Goal: Information Seeking & Learning: Learn about a topic

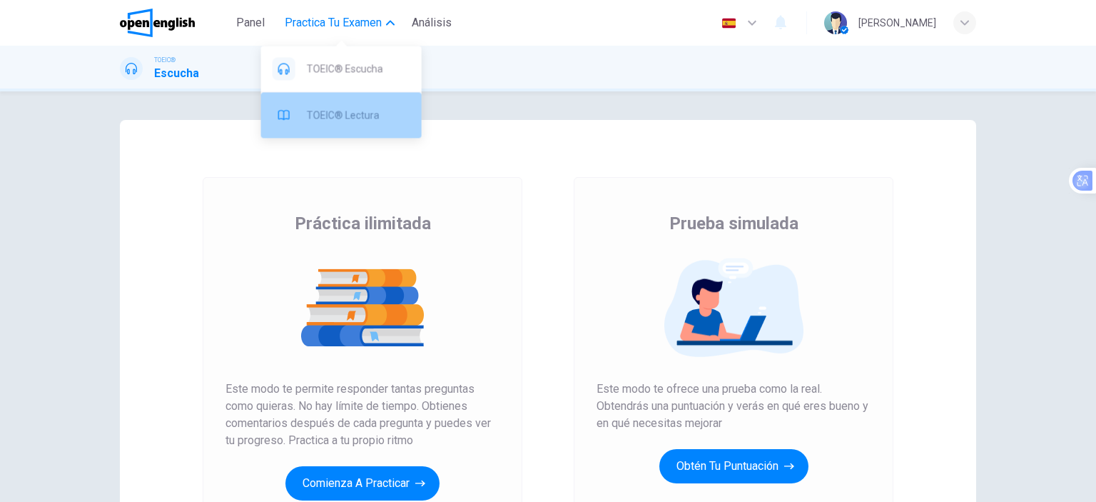
click at [366, 113] on span "TOEIC® Lectura" at bounding box center [358, 114] width 103 height 17
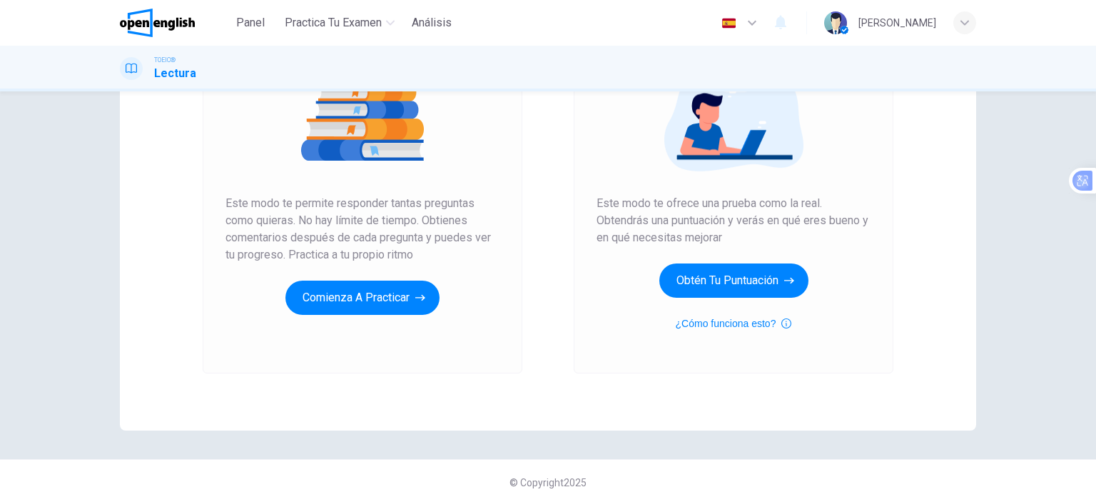
scroll to position [188, 0]
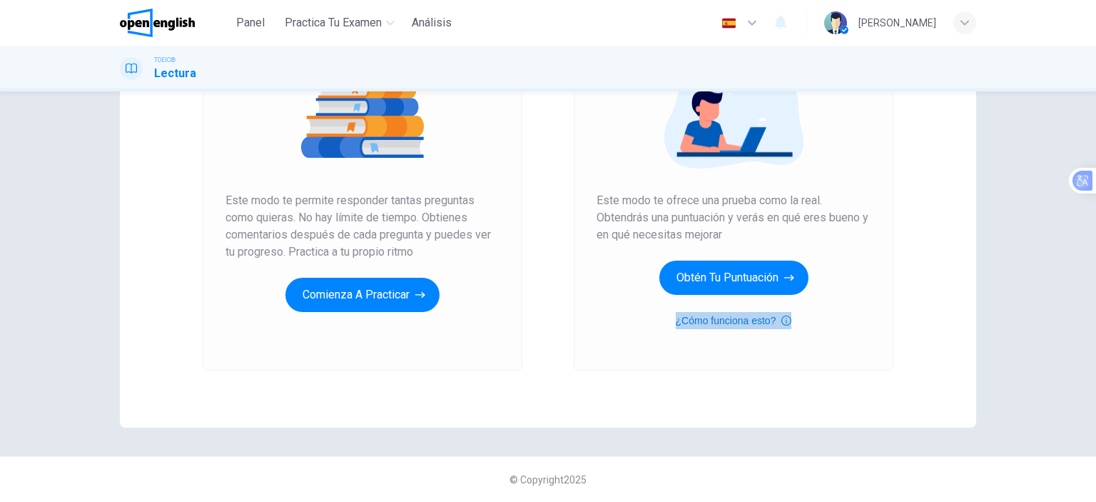
click at [745, 320] on button "¿Cómo funciona esto?" at bounding box center [734, 320] width 116 height 17
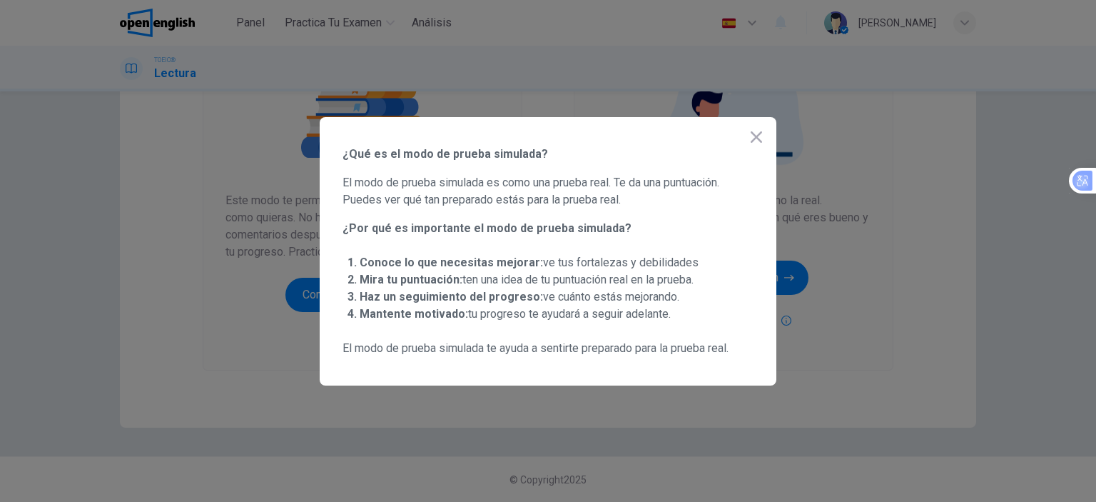
click at [868, 153] on div at bounding box center [548, 251] width 1096 height 502
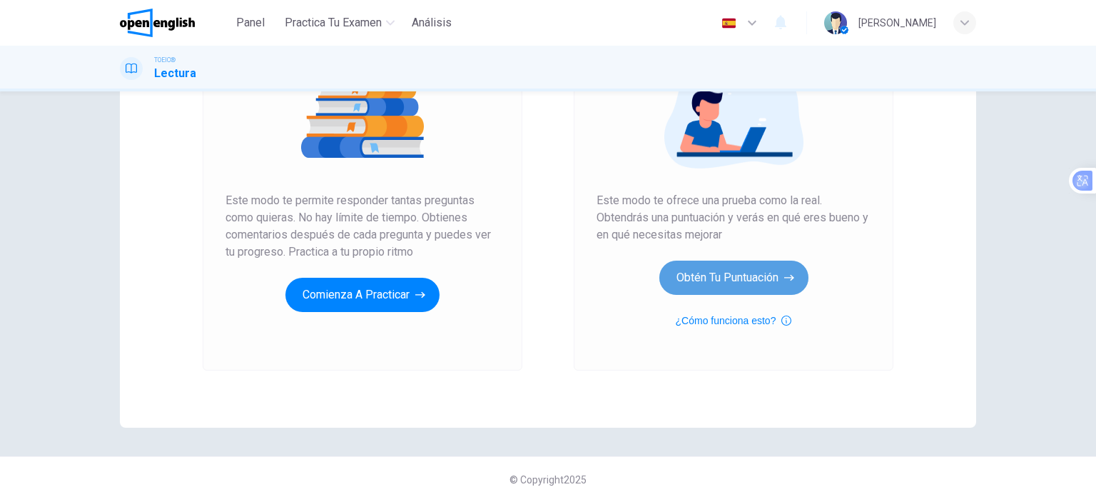
click at [750, 282] on button "Obtén tu puntuación" at bounding box center [733, 277] width 149 height 34
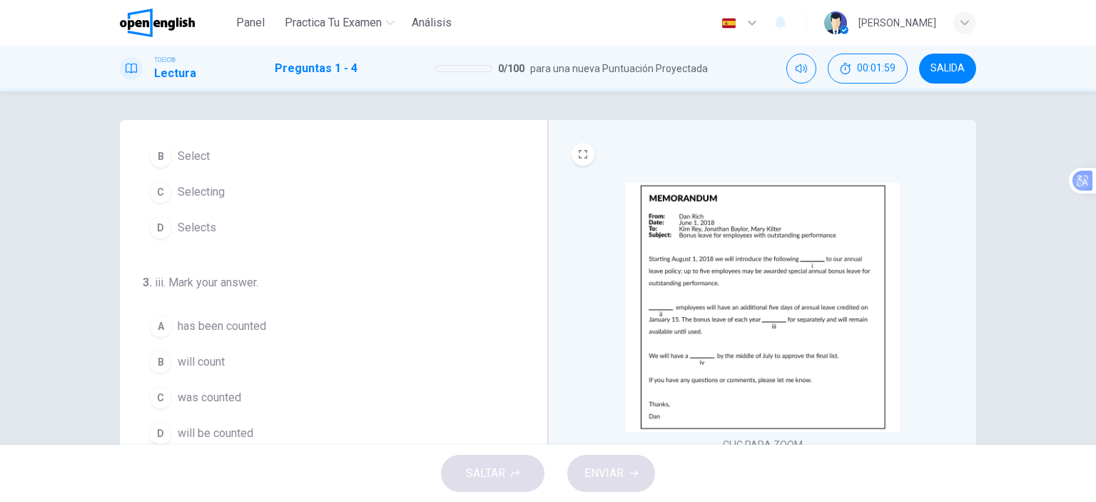
scroll to position [350, 0]
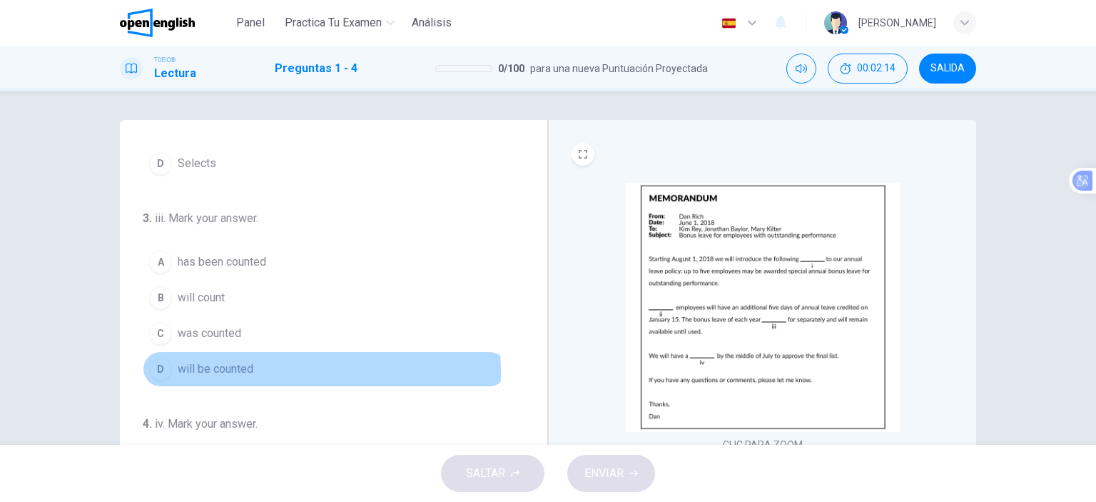
click at [246, 370] on span "will be counted" at bounding box center [216, 368] width 76 height 17
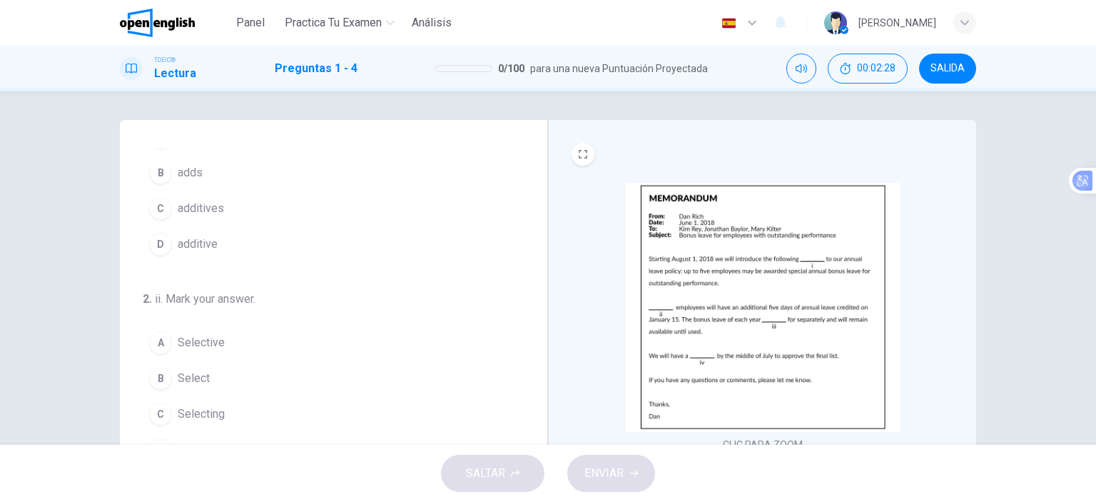
scroll to position [0, 0]
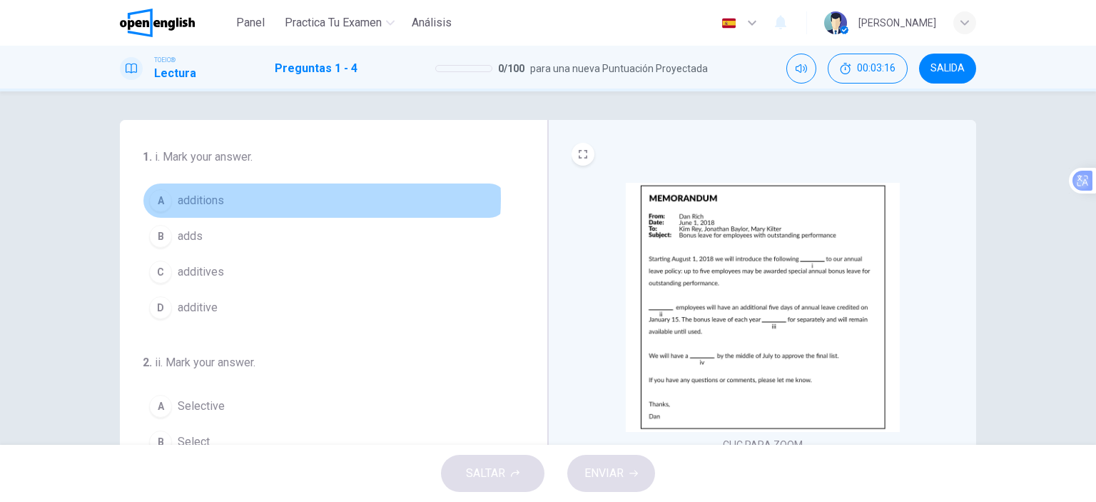
click at [257, 198] on button "A additions" at bounding box center [325, 201] width 365 height 36
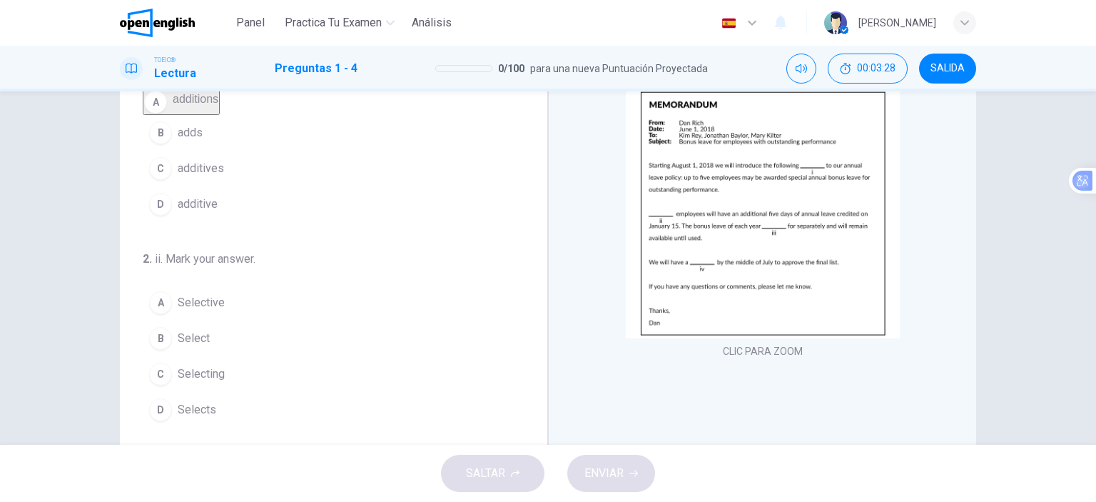
scroll to position [71, 0]
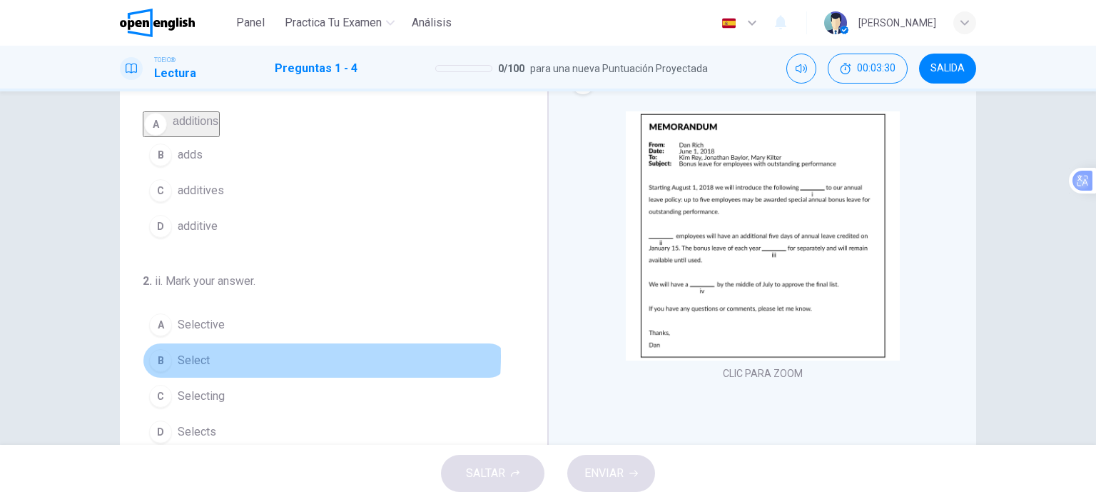
click at [217, 365] on button "B Select" at bounding box center [325, 360] width 365 height 36
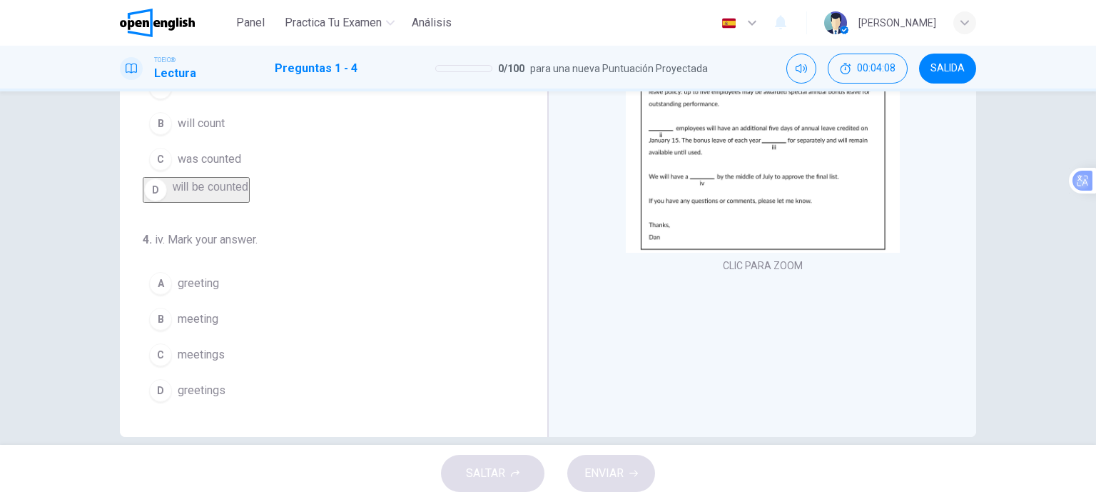
scroll to position [200, 0]
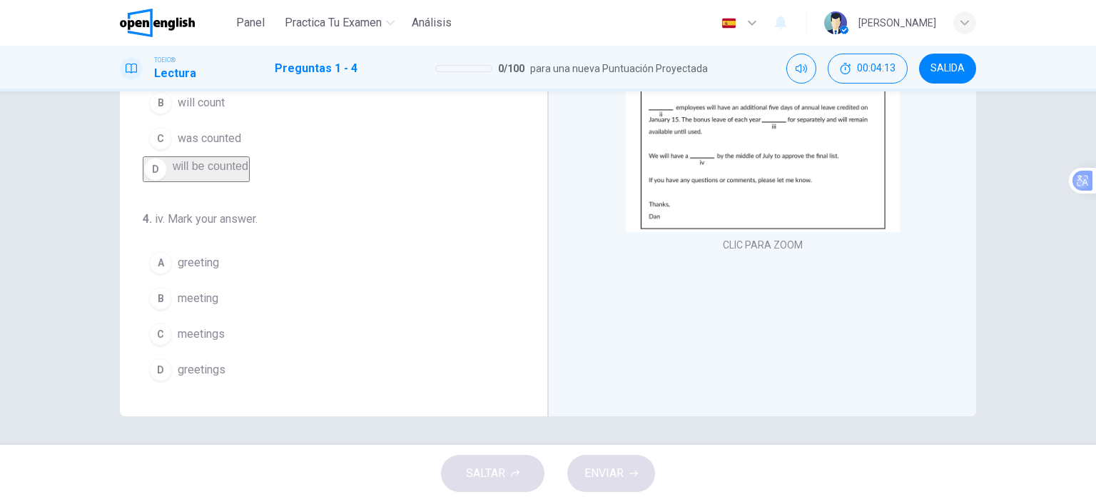
click at [213, 302] on span "meeting" at bounding box center [198, 298] width 41 height 17
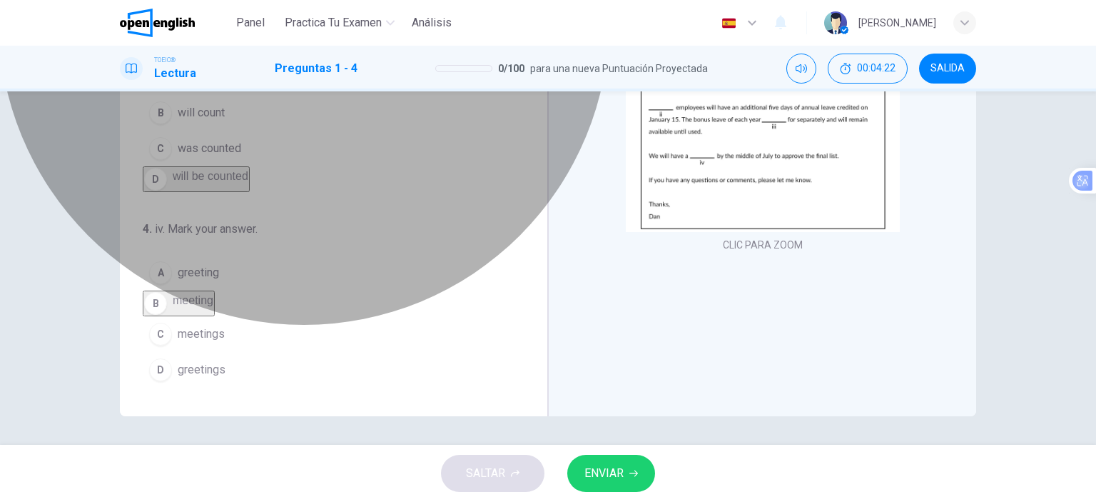
click at [215, 301] on button "B meeting" at bounding box center [179, 303] width 72 height 26
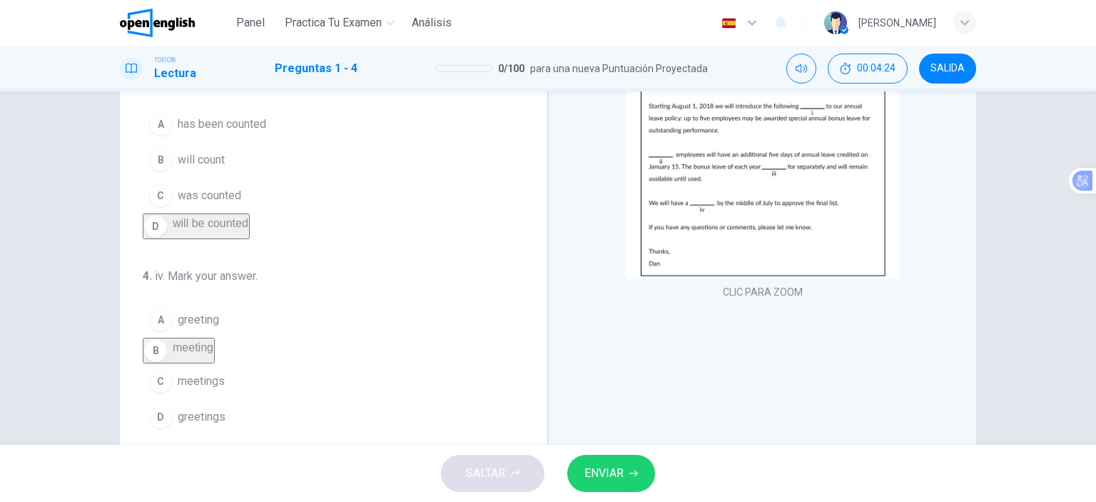
scroll to position [128, 0]
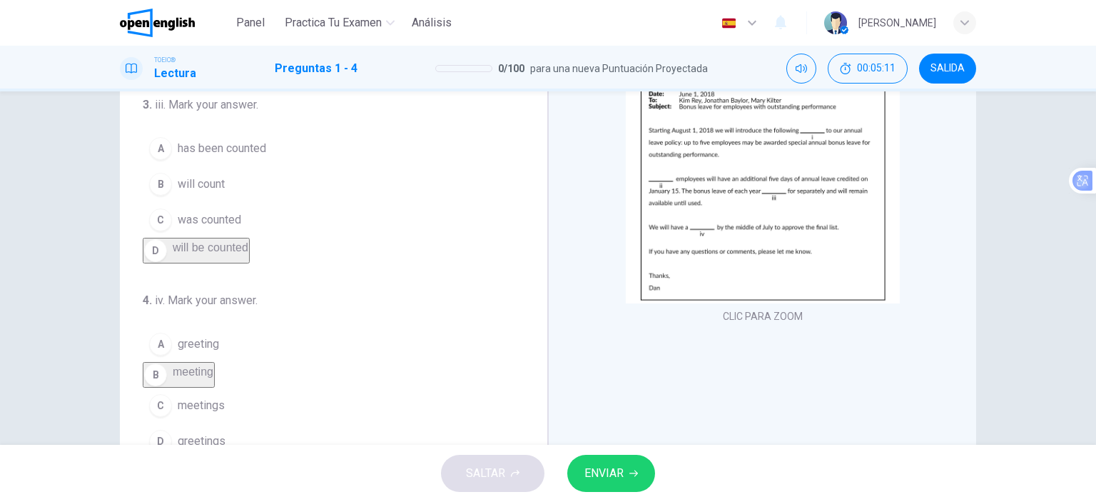
click at [250, 238] on button "D will be counted" at bounding box center [196, 251] width 107 height 26
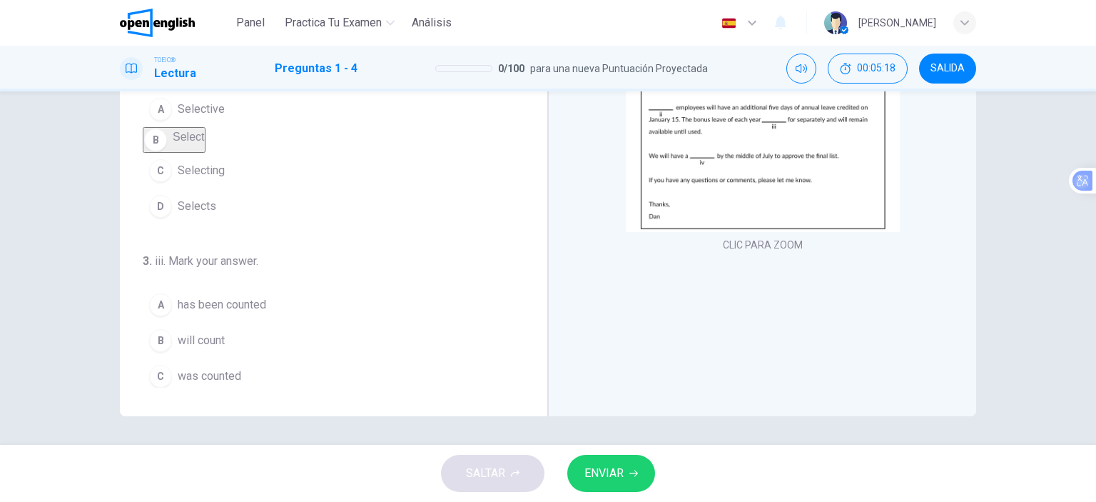
scroll to position [143, 0]
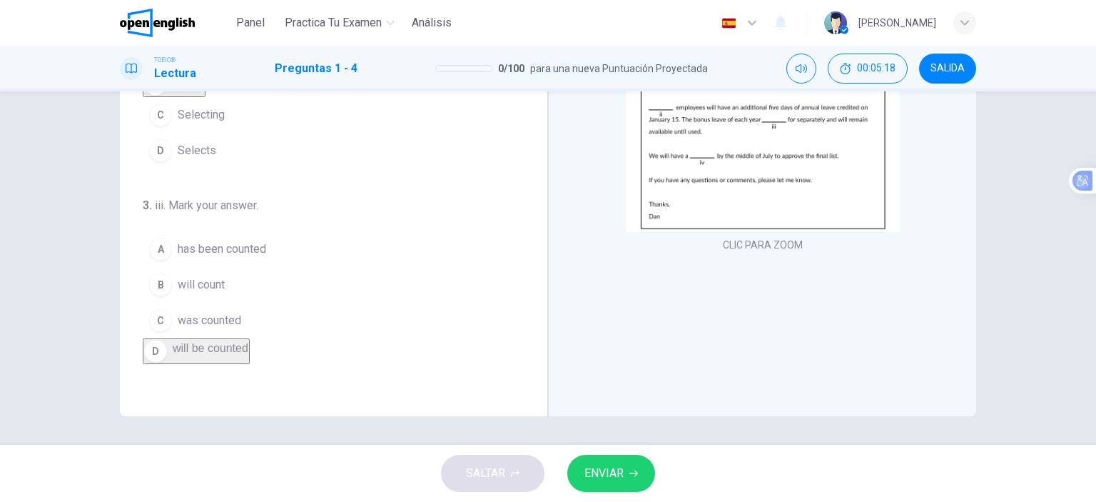
click at [632, 476] on icon "button" at bounding box center [633, 473] width 9 height 9
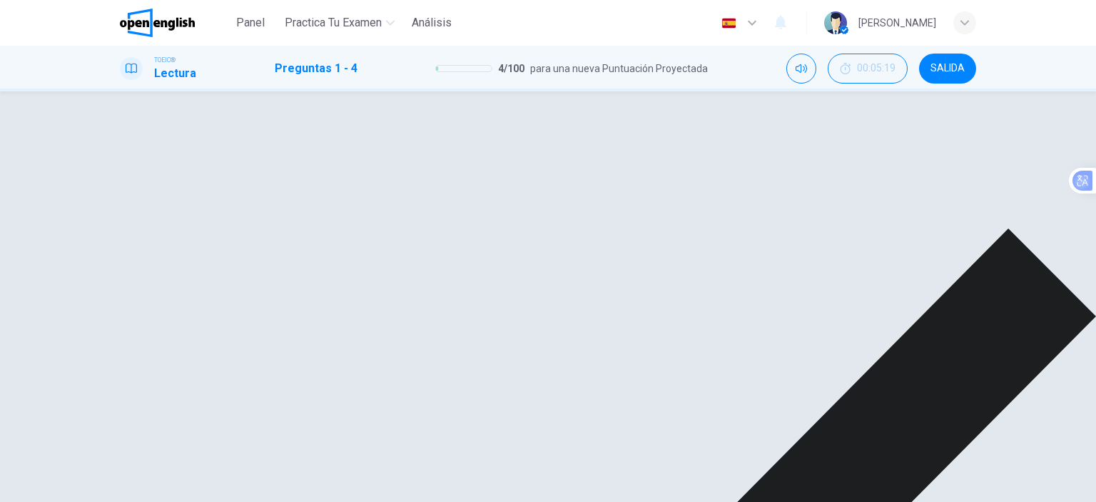
scroll to position [0, 0]
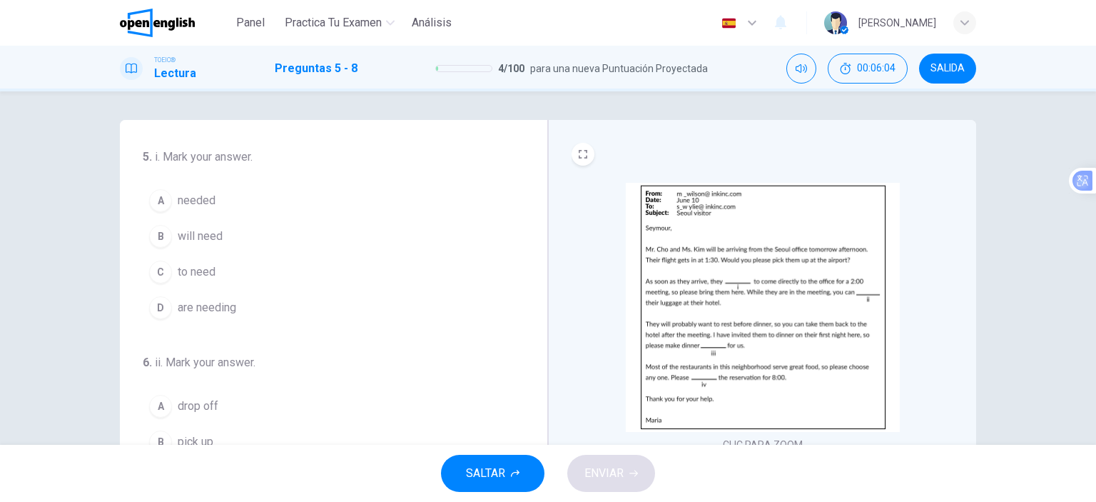
click at [220, 233] on button "B will need" at bounding box center [325, 236] width 365 height 36
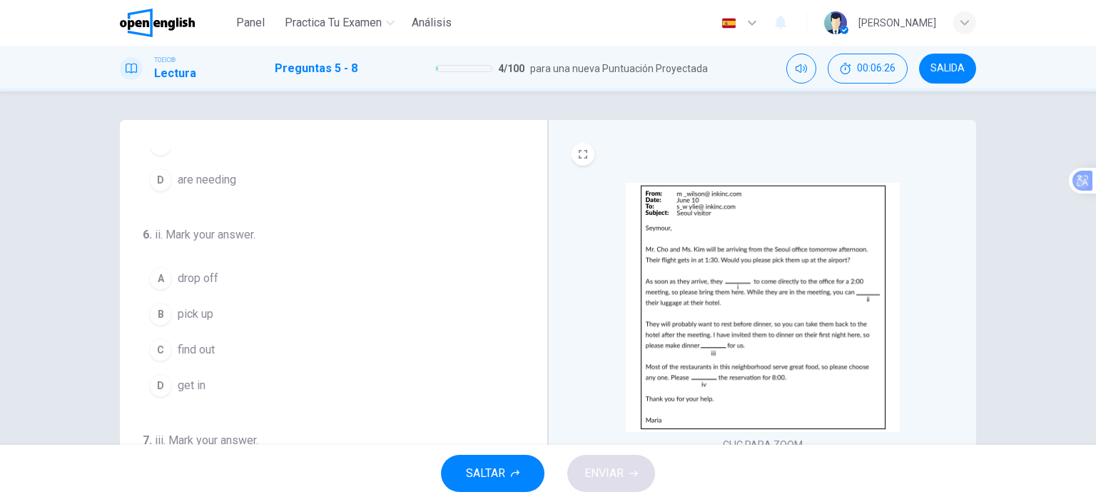
scroll to position [143, 0]
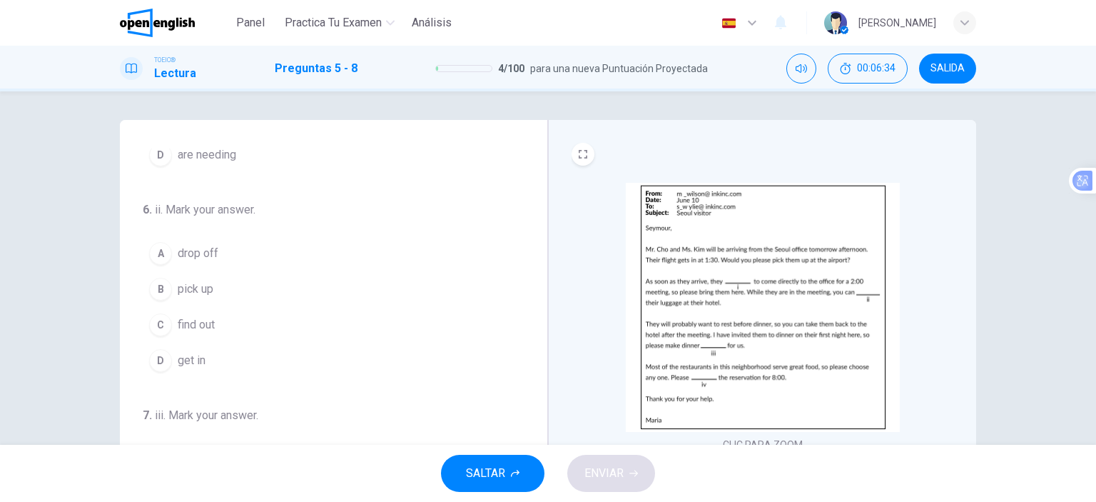
click at [217, 266] on button "A drop off" at bounding box center [325, 253] width 365 height 36
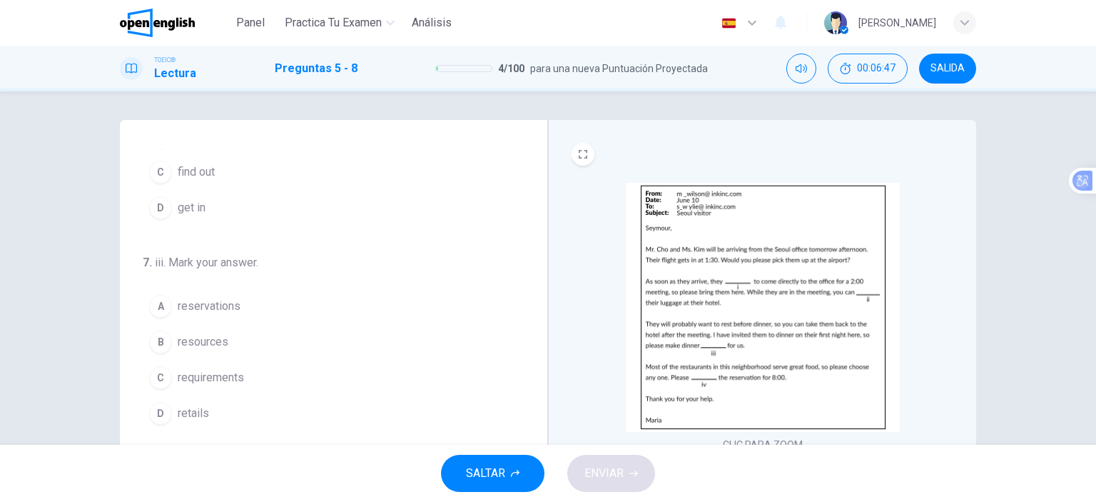
scroll to position [71, 0]
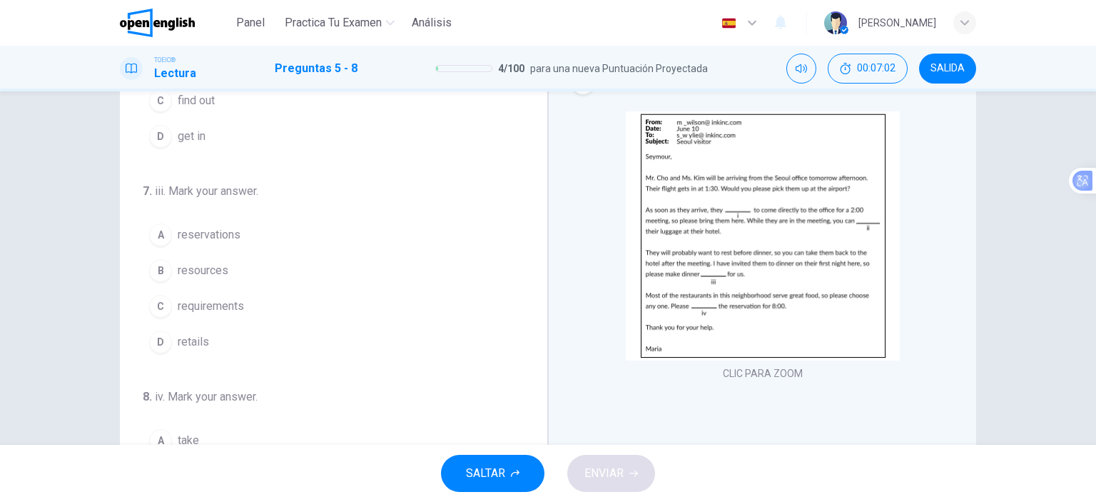
click at [223, 243] on span "reservations" at bounding box center [209, 234] width 63 height 17
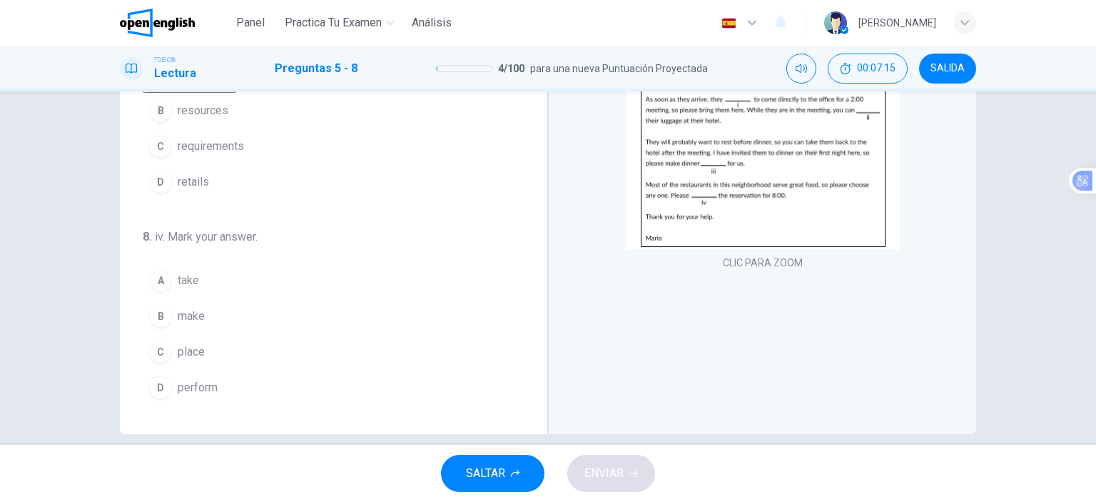
scroll to position [200, 0]
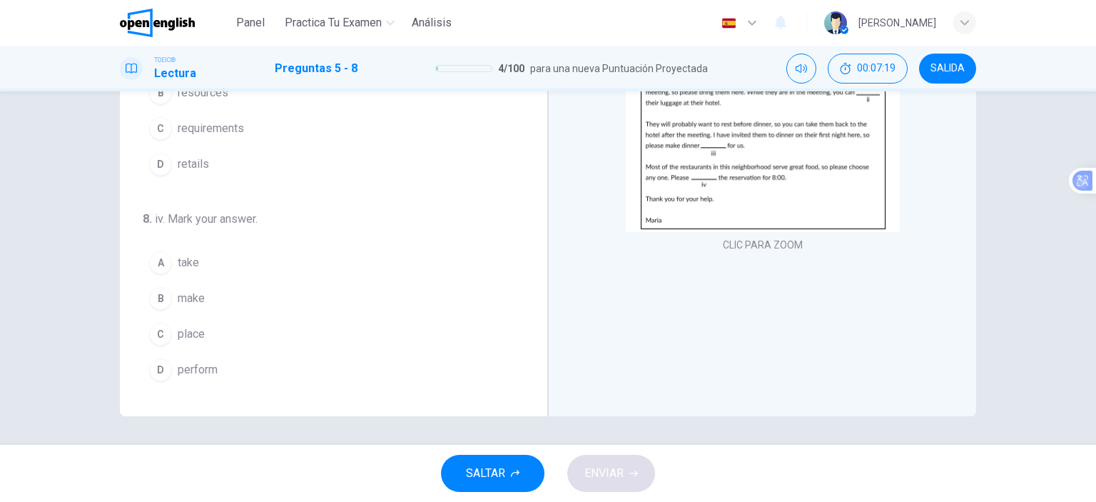
click at [200, 307] on span "make" at bounding box center [191, 298] width 27 height 17
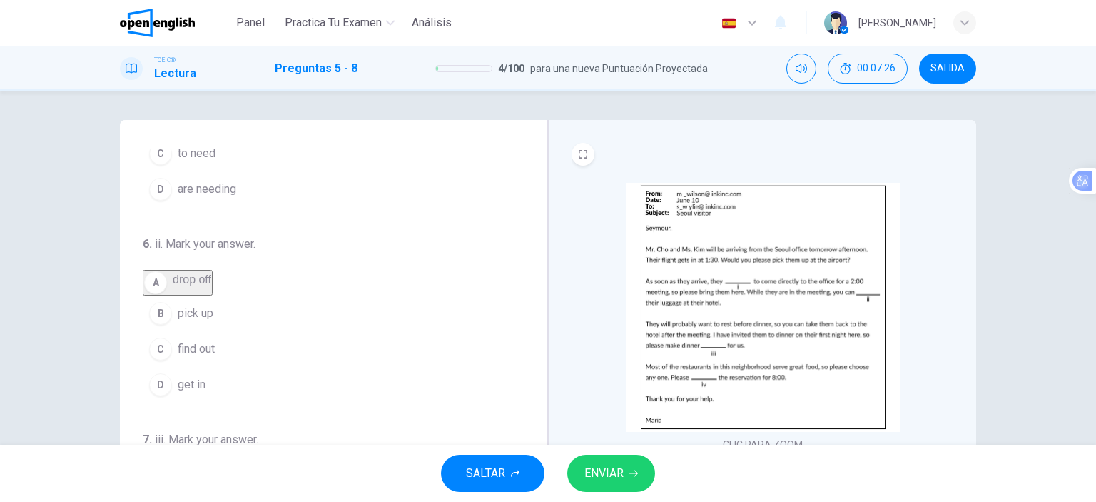
scroll to position [350, 0]
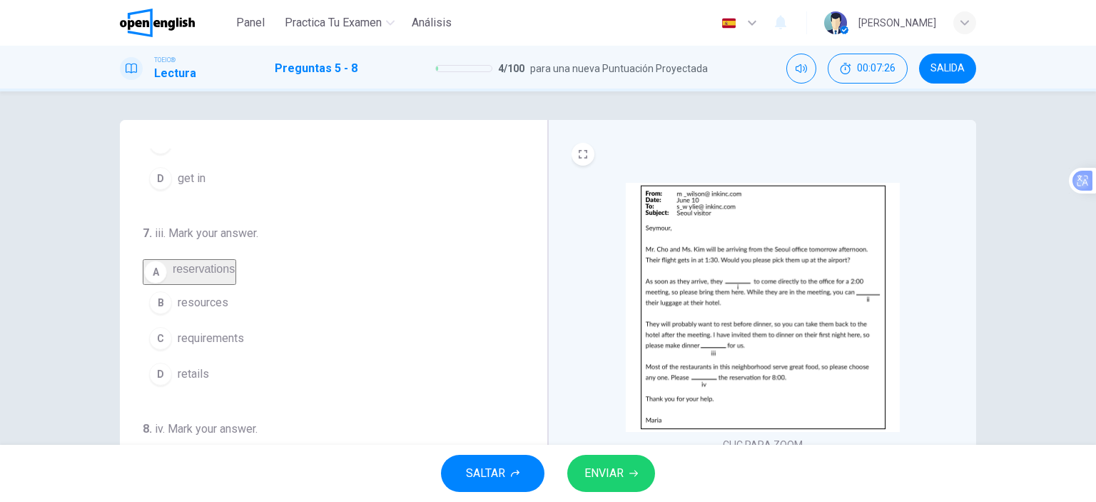
click at [624, 459] on button "ENVIAR" at bounding box center [611, 472] width 88 height 37
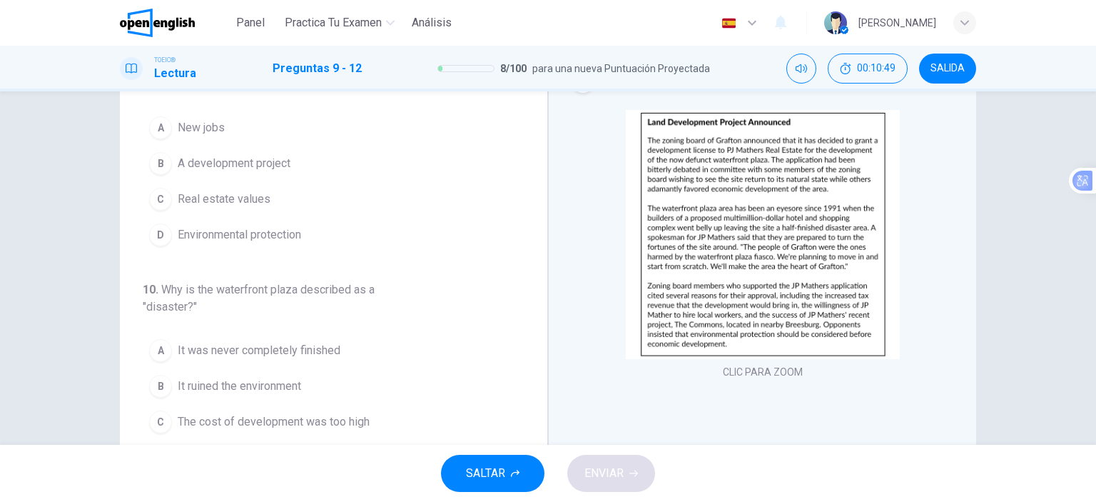
scroll to position [0, 0]
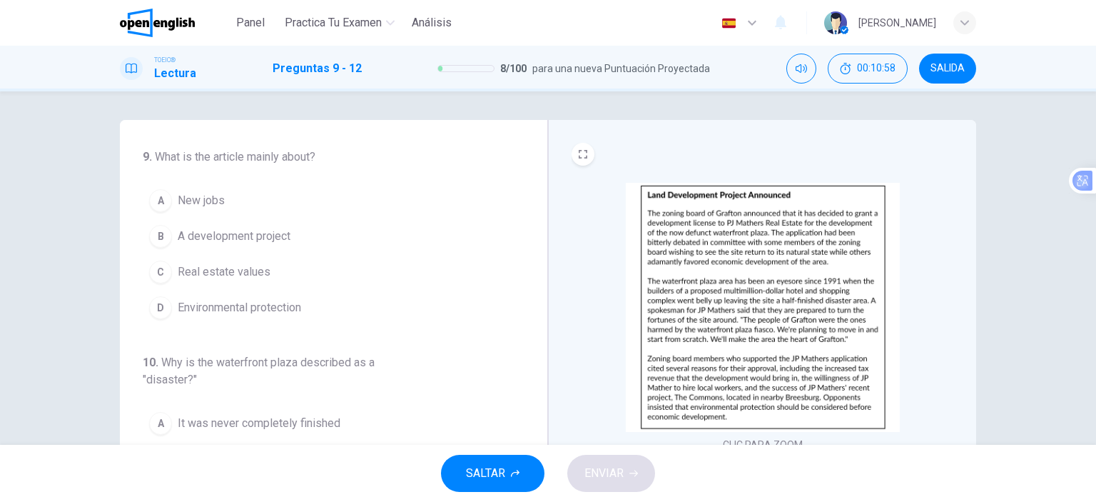
click at [275, 242] on span "A development project" at bounding box center [234, 236] width 113 height 17
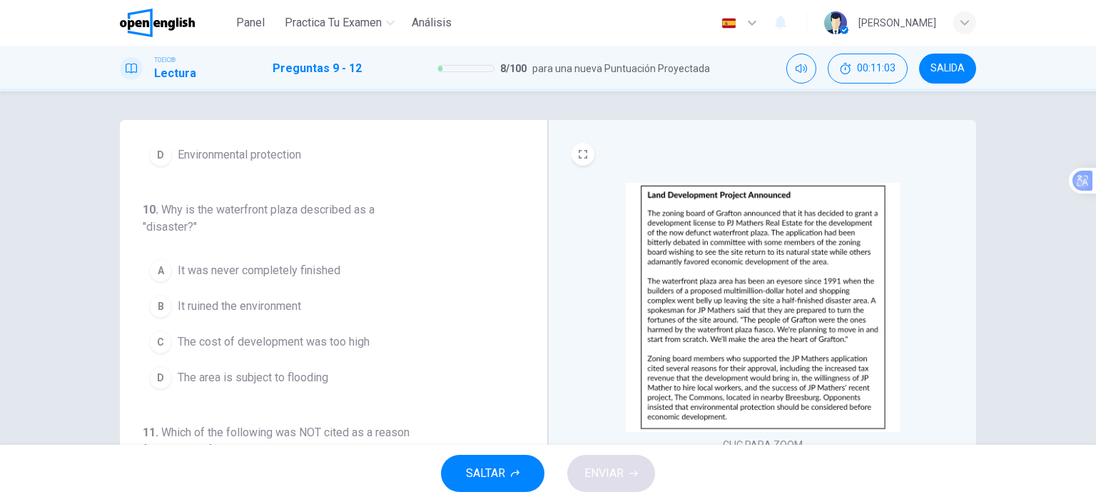
scroll to position [214, 0]
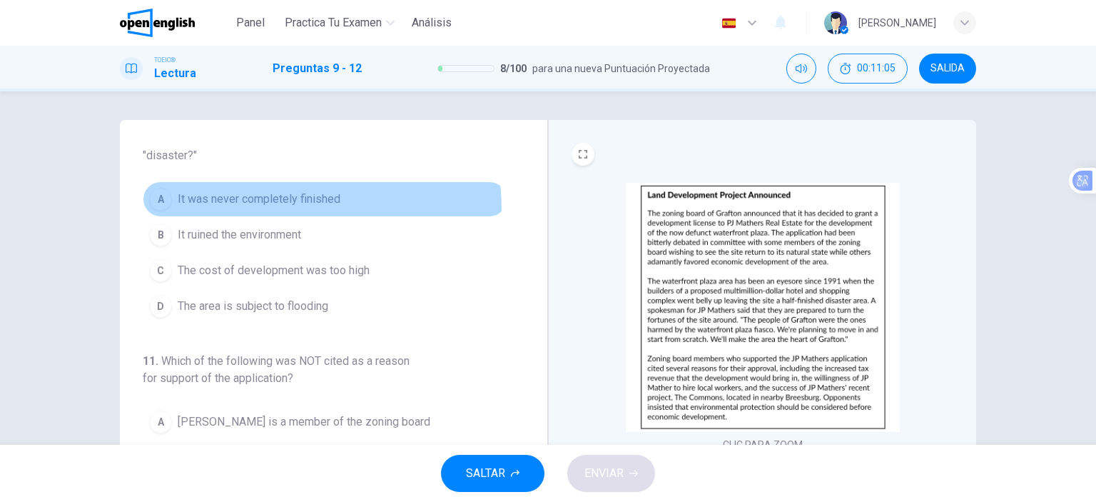
click at [278, 217] on button "A It was never completely finished" at bounding box center [325, 199] width 365 height 36
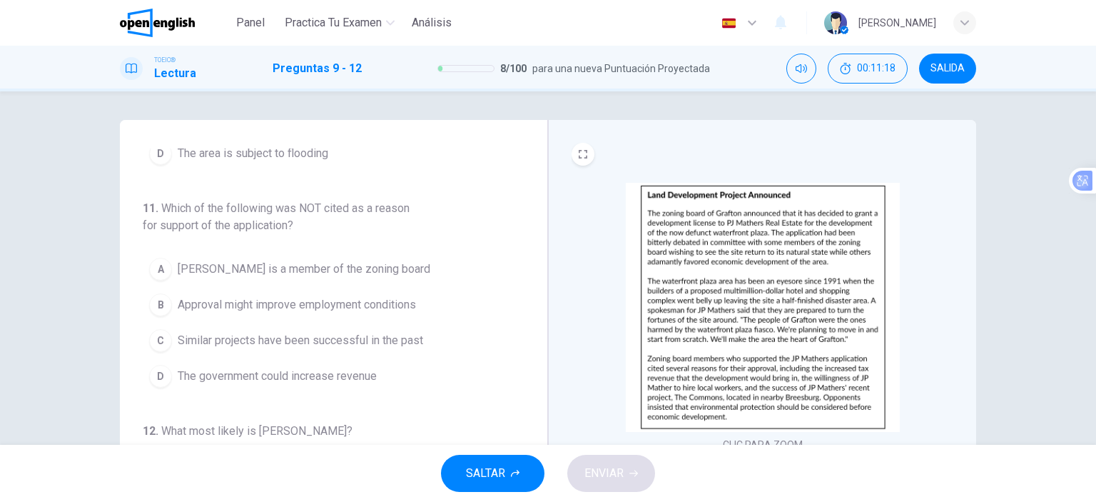
scroll to position [384, 0]
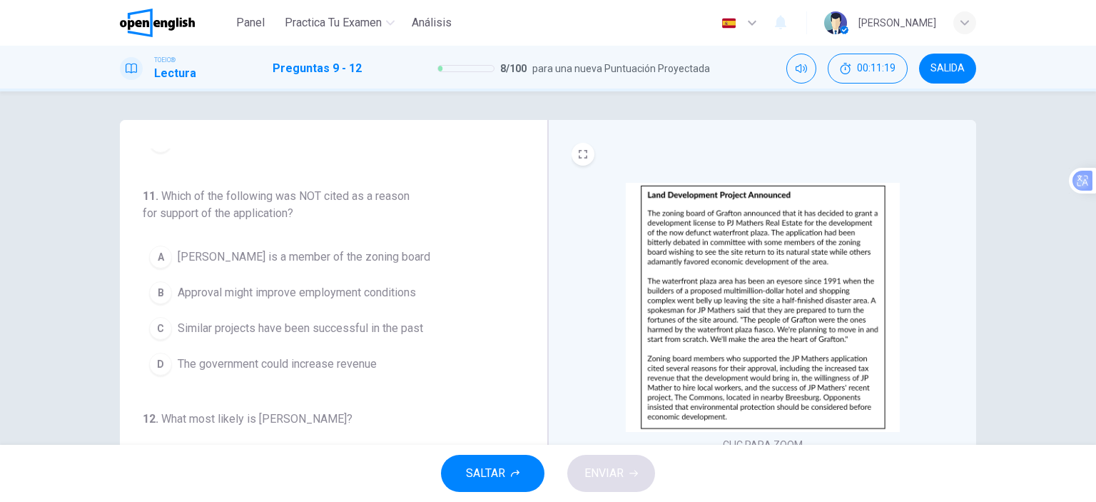
click at [392, 260] on span "[PERSON_NAME] is a member of the zoning board" at bounding box center [304, 256] width 253 height 17
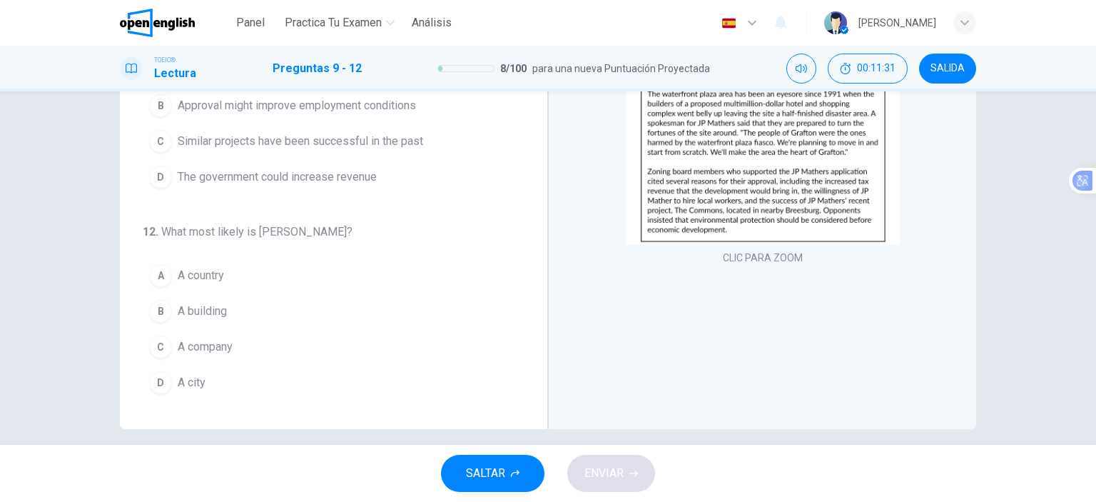
scroll to position [200, 0]
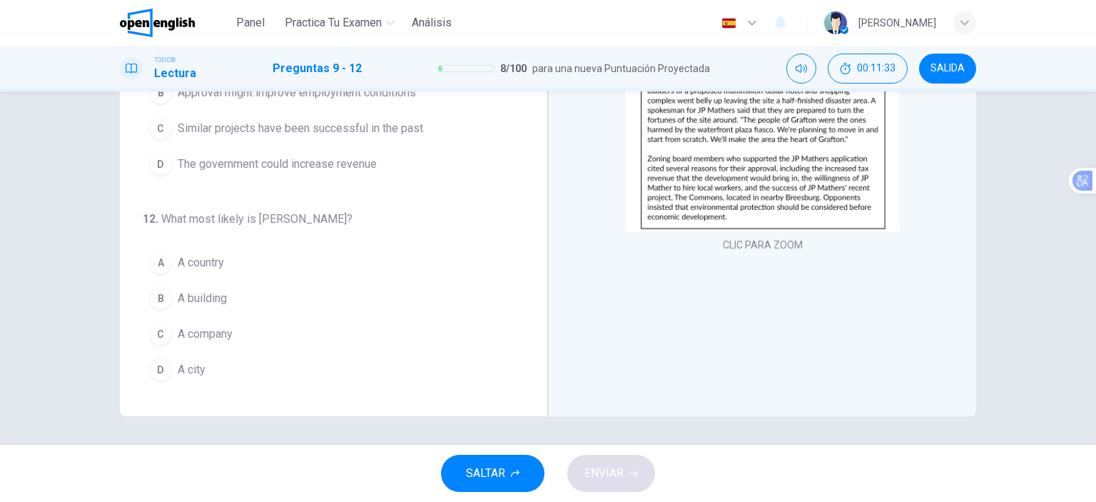
click at [202, 375] on button "D A city" at bounding box center [325, 370] width 365 height 36
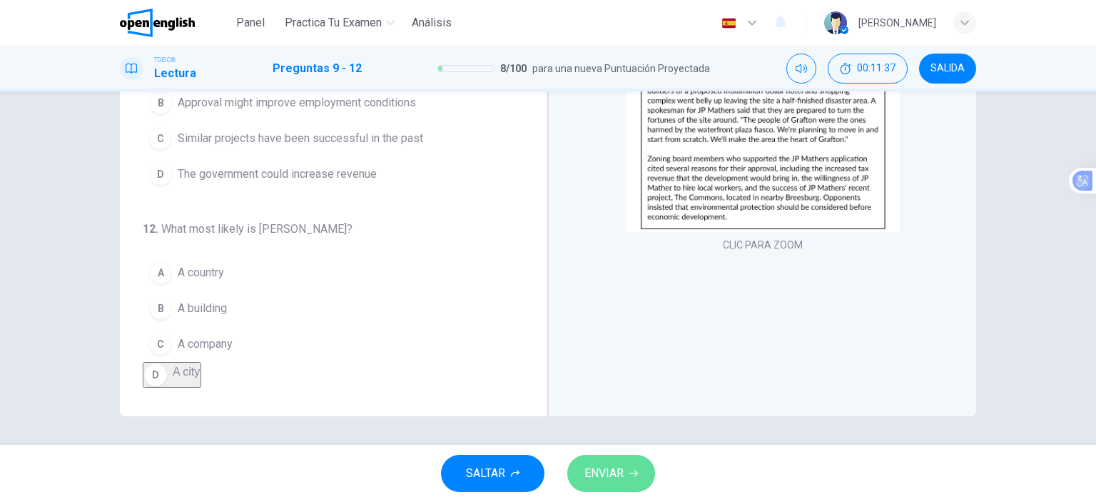
click at [596, 474] on span "ENVIAR" at bounding box center [603, 473] width 39 height 20
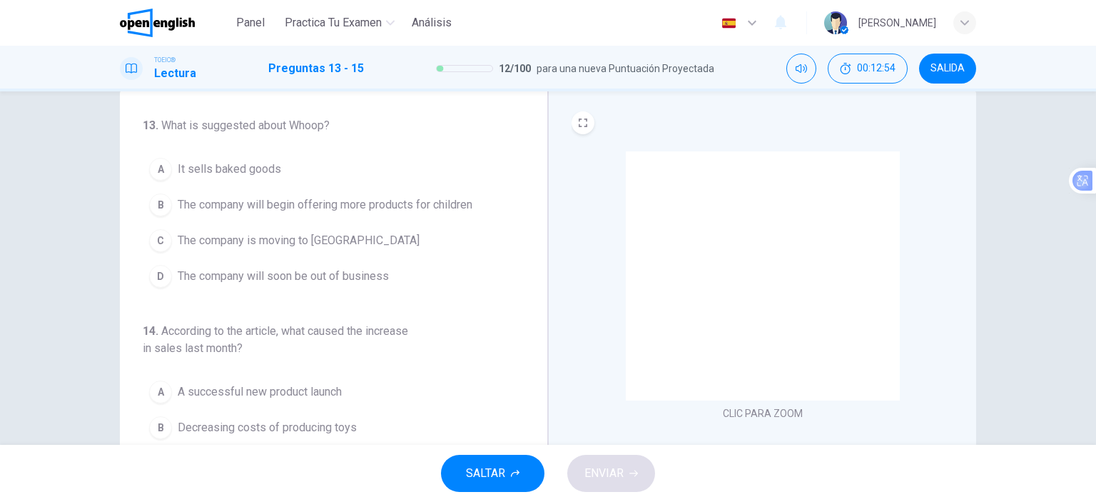
scroll to position [0, 0]
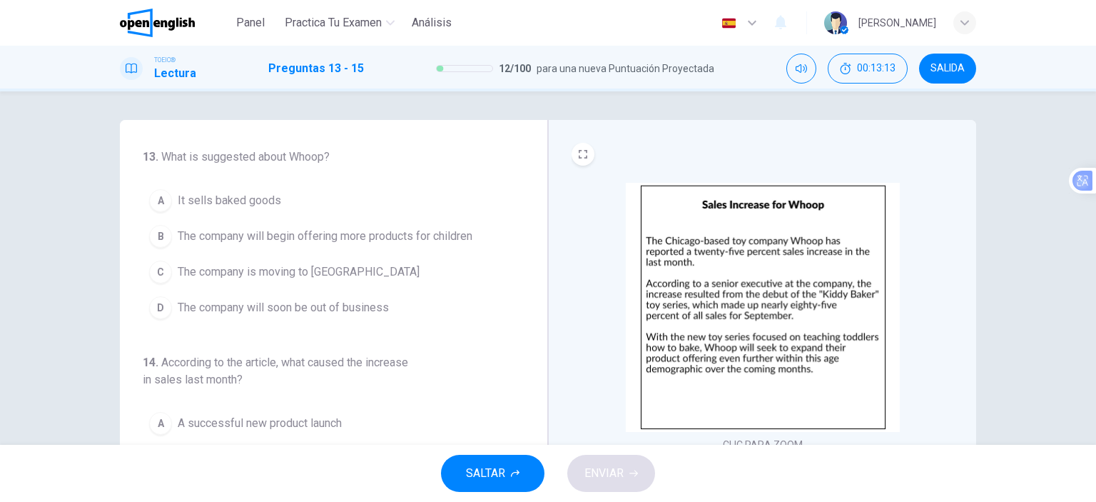
click at [414, 245] on button "B The company will begin offering more products for children" at bounding box center [325, 236] width 365 height 36
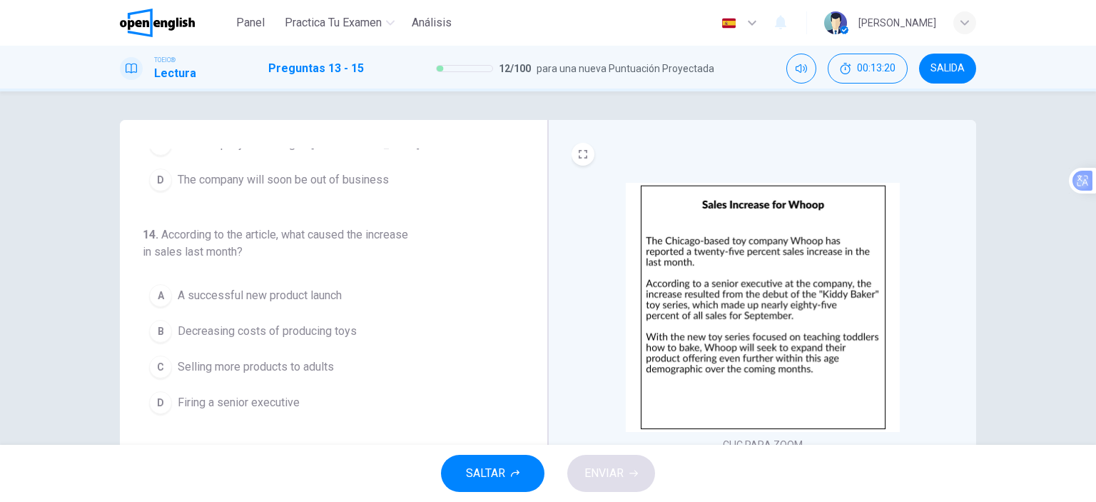
scroll to position [143, 0]
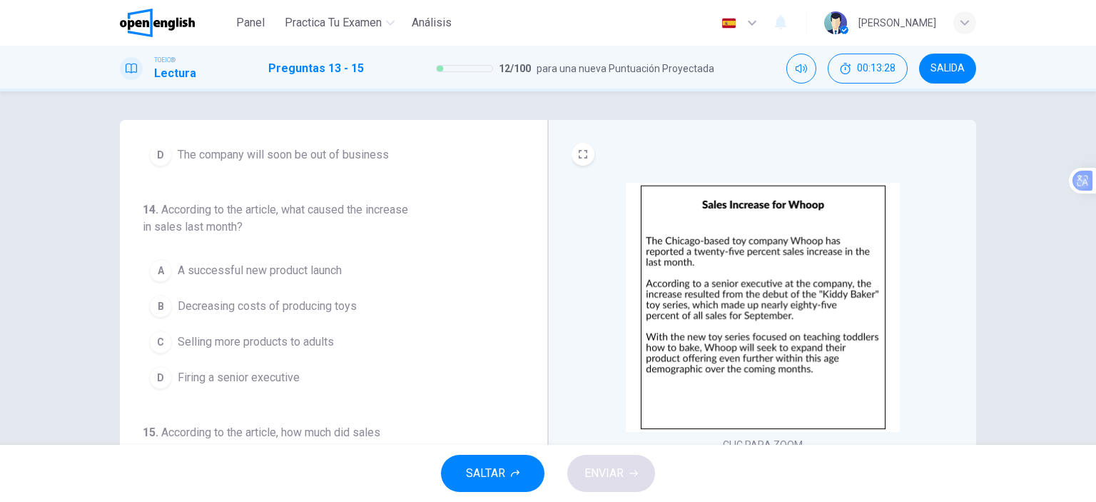
click at [357, 273] on button "A A successful new product launch" at bounding box center [325, 271] width 365 height 36
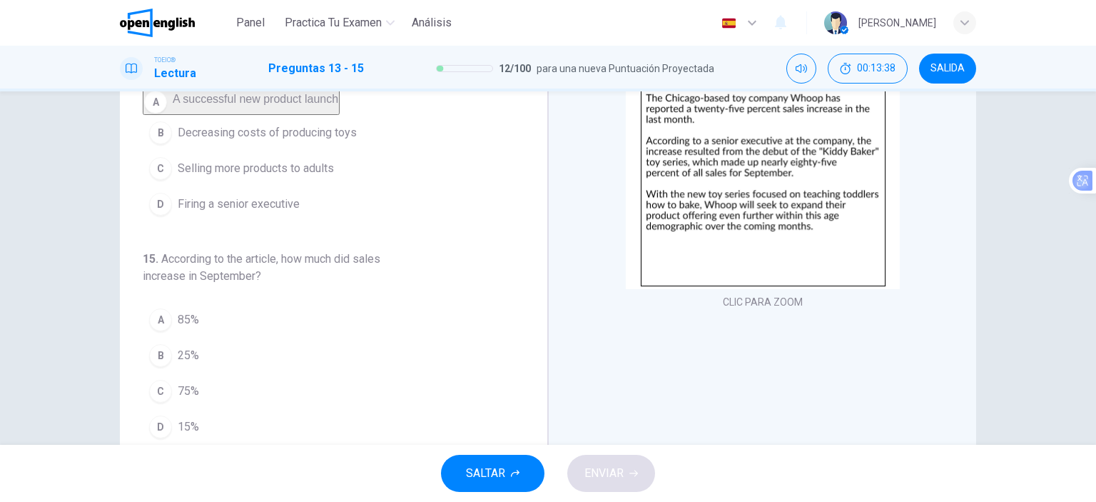
click at [238, 316] on button "A 85%" at bounding box center [325, 320] width 365 height 36
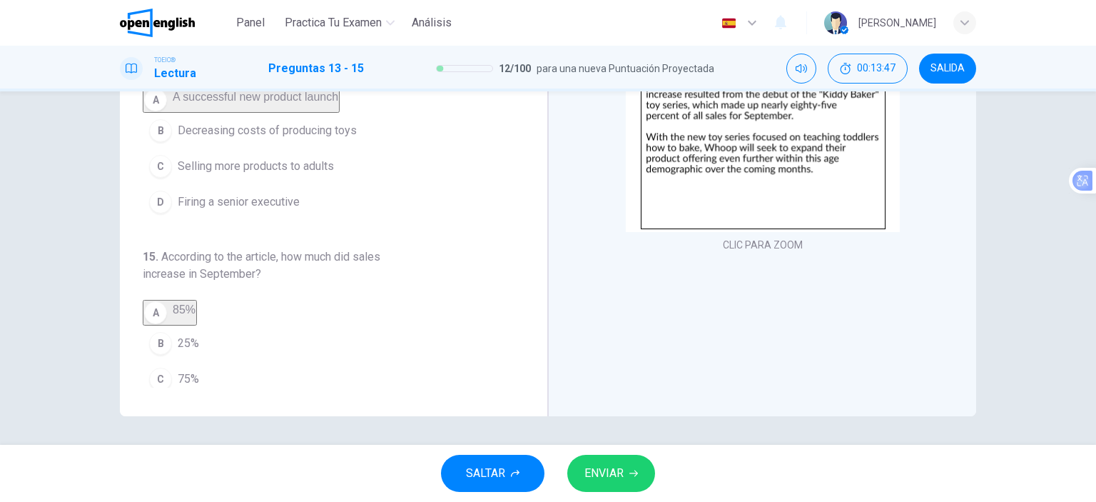
scroll to position [180, 0]
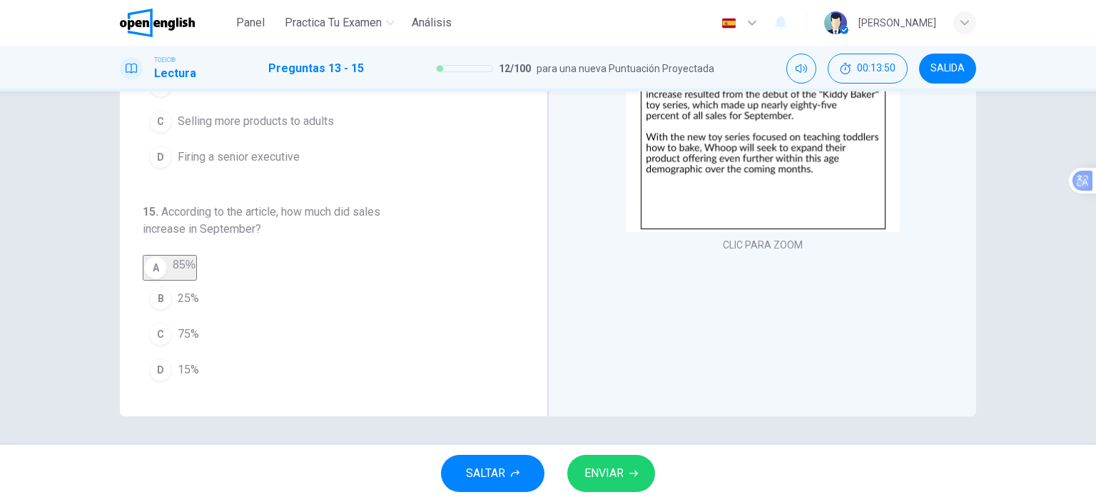
click at [203, 307] on button "B 25%" at bounding box center [325, 298] width 365 height 36
click at [616, 321] on div "CLIC PARA ZOOM" at bounding box center [762, 168] width 428 height 496
click at [636, 477] on icon "button" at bounding box center [633, 473] width 9 height 9
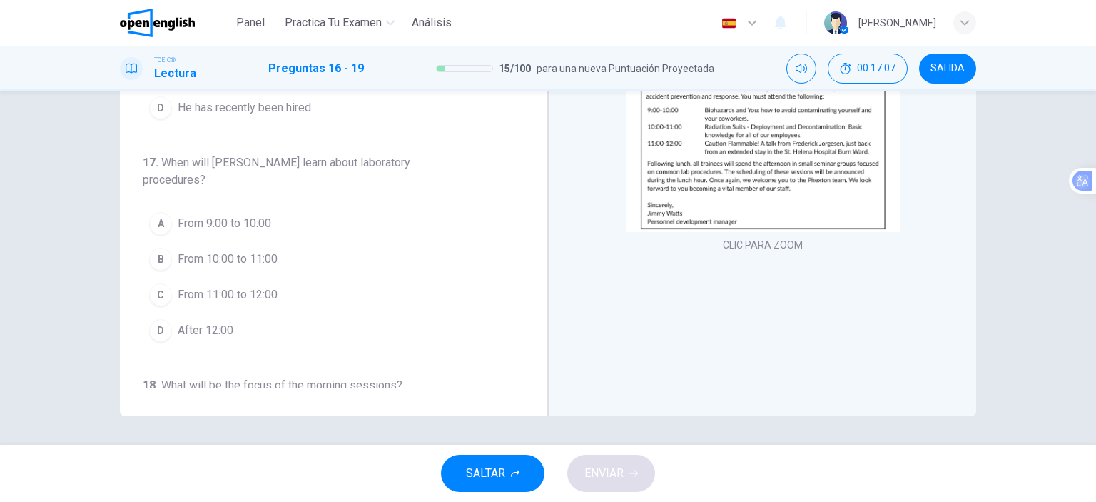
scroll to position [0, 0]
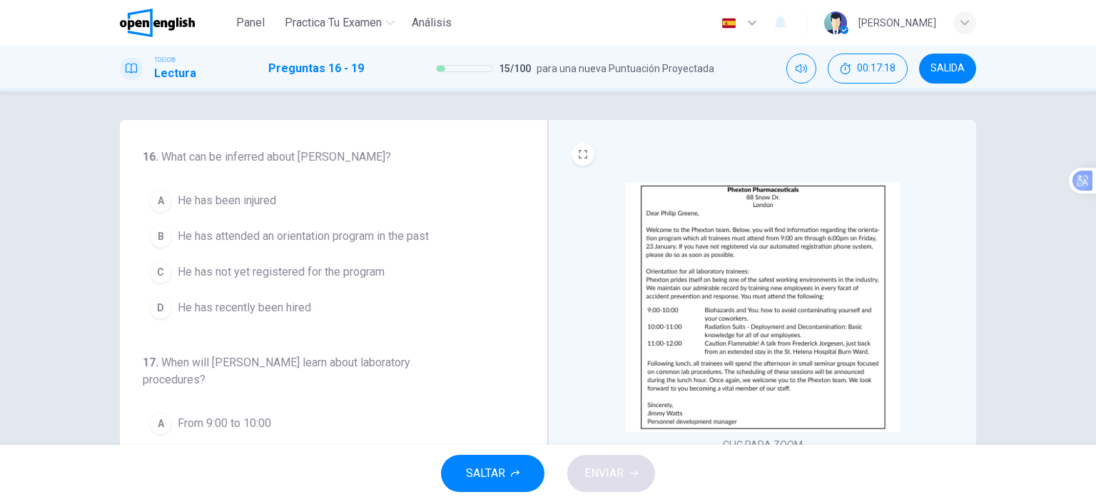
click at [307, 268] on span "He has not yet registered for the program" at bounding box center [281, 271] width 207 height 17
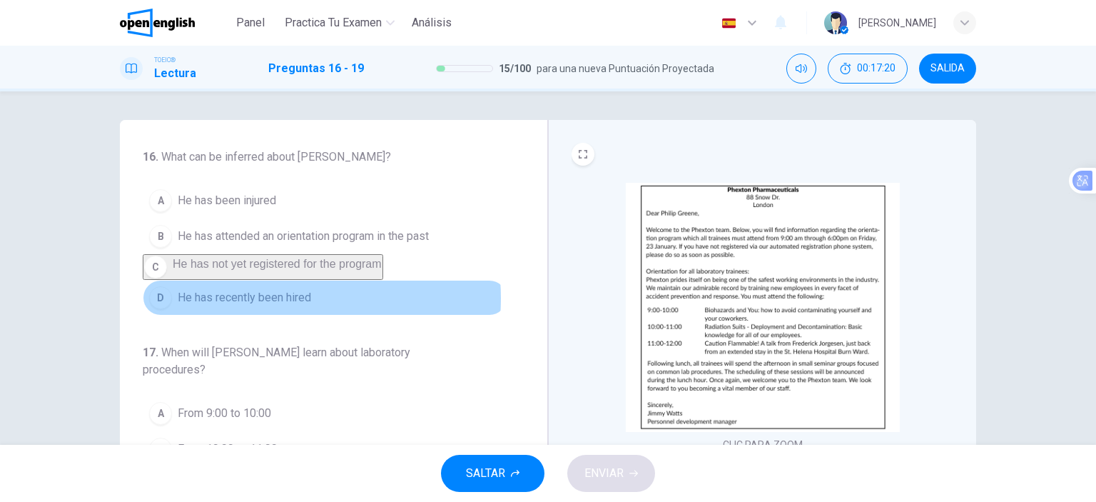
click at [251, 306] on span "He has recently been hired" at bounding box center [244, 297] width 133 height 17
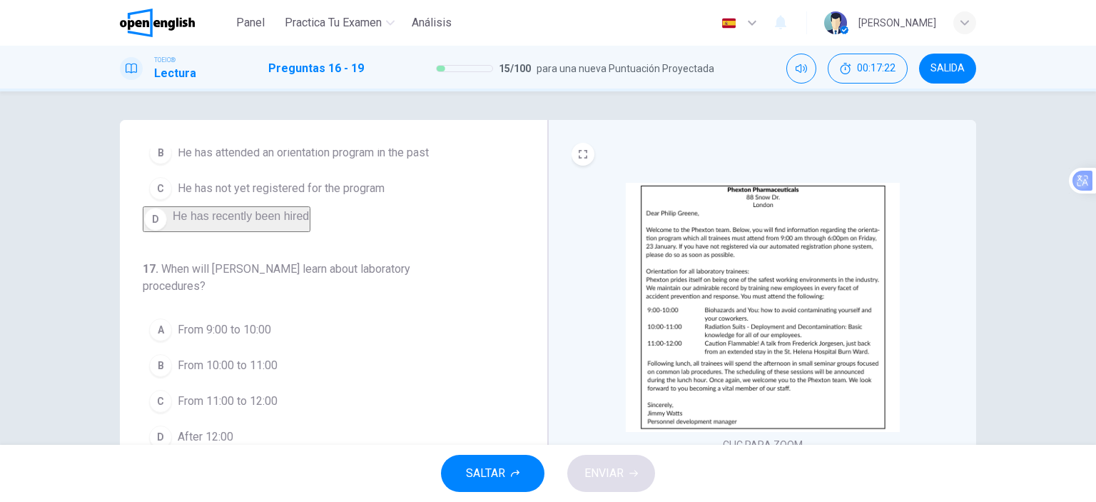
scroll to position [143, 0]
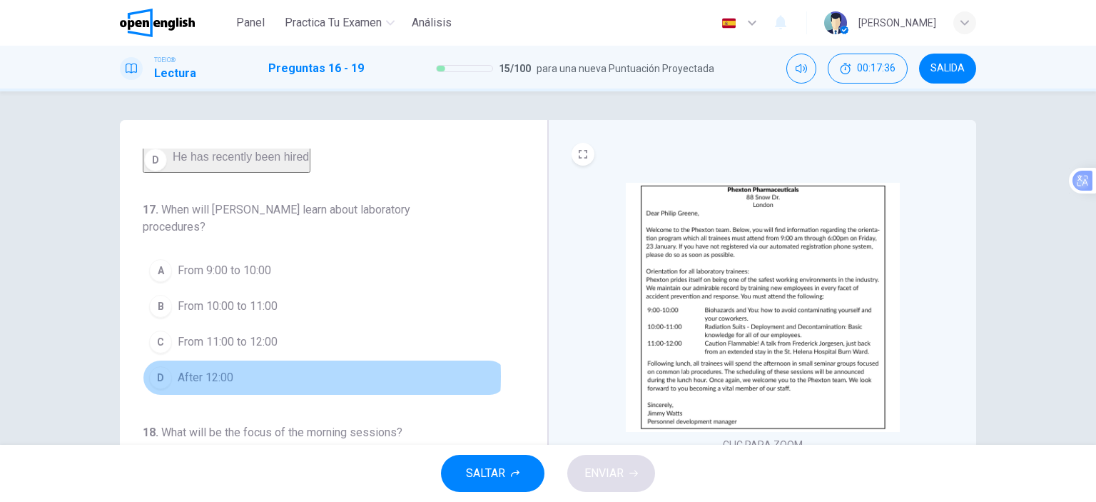
click at [228, 384] on span "After 12:00" at bounding box center [206, 377] width 56 height 17
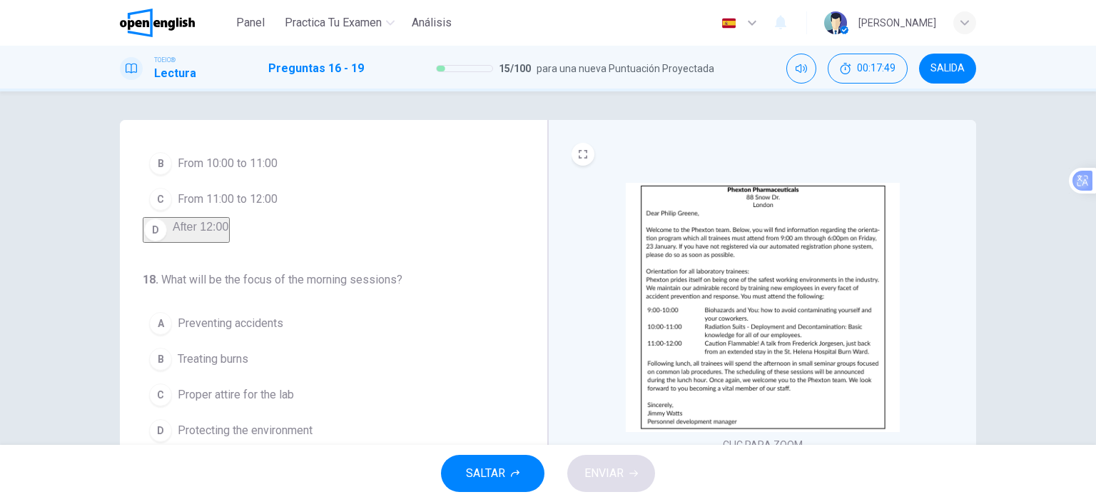
scroll to position [357, 0]
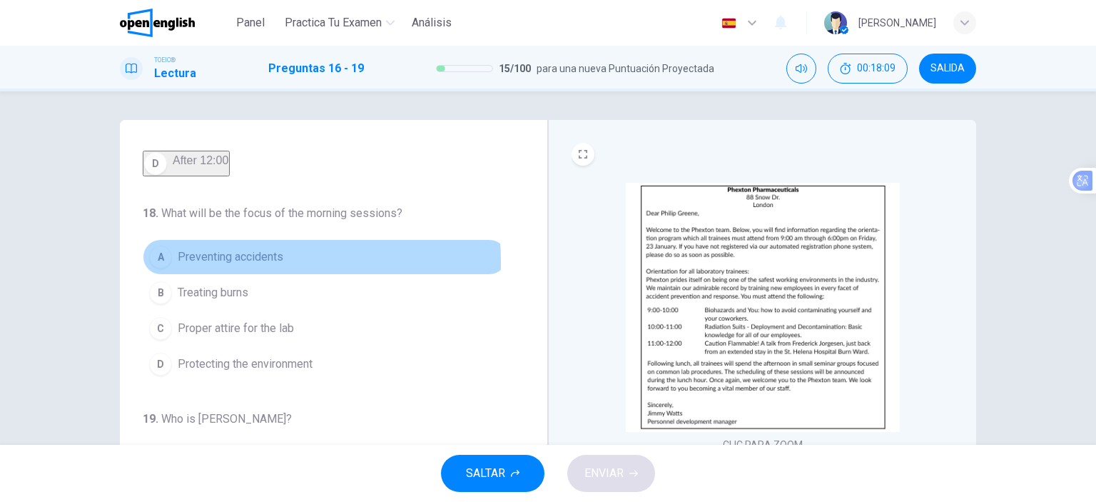
click at [223, 265] on span "Preventing accidents" at bounding box center [231, 256] width 106 height 17
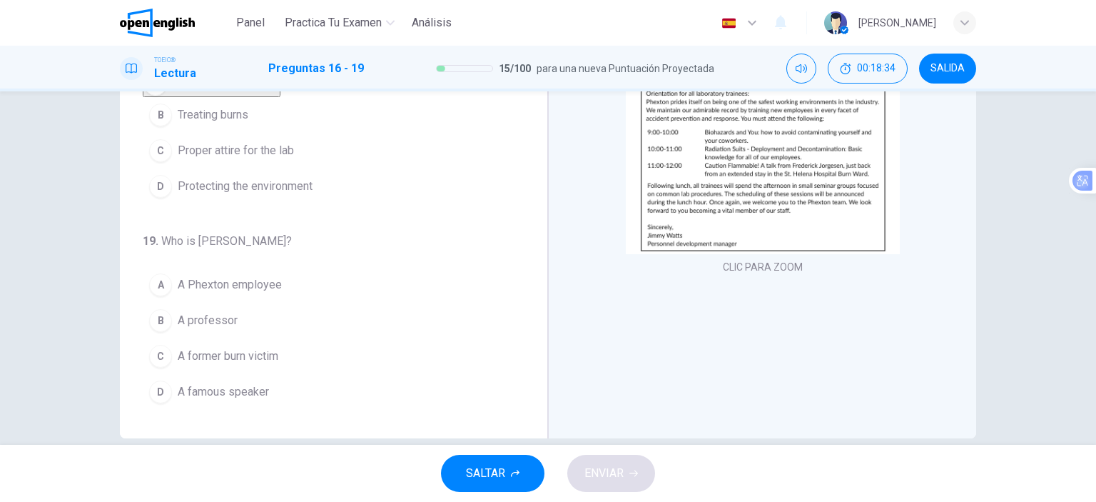
scroll to position [200, 0]
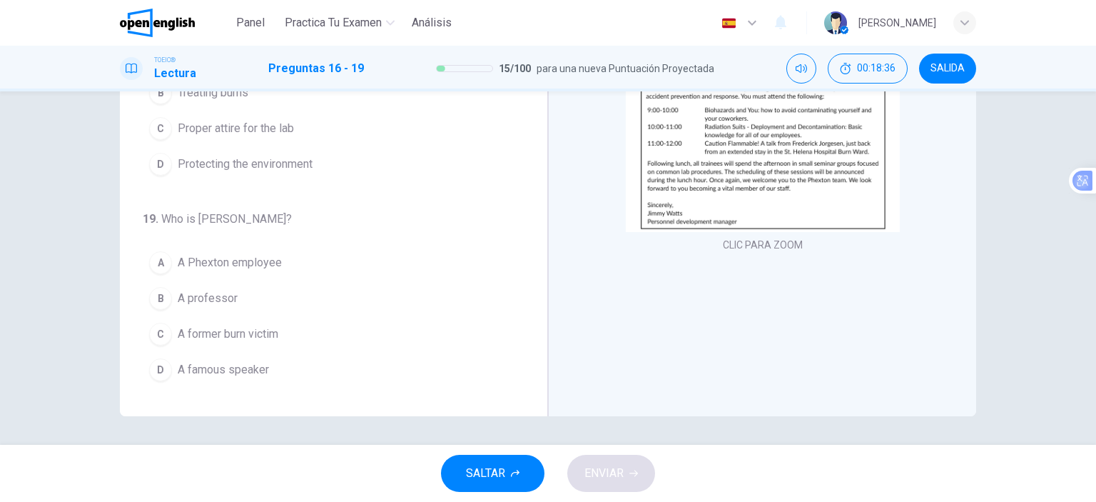
click at [257, 336] on span "A former burn victim" at bounding box center [228, 333] width 101 height 17
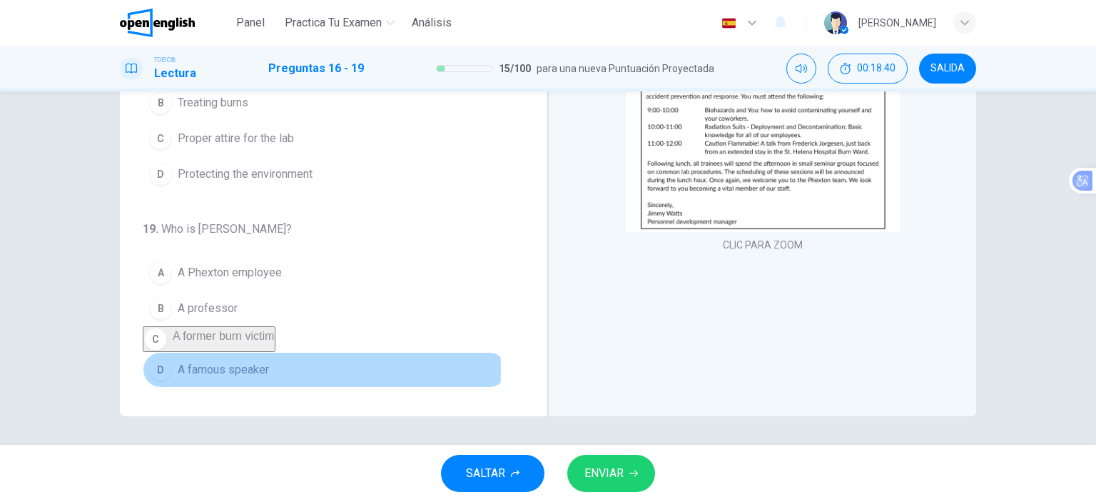
click at [257, 371] on span "A famous speaker" at bounding box center [223, 369] width 91 height 17
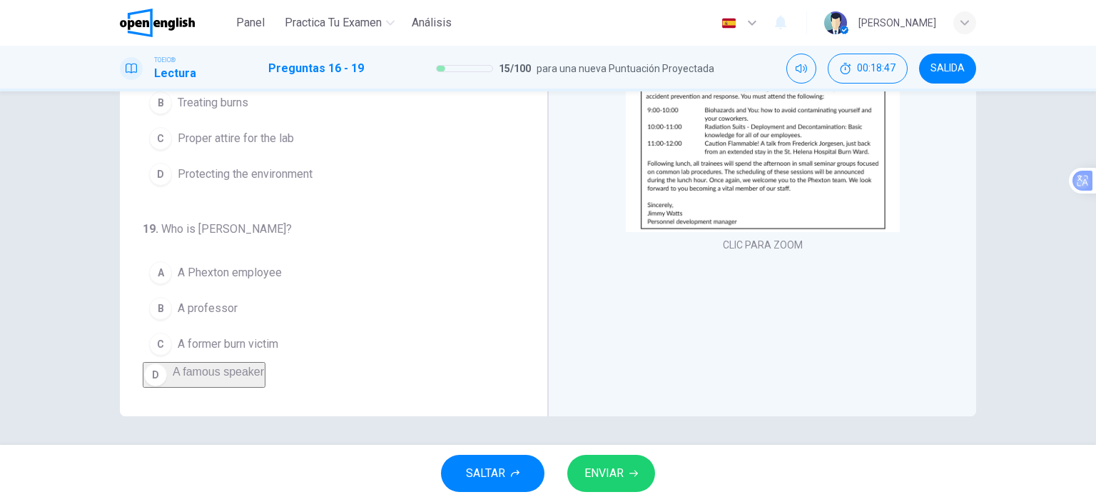
click at [265, 370] on button "D A famous speaker" at bounding box center [204, 375] width 123 height 26
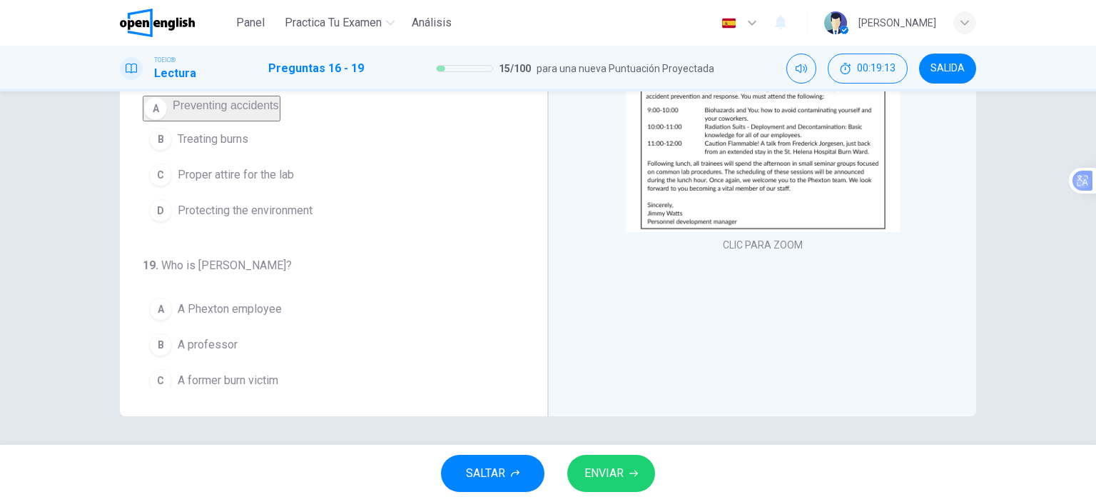
scroll to position [367, 0]
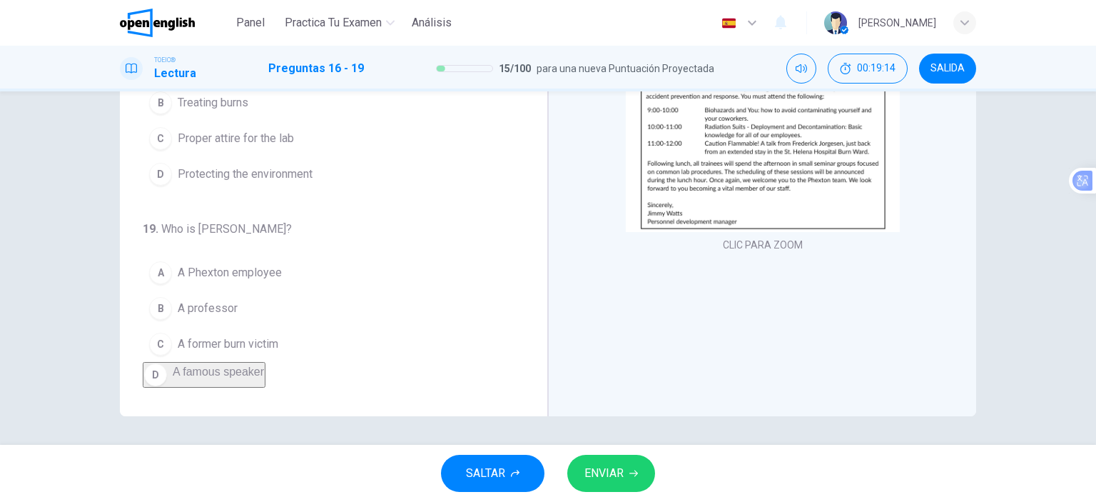
click at [611, 477] on span "ENVIAR" at bounding box center [603, 473] width 39 height 20
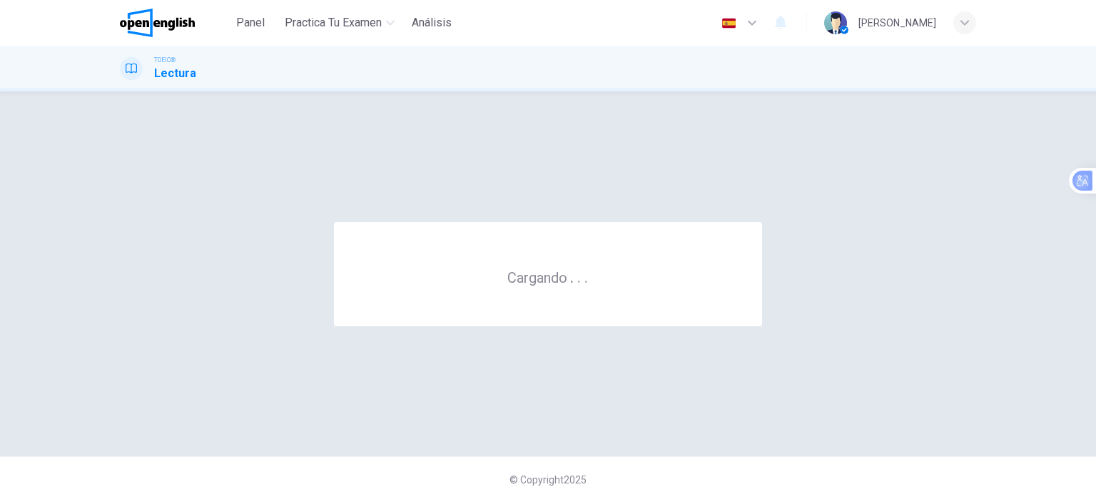
scroll to position [0, 0]
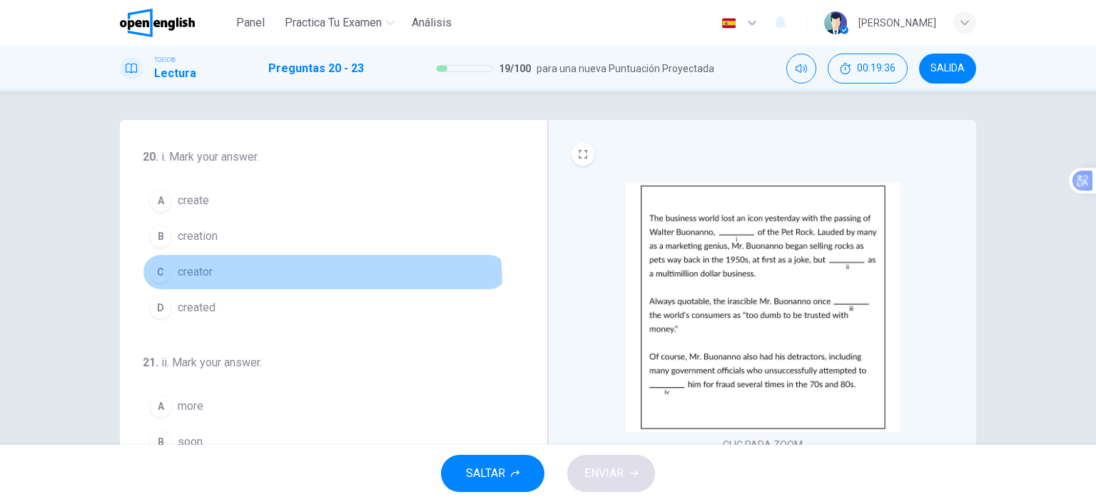
click at [215, 285] on button "C creator" at bounding box center [325, 272] width 365 height 36
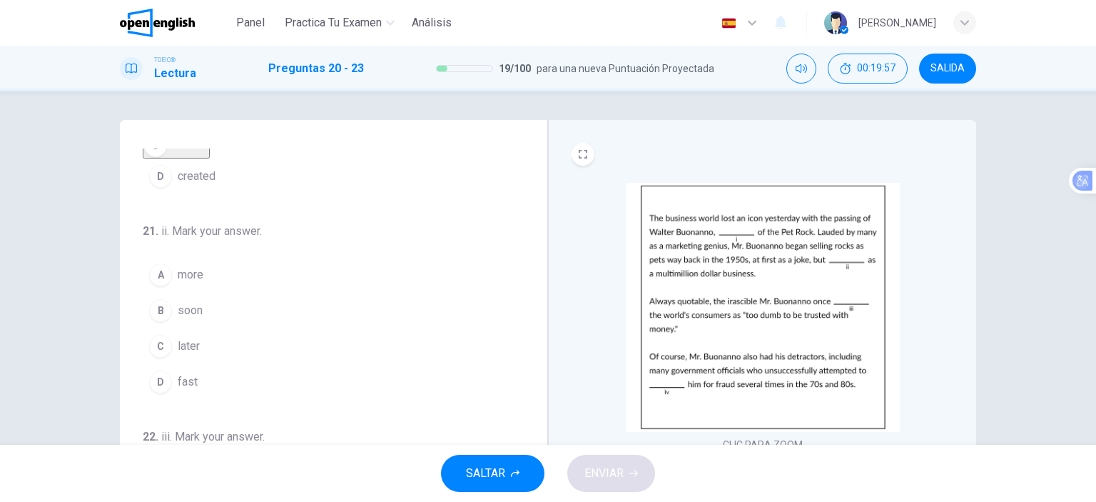
scroll to position [143, 0]
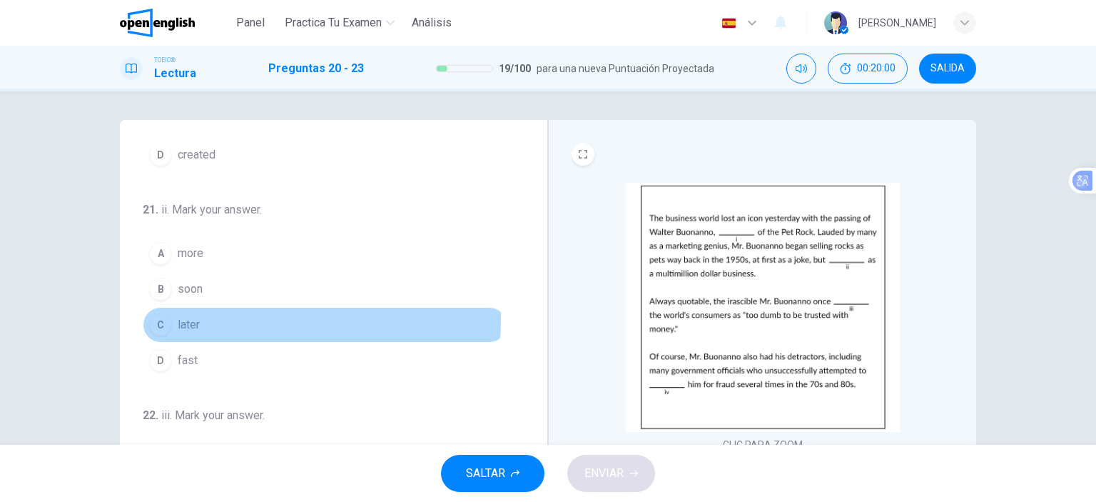
click at [196, 326] on span "later" at bounding box center [189, 324] width 22 height 17
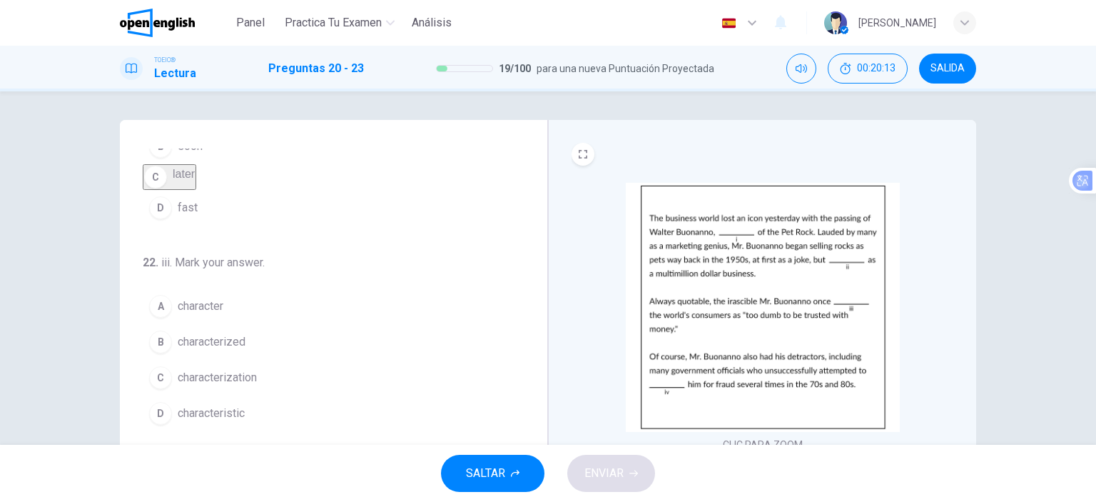
scroll to position [350, 0]
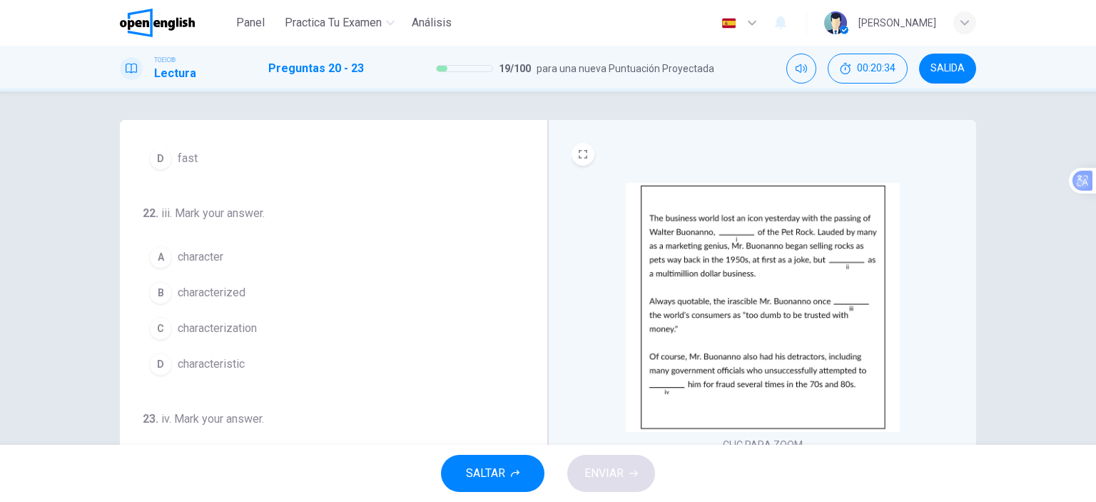
click at [211, 289] on span "characterized" at bounding box center [212, 292] width 68 height 17
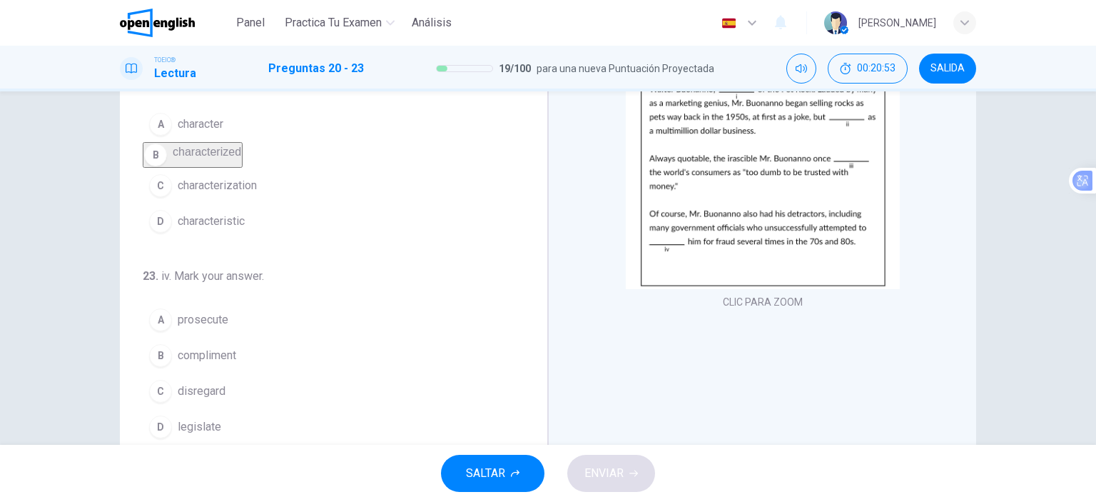
scroll to position [200, 0]
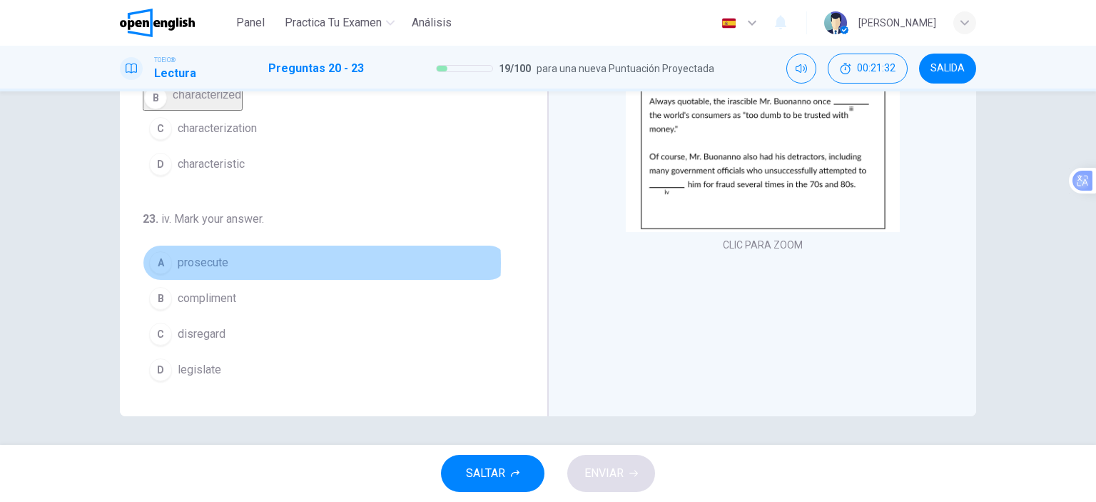
click at [208, 264] on span "prosecute" at bounding box center [203, 262] width 51 height 17
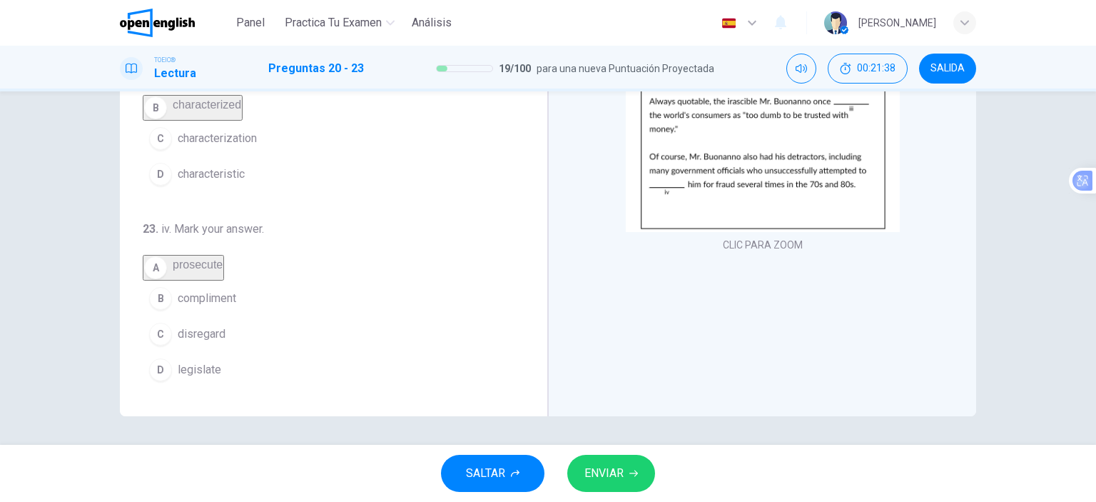
click at [614, 473] on span "ENVIAR" at bounding box center [603, 473] width 39 height 20
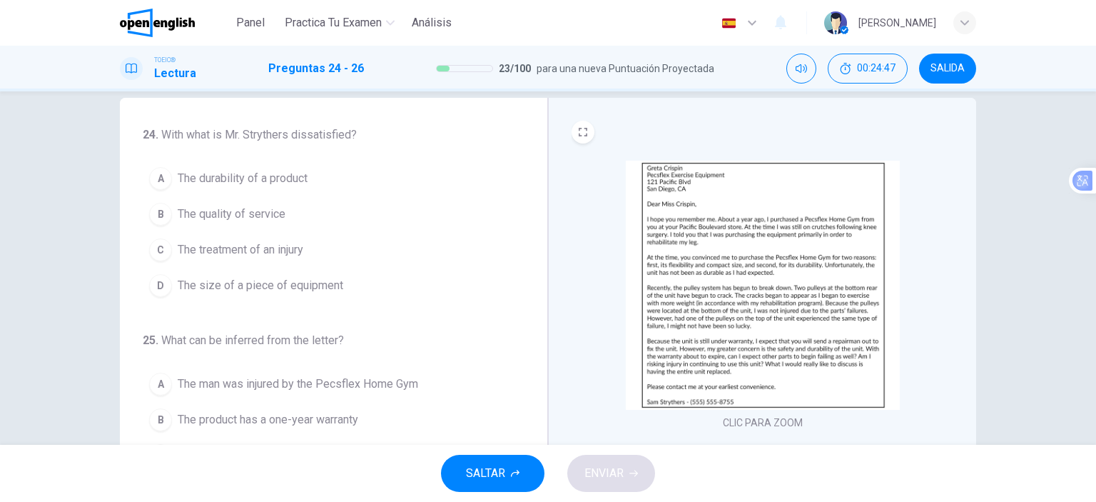
scroll to position [0, 0]
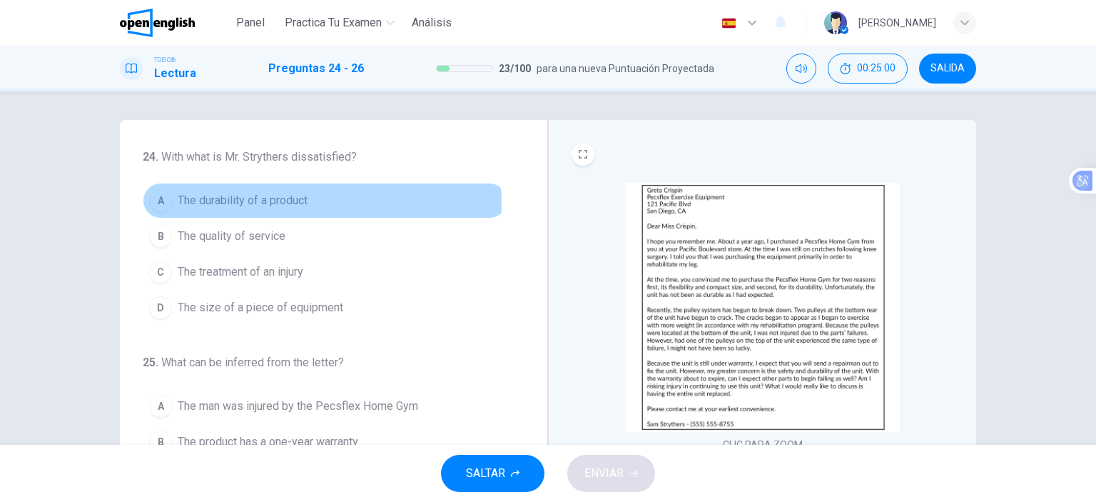
click at [311, 203] on button "A The durability of a product" at bounding box center [325, 201] width 365 height 36
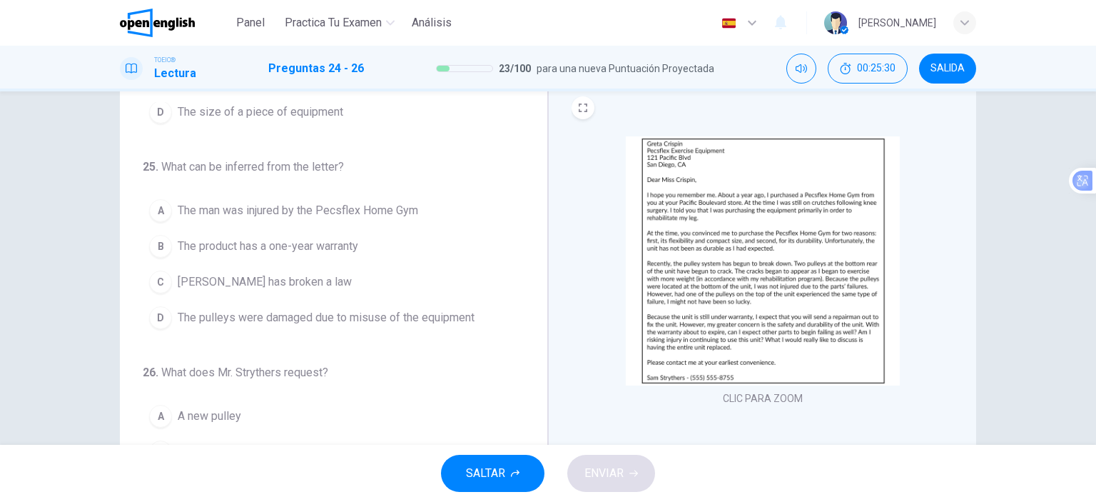
scroll to position [71, 0]
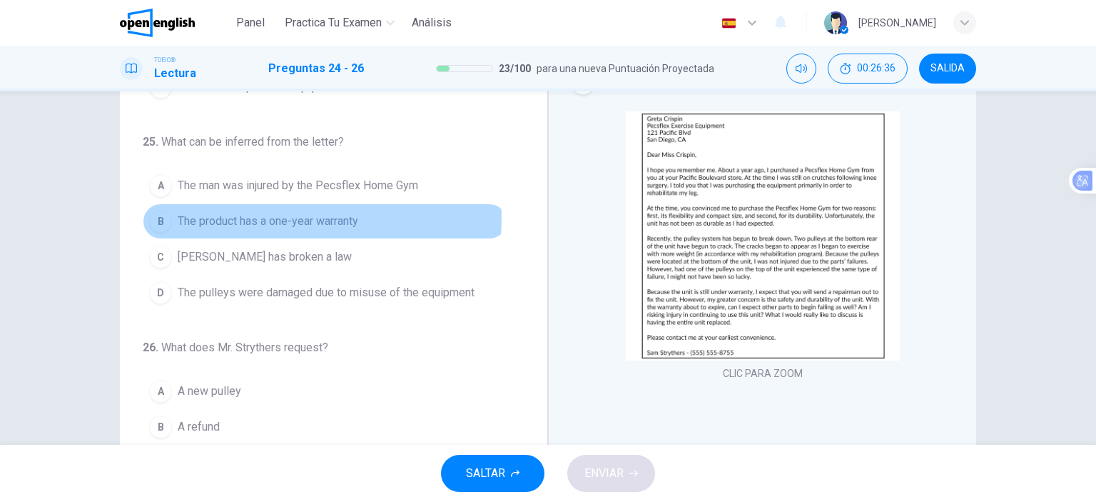
click at [312, 220] on span "The product has a one-year warranty" at bounding box center [268, 221] width 180 height 17
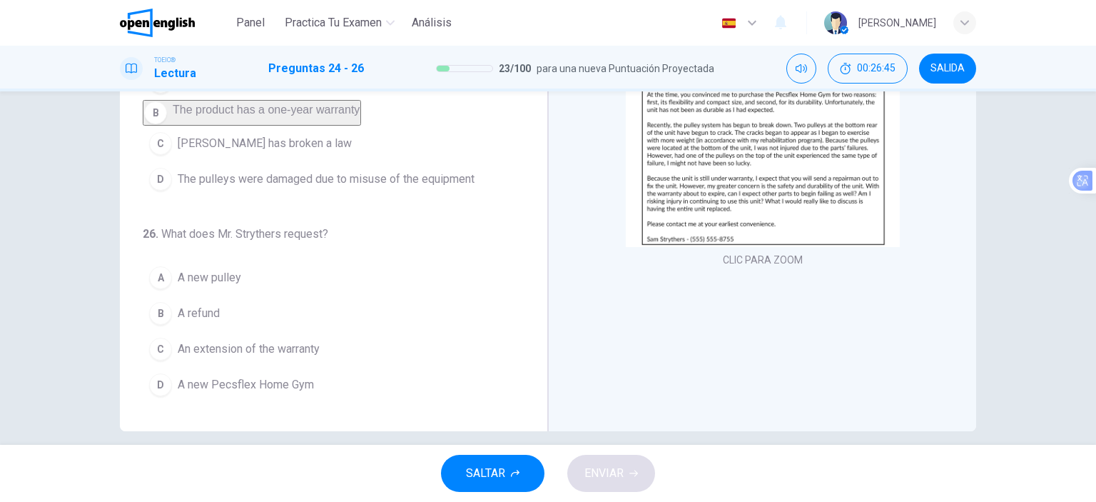
scroll to position [200, 0]
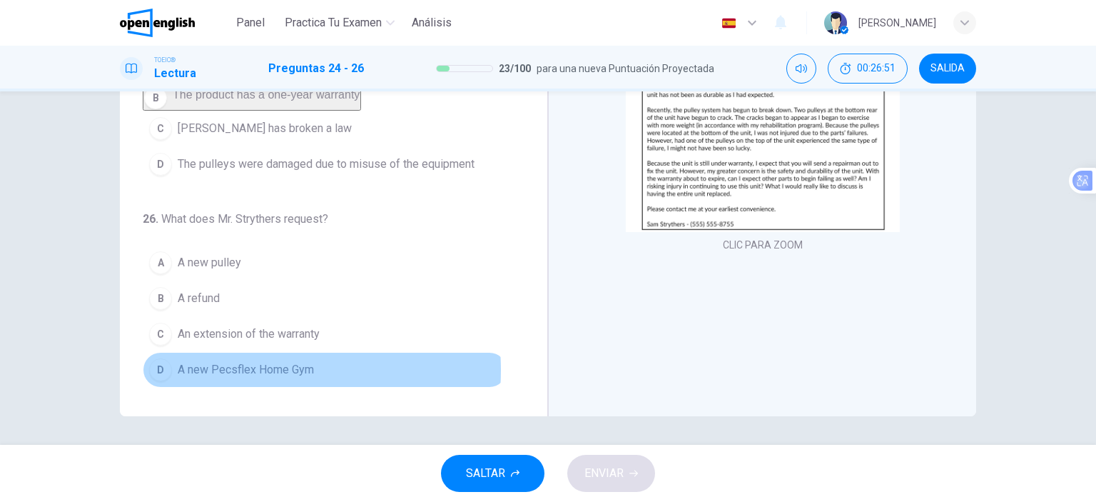
click at [228, 370] on span "A new Pecsflex Home Gym" at bounding box center [246, 369] width 136 height 17
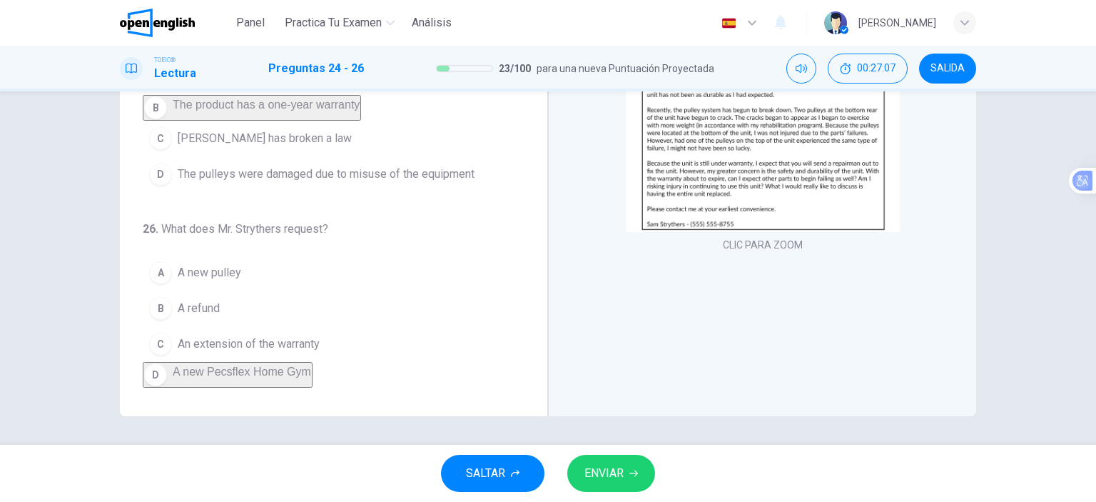
scroll to position [146, 0]
click at [629, 477] on button "ENVIAR" at bounding box center [611, 472] width 88 height 37
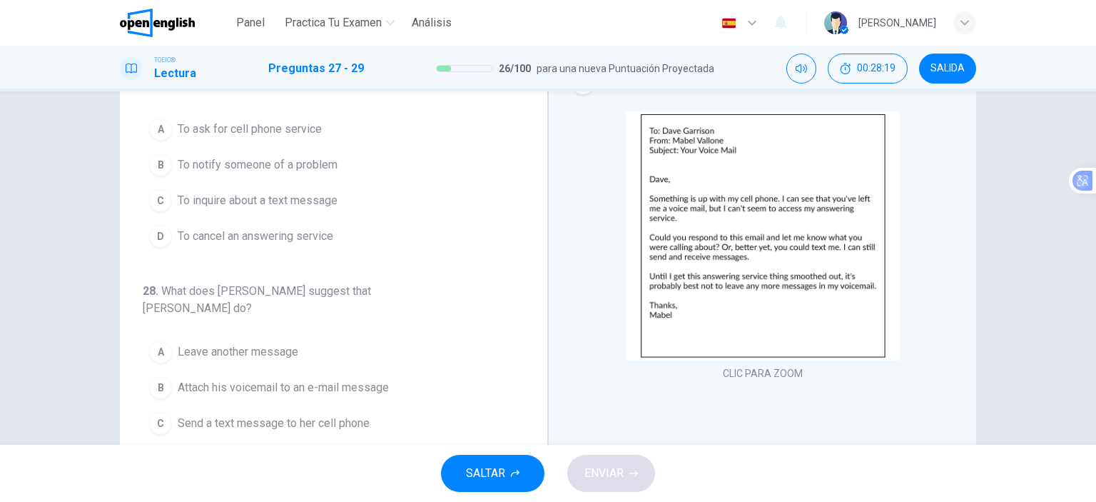
scroll to position [0, 0]
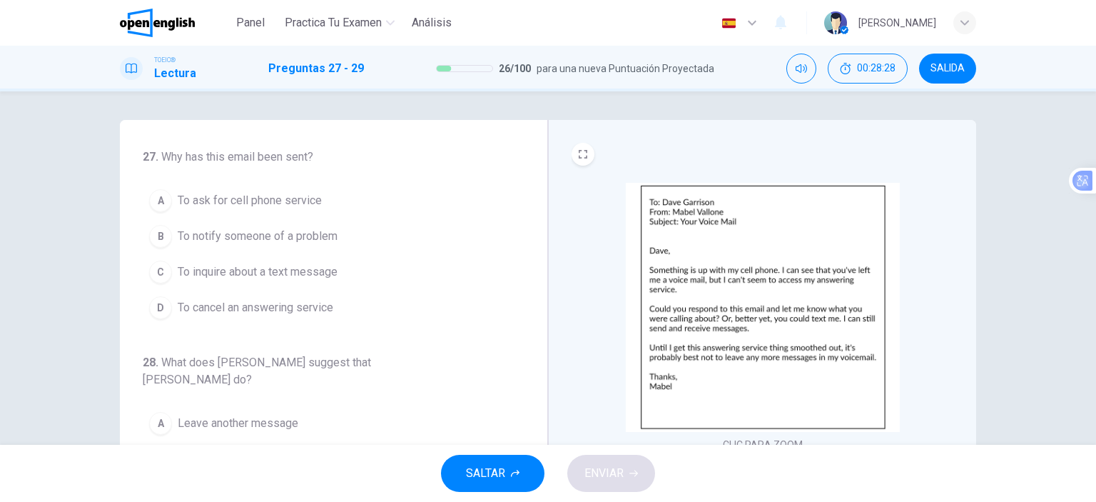
click at [300, 237] on span "To notify someone of a problem" at bounding box center [258, 236] width 160 height 17
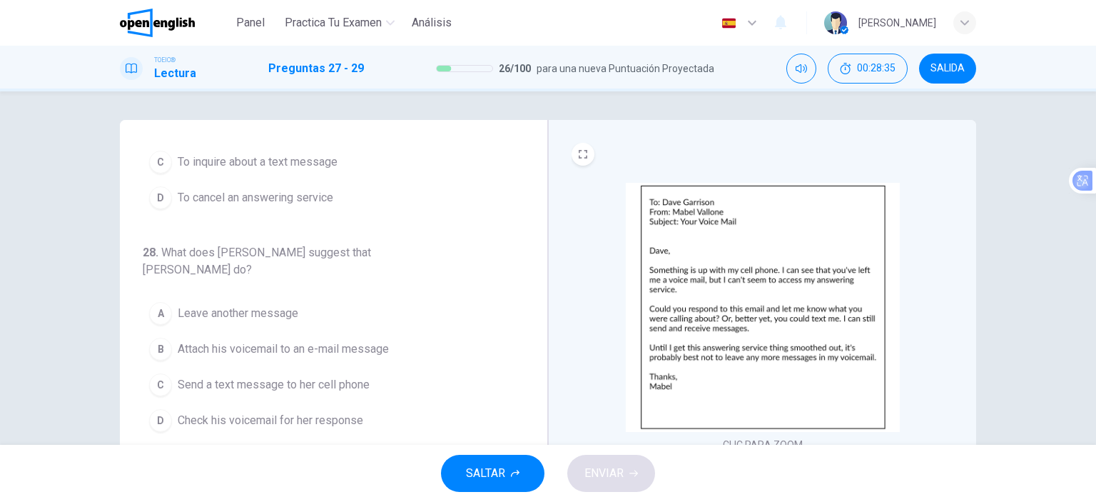
scroll to position [143, 0]
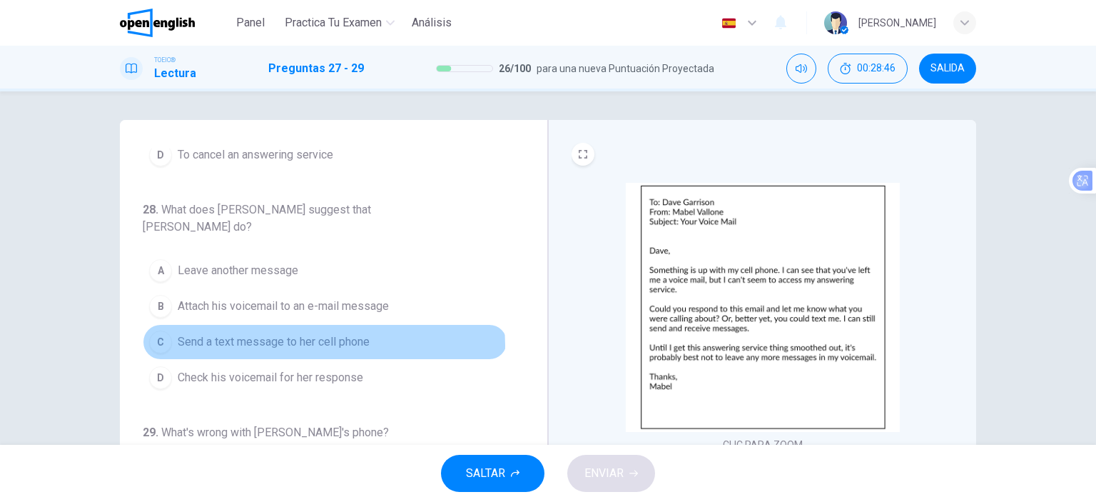
click at [320, 336] on span "Send a text message to her cell phone" at bounding box center [274, 341] width 192 height 17
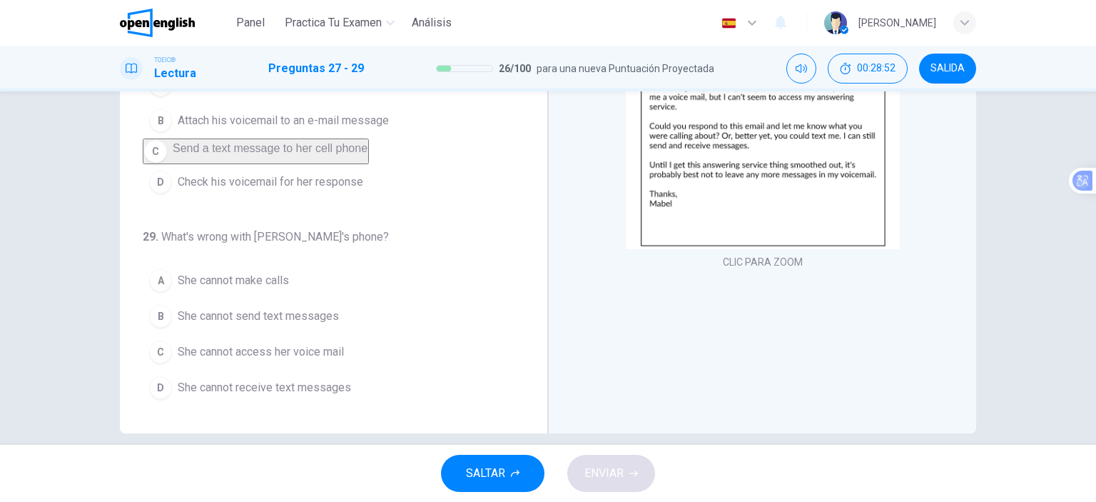
scroll to position [200, 0]
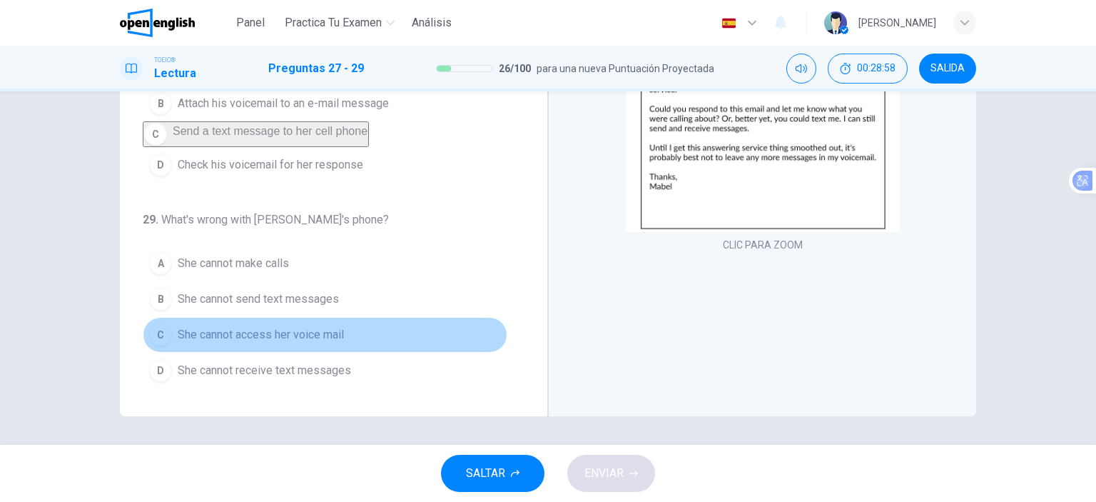
click at [335, 336] on span "She cannot access her voice mail" at bounding box center [261, 334] width 166 height 17
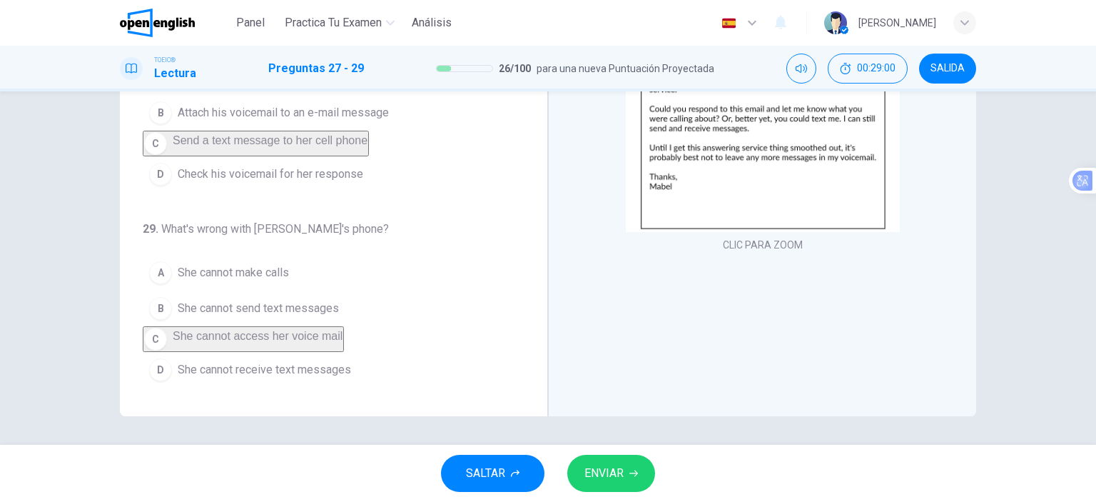
click at [626, 479] on button "ENVIAR" at bounding box center [611, 472] width 88 height 37
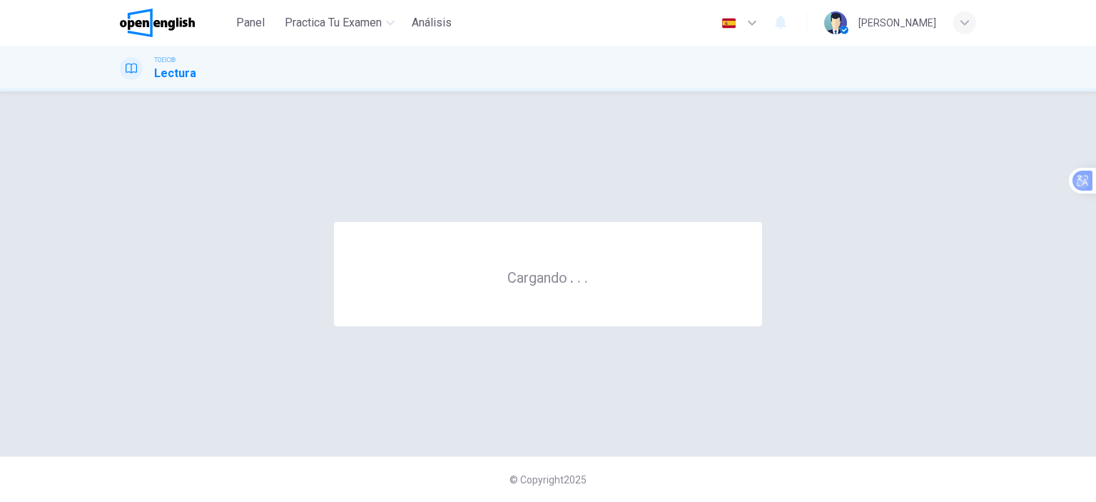
scroll to position [0, 0]
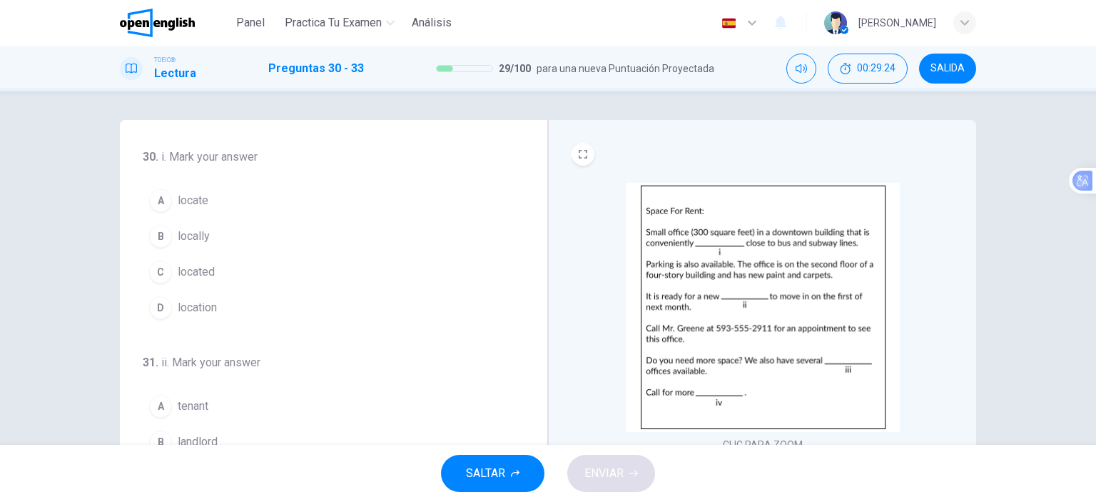
click at [197, 268] on span "located" at bounding box center [196, 271] width 37 height 17
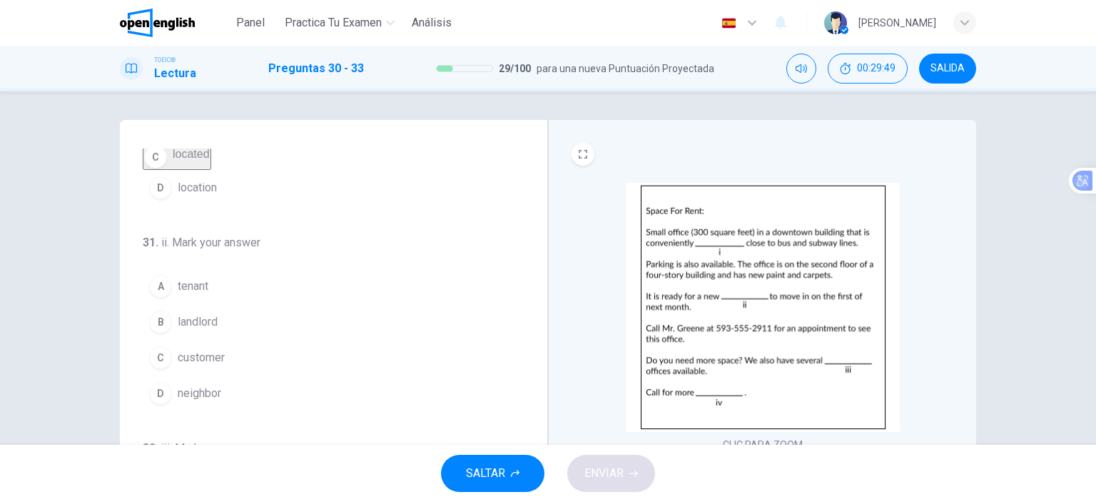
scroll to position [143, 0]
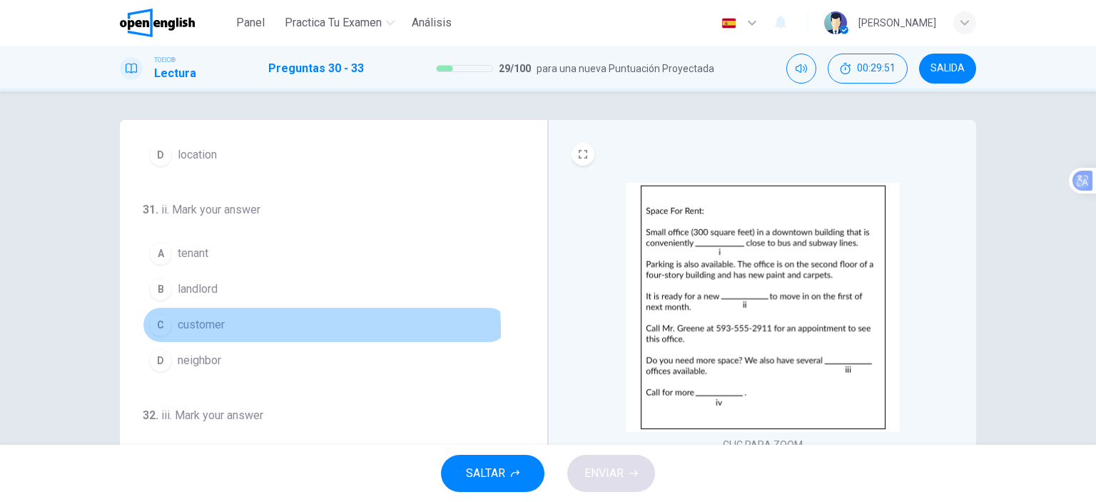
click at [209, 333] on span "customer" at bounding box center [201, 324] width 47 height 17
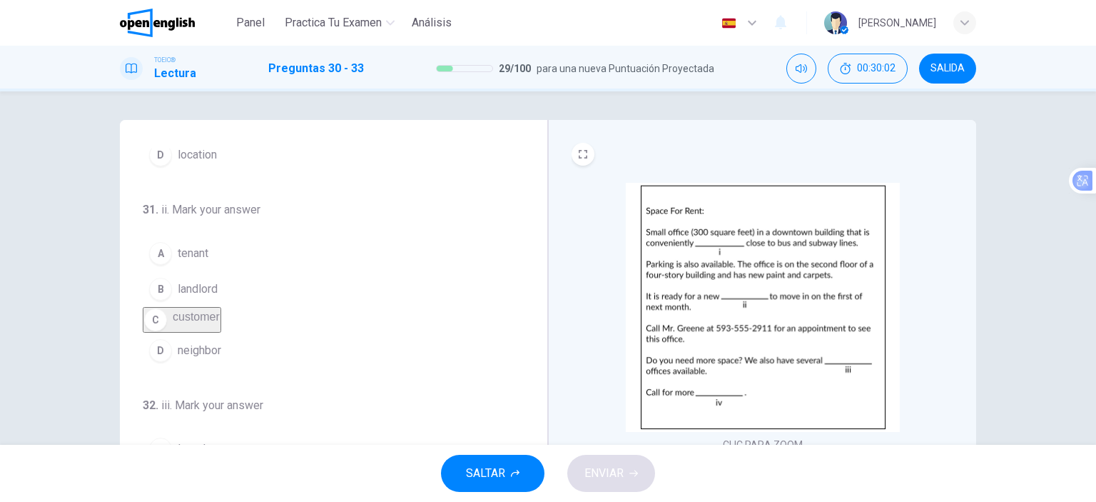
click at [208, 264] on button "A tenant" at bounding box center [325, 253] width 365 height 36
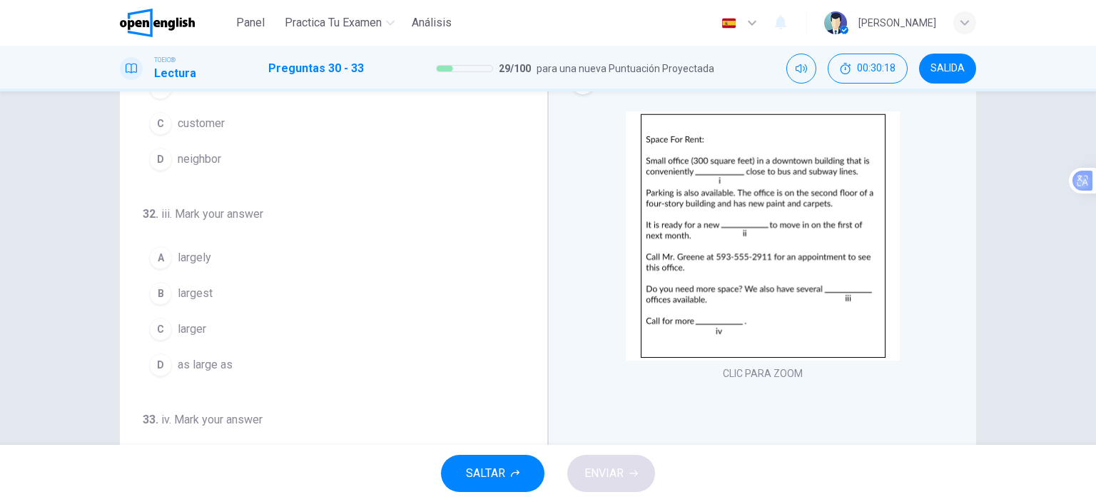
scroll to position [285, 0]
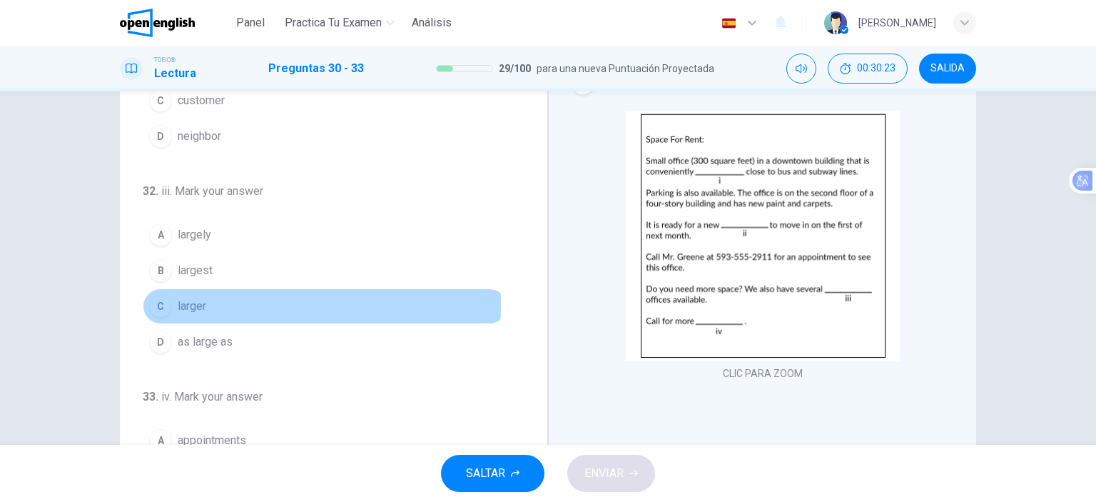
click at [183, 315] on span "larger" at bounding box center [192, 305] width 29 height 17
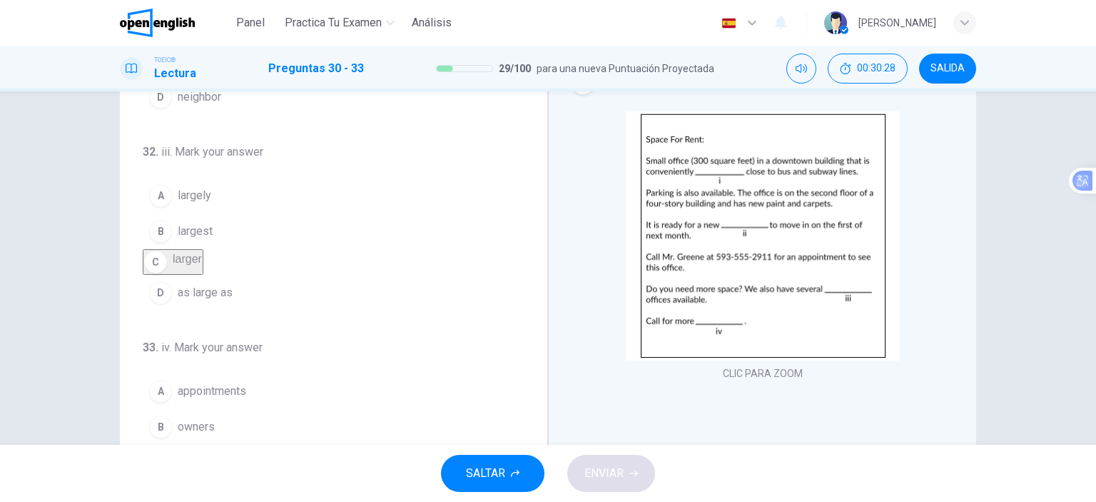
scroll to position [200, 0]
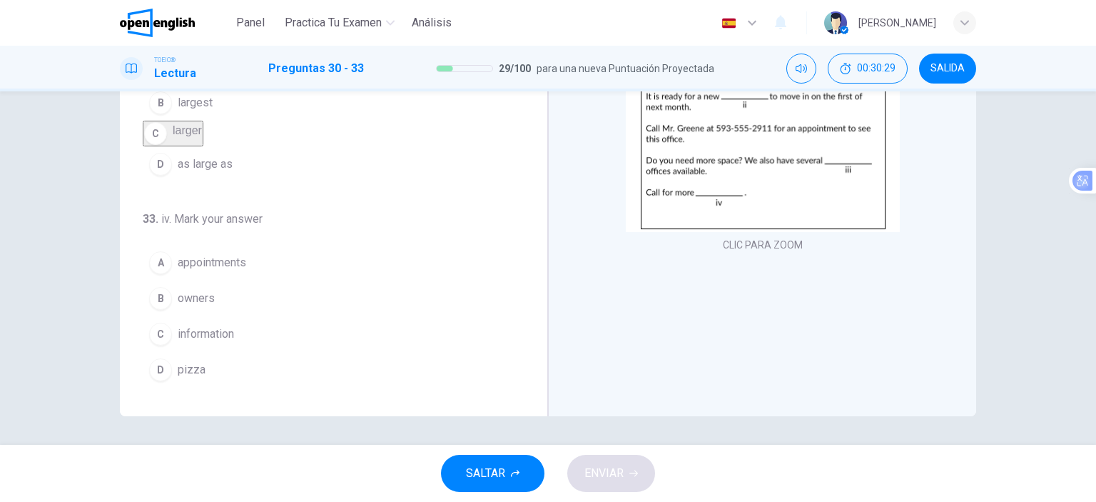
click at [196, 332] on span "information" at bounding box center [206, 333] width 56 height 17
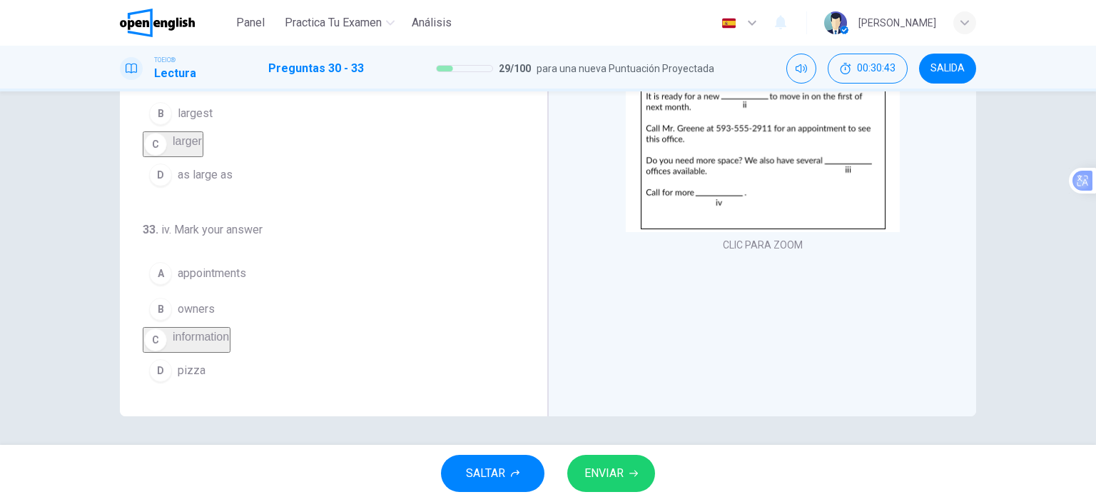
scroll to position [350, 0]
click at [628, 477] on button "ENVIAR" at bounding box center [611, 472] width 88 height 37
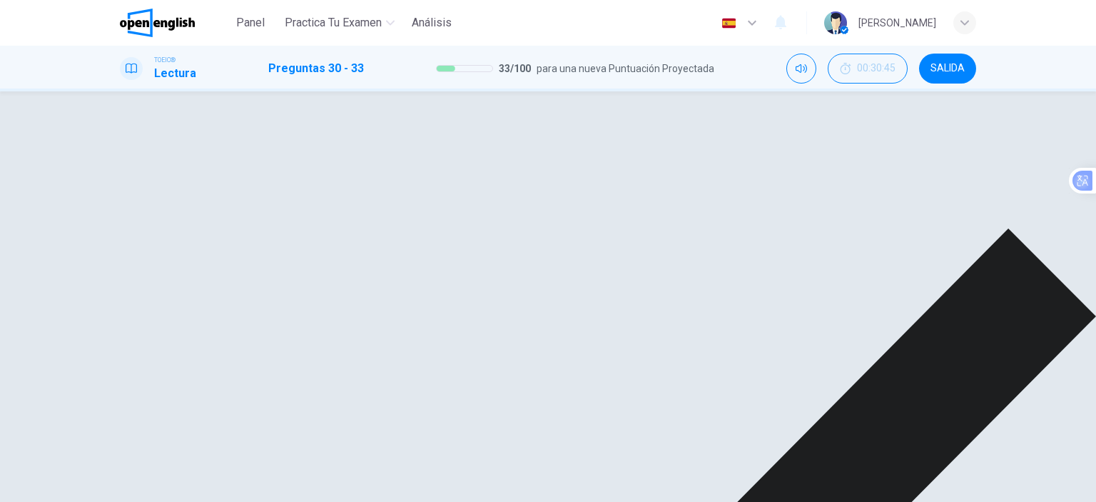
scroll to position [71, 0]
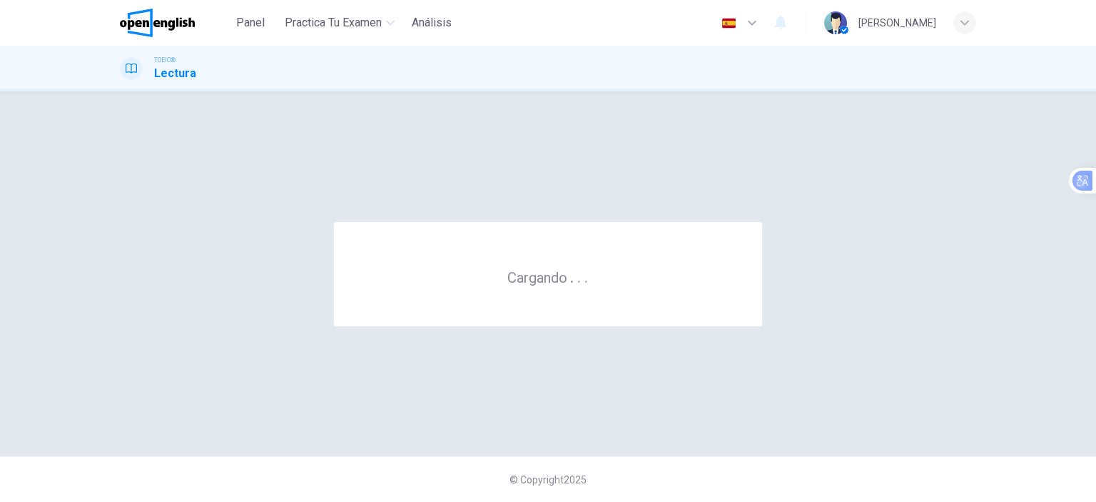
scroll to position [0, 0]
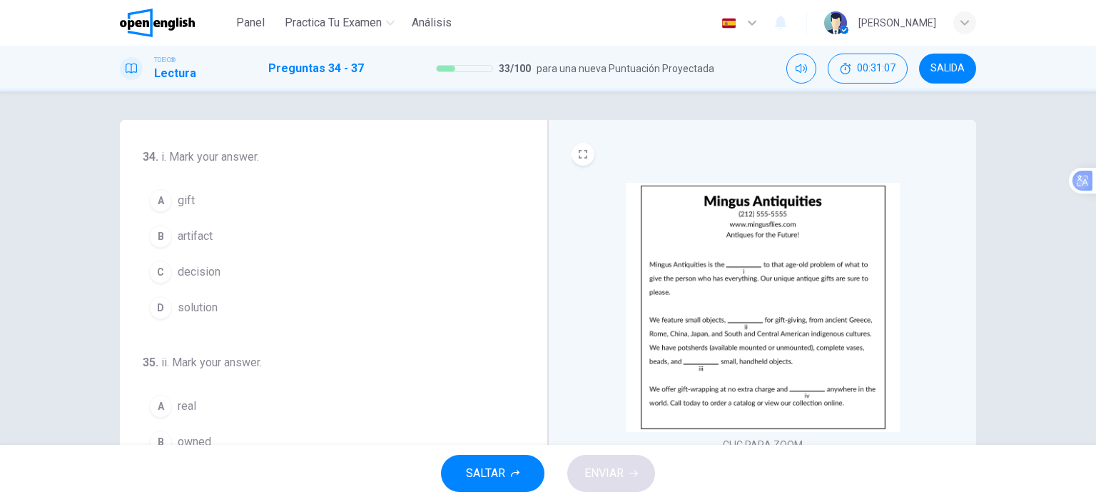
click at [228, 303] on button "D solution" at bounding box center [325, 308] width 365 height 36
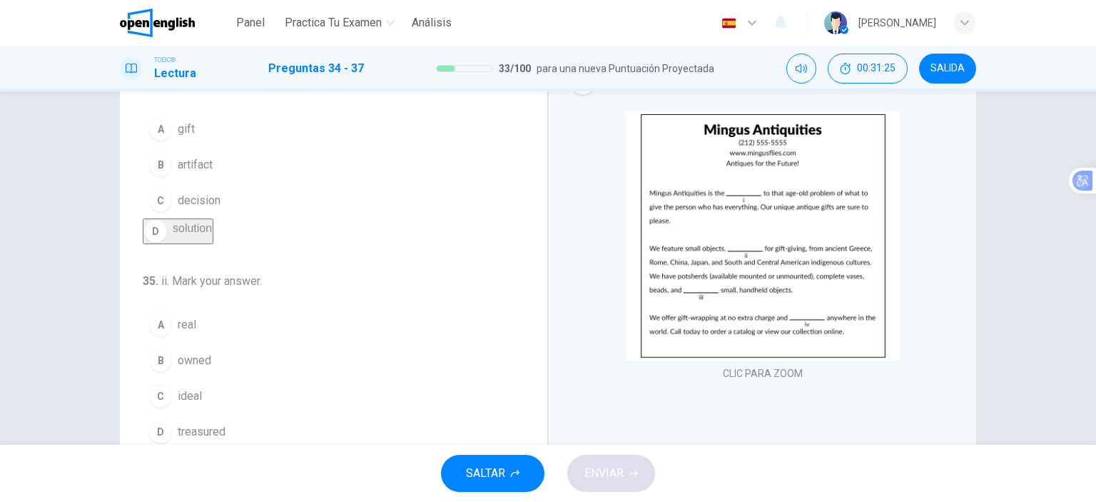
scroll to position [71, 0]
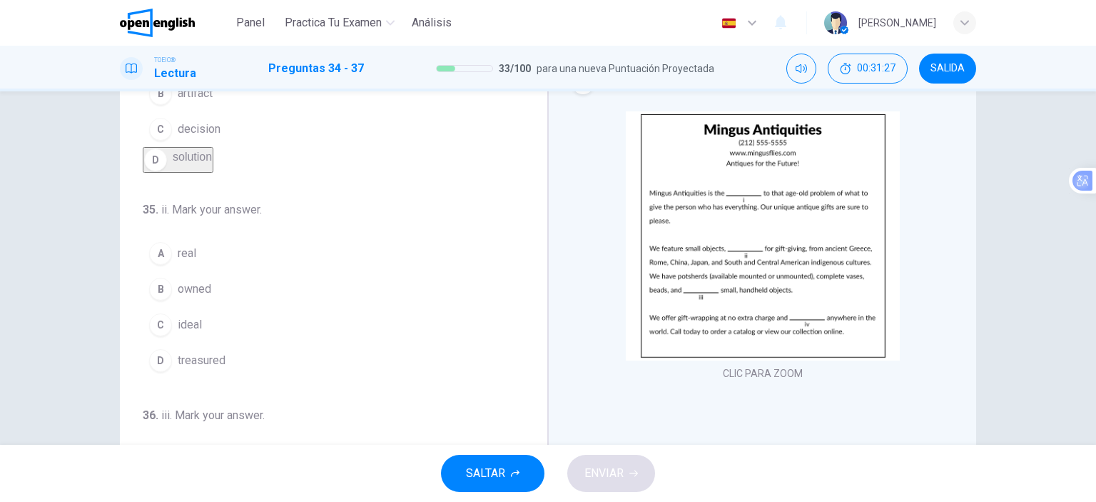
click at [215, 342] on button "C ideal" at bounding box center [325, 325] width 365 height 36
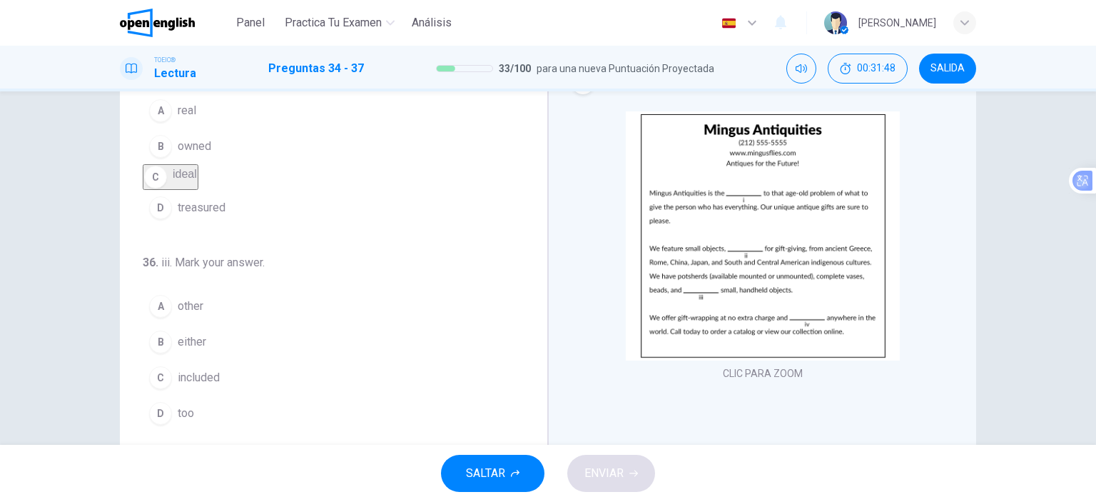
scroll to position [285, 0]
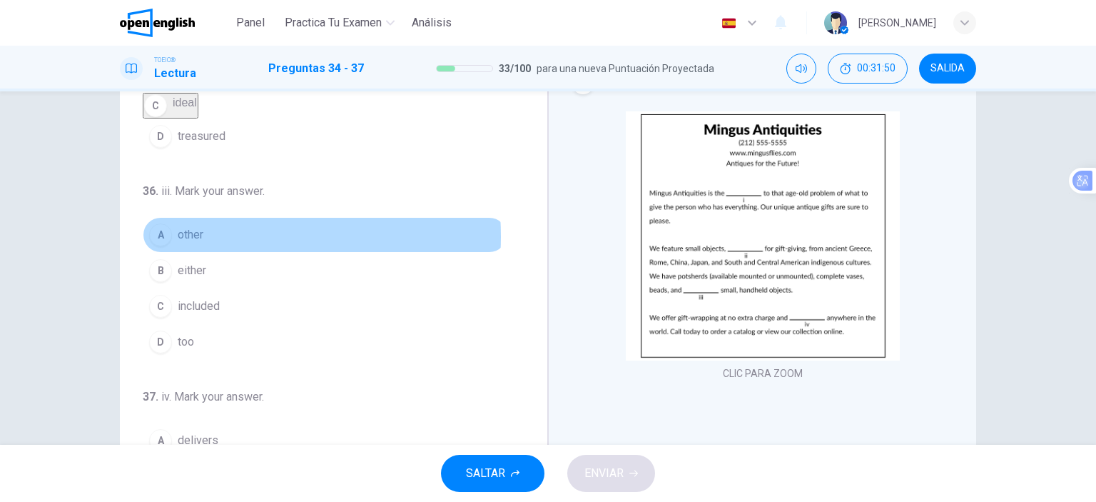
click at [204, 253] on button "A other" at bounding box center [325, 235] width 365 height 36
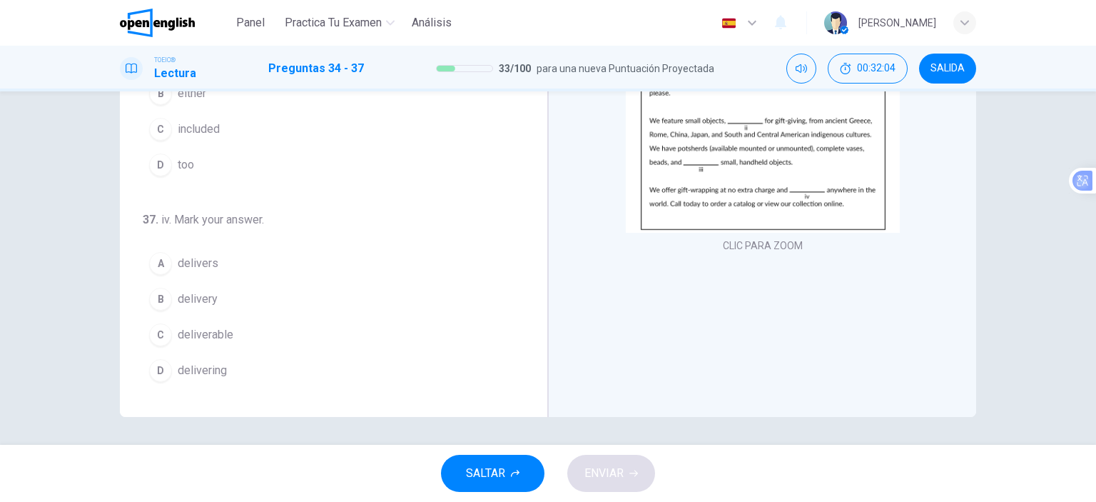
scroll to position [200, 0]
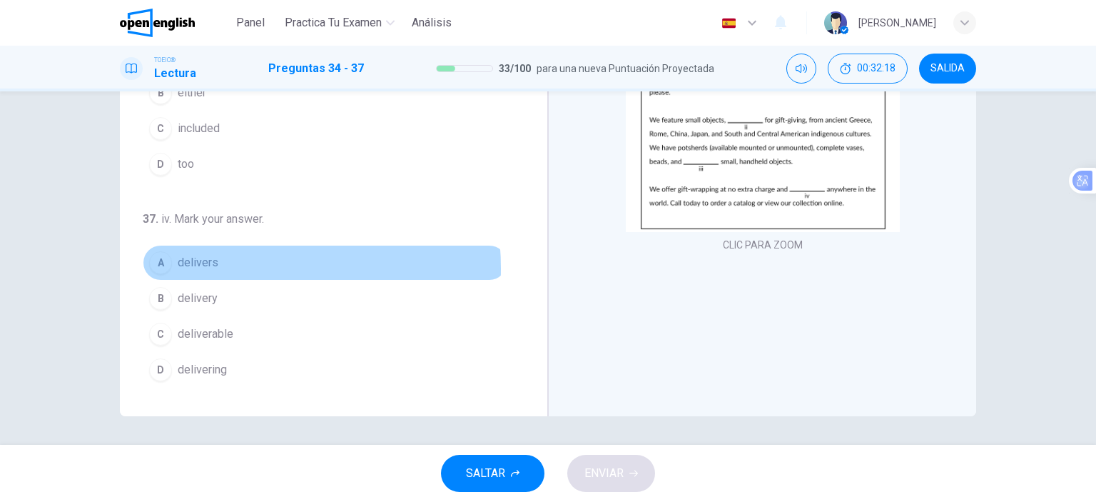
click at [224, 270] on button "A delivers" at bounding box center [325, 263] width 365 height 36
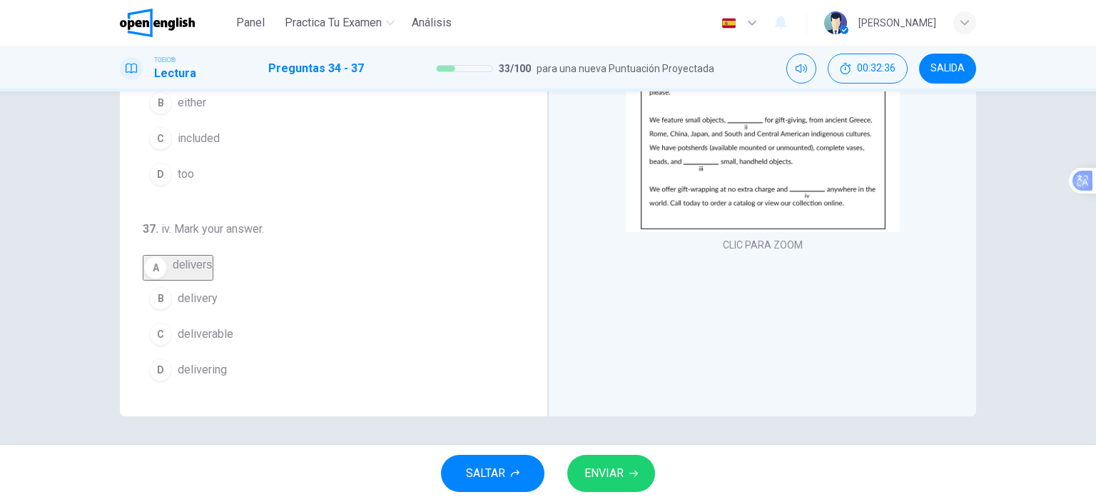
click at [211, 302] on span "delivery" at bounding box center [198, 298] width 40 height 17
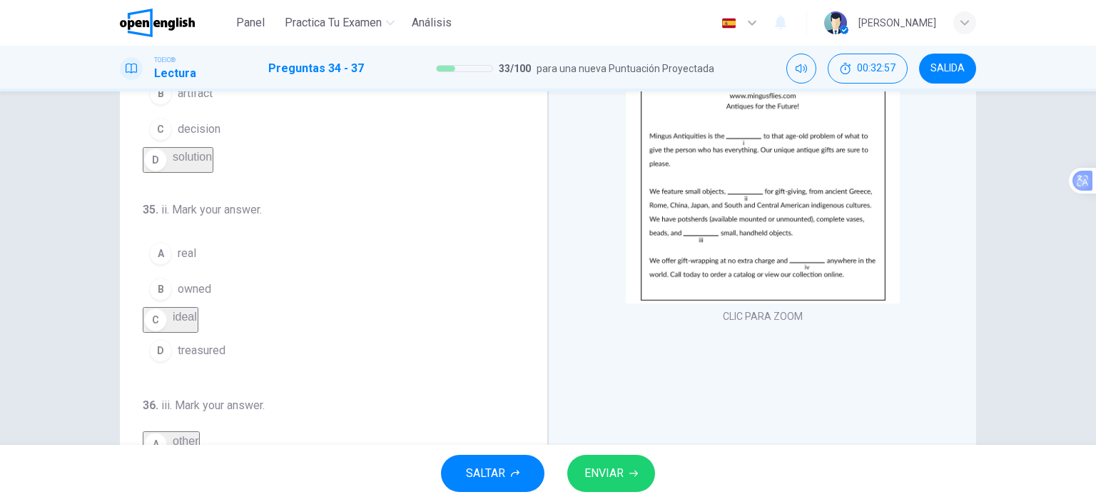
scroll to position [0, 0]
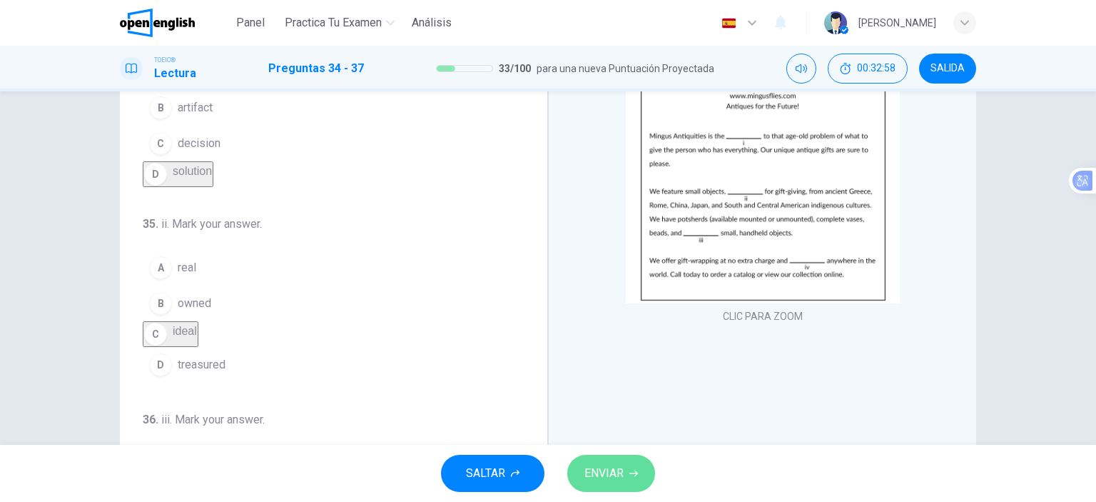
click at [599, 474] on span "ENVIAR" at bounding box center [603, 473] width 39 height 20
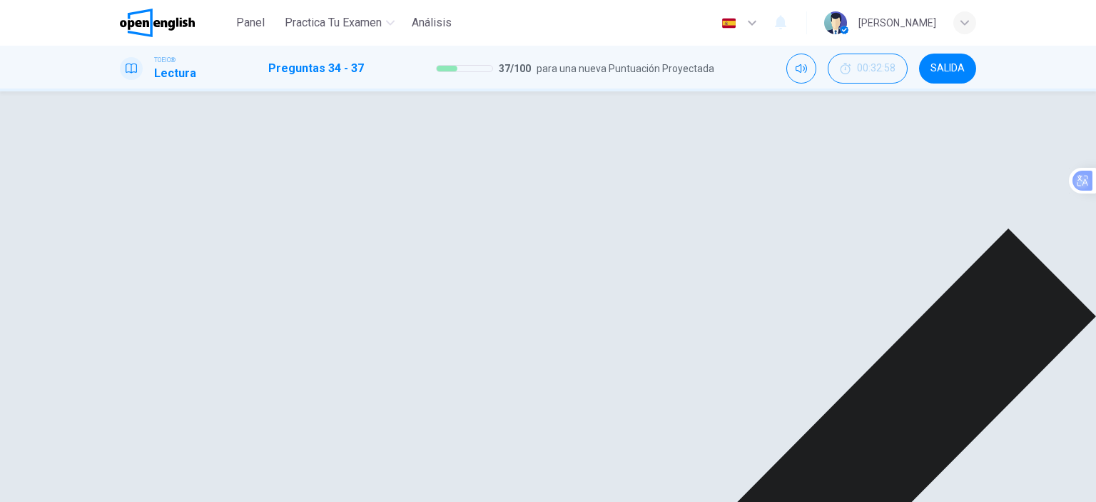
scroll to position [200, 0]
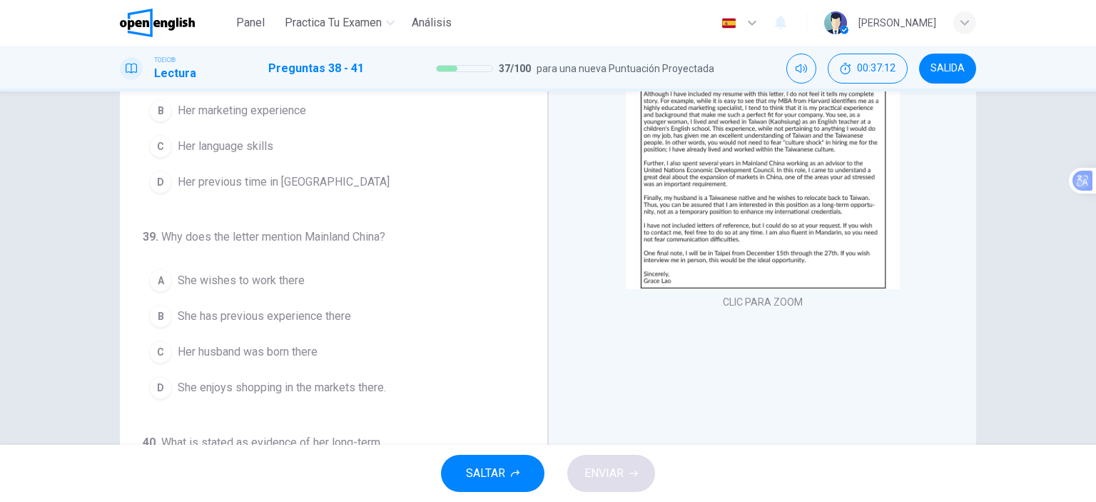
scroll to position [0, 0]
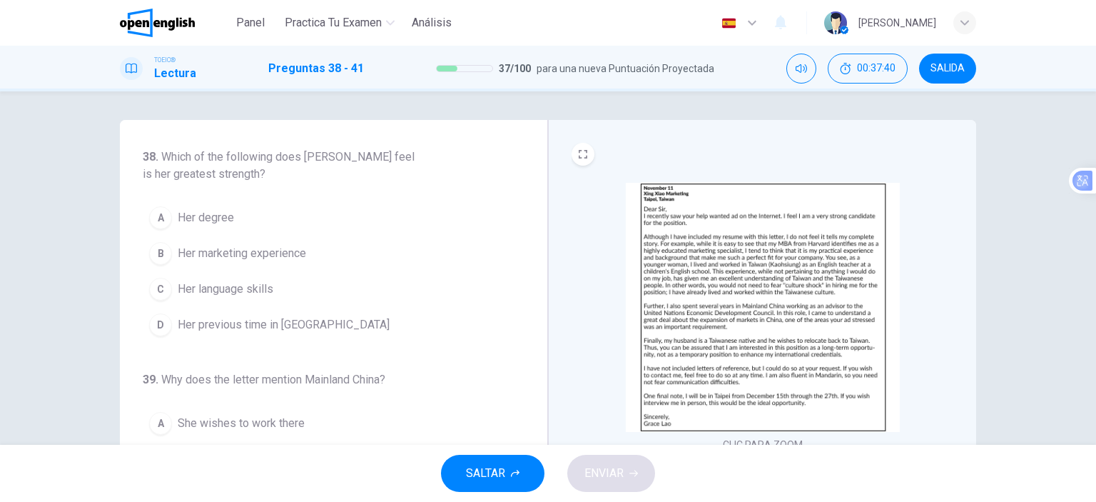
click at [273, 250] on span "Her marketing experience" at bounding box center [242, 253] width 128 height 17
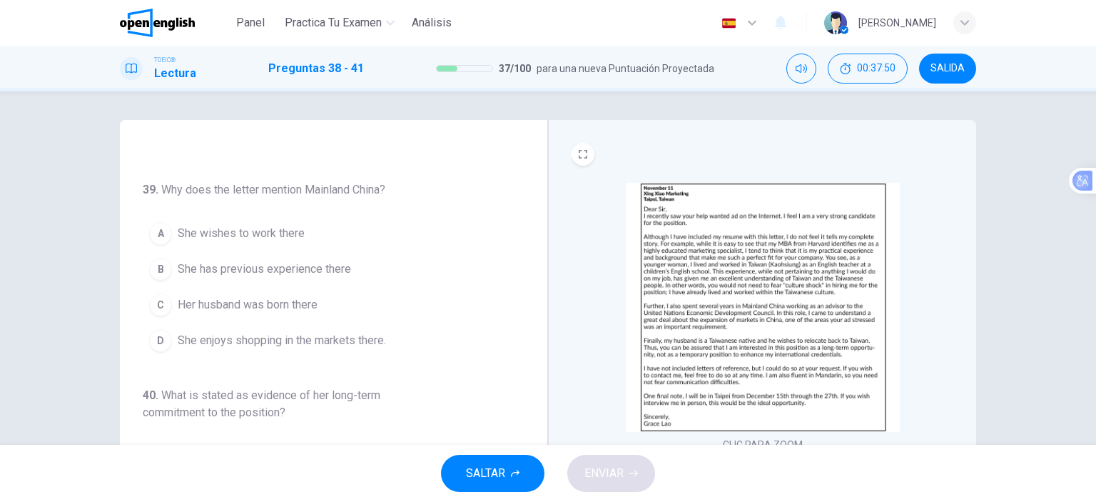
scroll to position [214, 0]
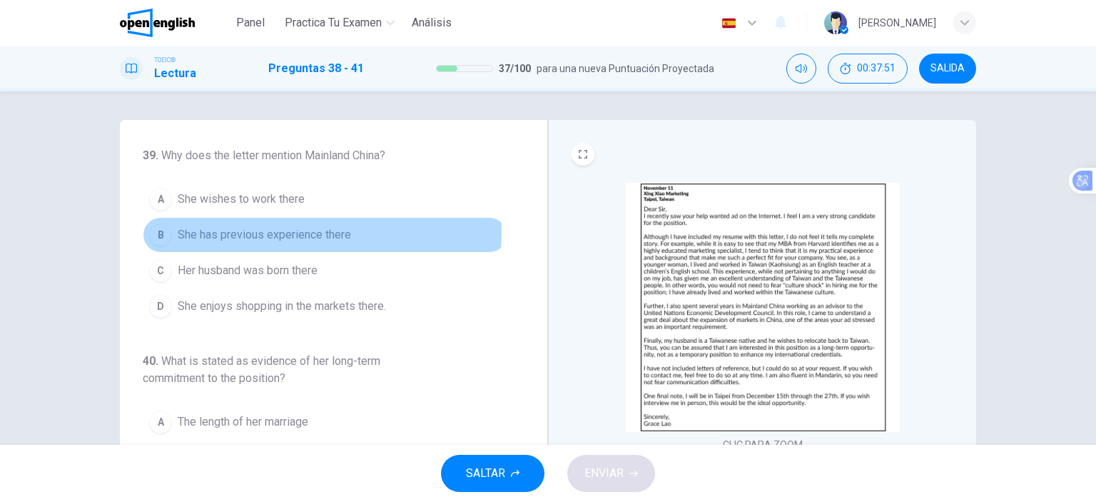
click at [310, 240] on span "She has previous experience there" at bounding box center [264, 234] width 173 height 17
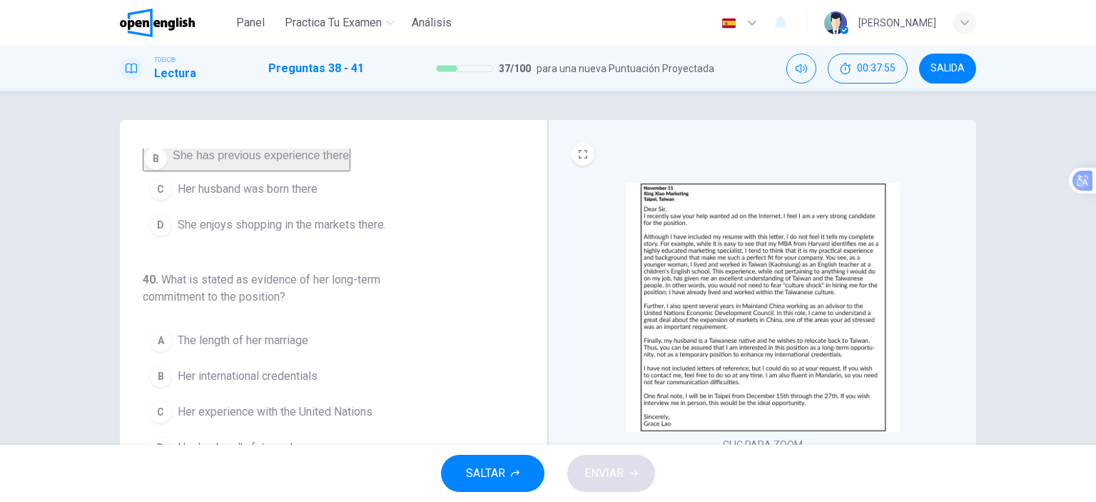
scroll to position [357, 0]
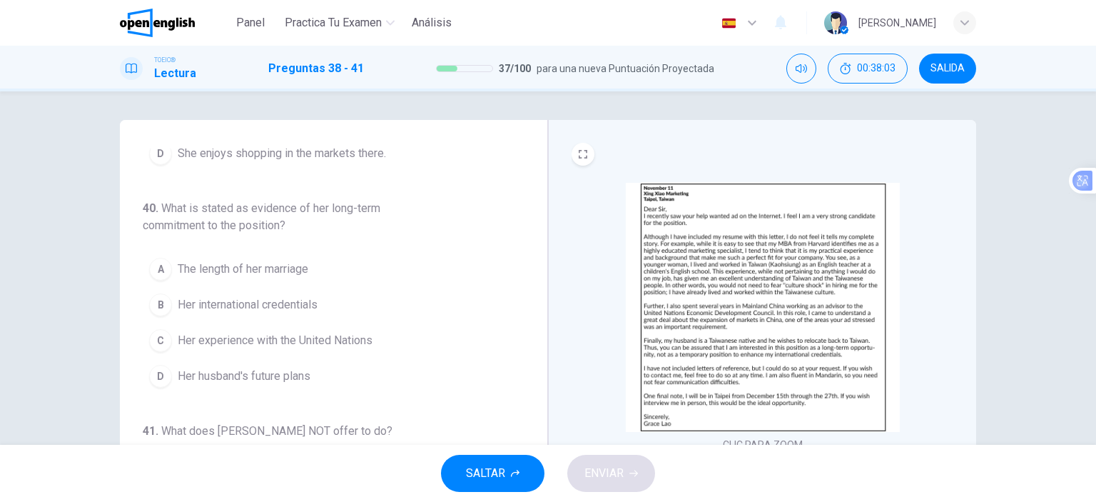
click at [233, 313] on span "Her international credentials" at bounding box center [248, 304] width 140 height 17
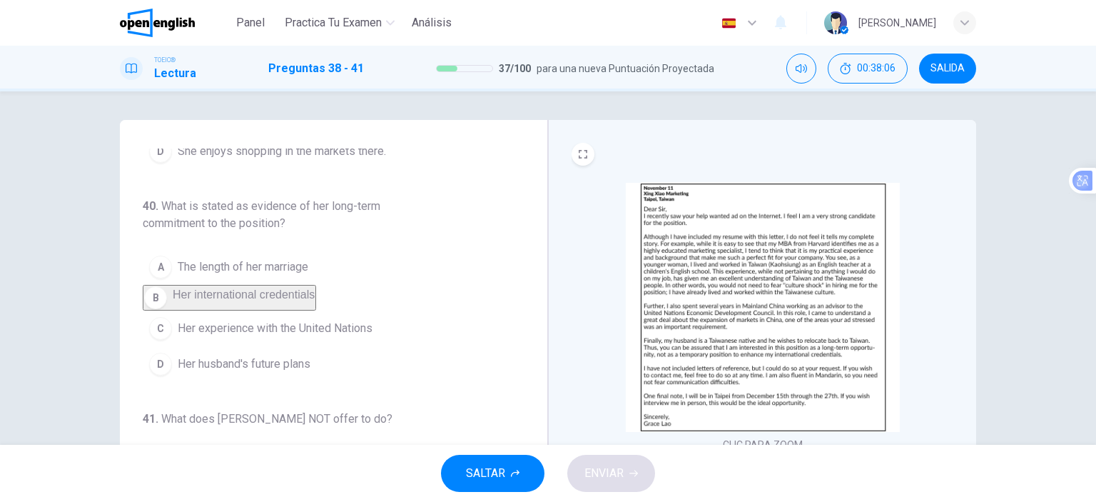
scroll to position [384, 0]
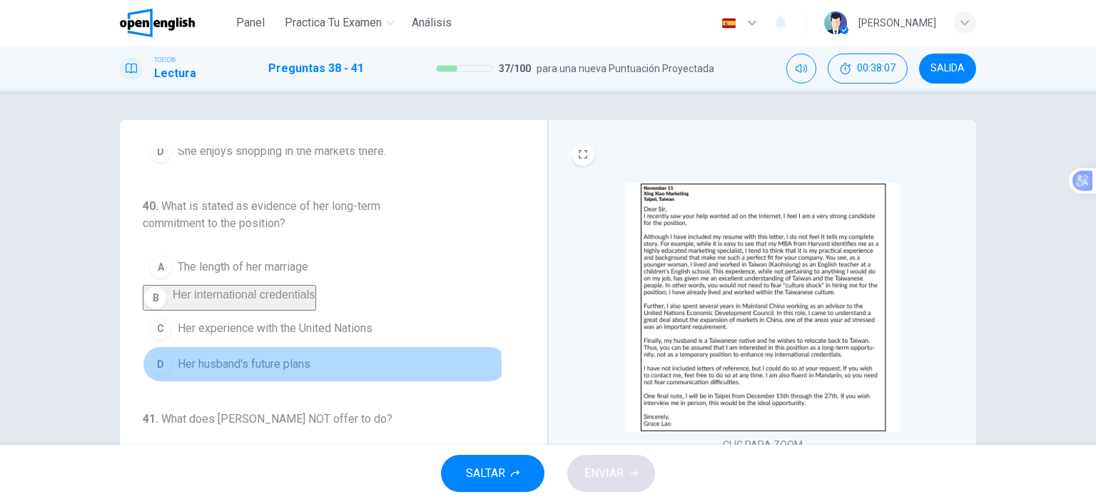
click at [263, 370] on span "Her husband's future plans" at bounding box center [244, 363] width 133 height 17
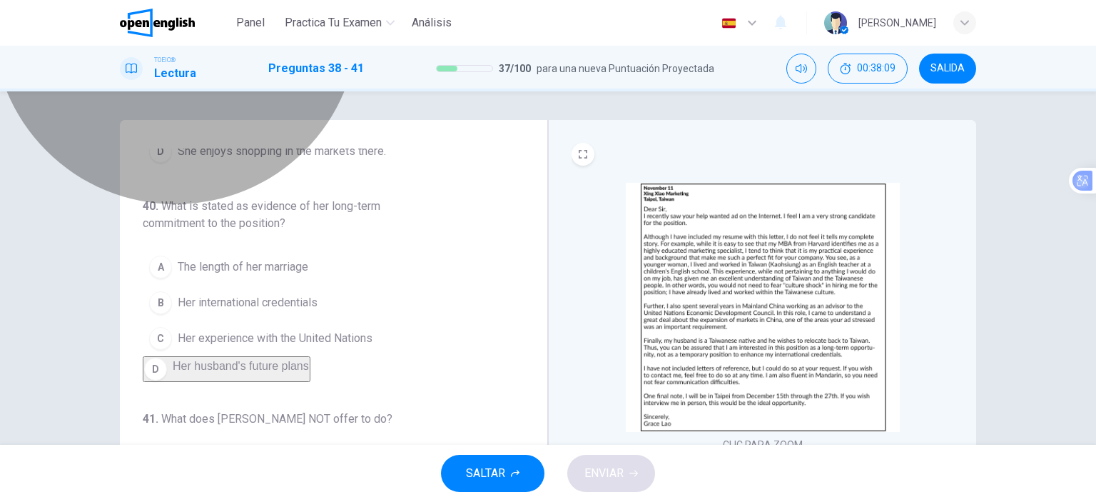
click at [310, 370] on button "D Her husband's future plans" at bounding box center [227, 369] width 168 height 26
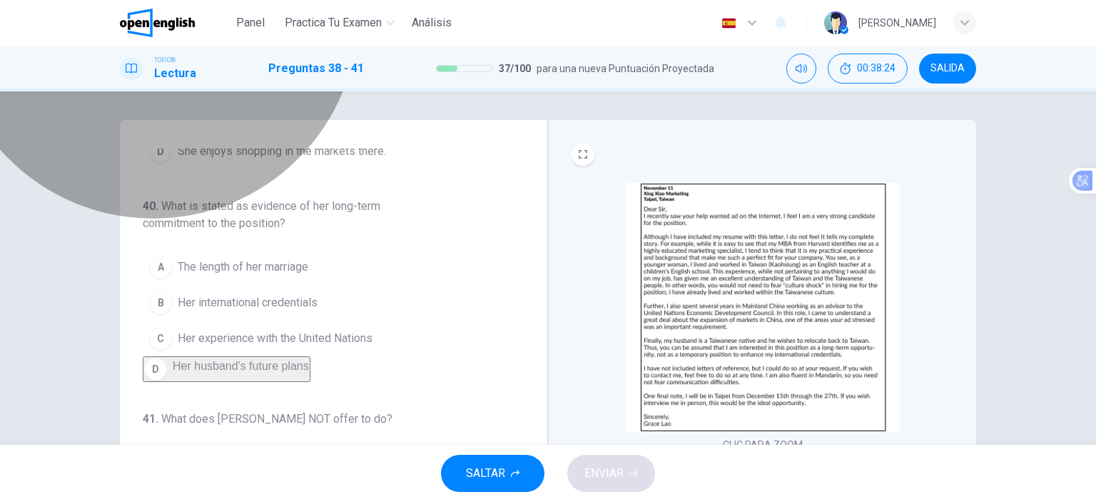
click at [294, 362] on span "Her husband's future plans" at bounding box center [241, 366] width 136 height 12
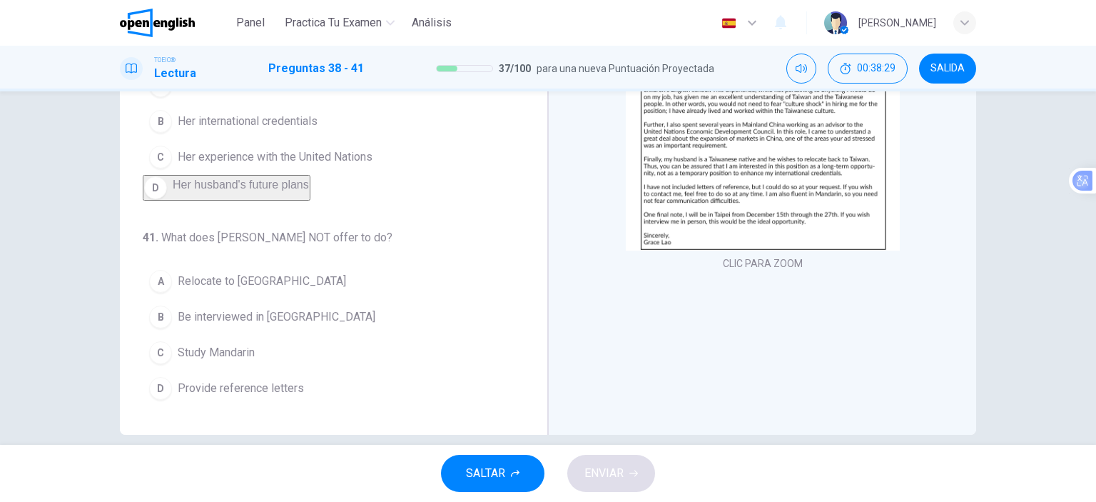
scroll to position [200, 0]
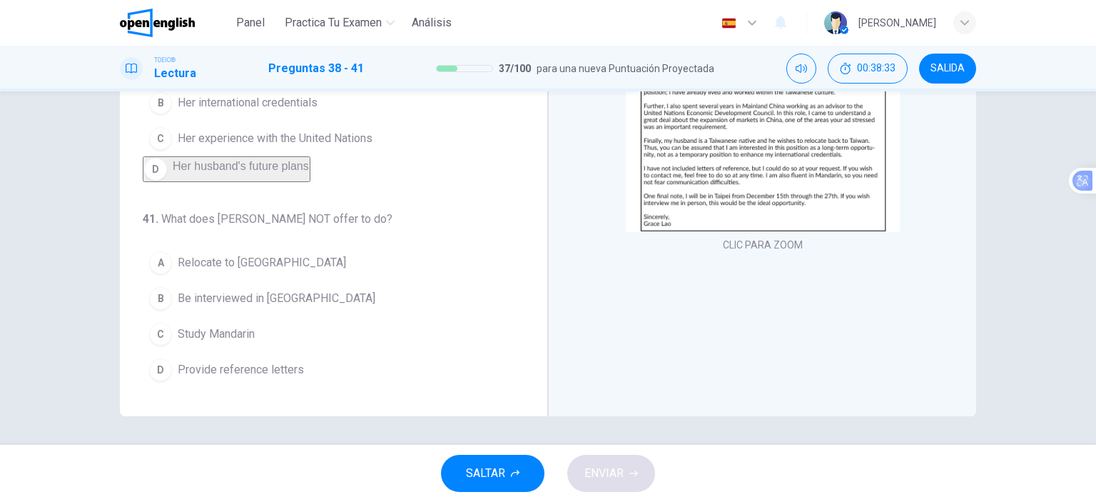
click at [245, 350] on button "C Study Mandarin" at bounding box center [325, 334] width 365 height 36
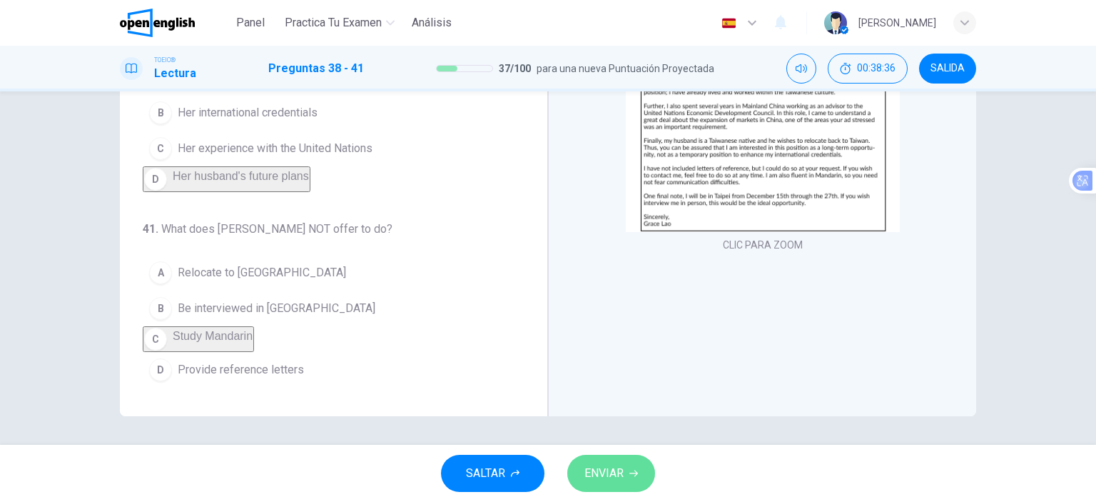
click at [625, 469] on button "ENVIAR" at bounding box center [611, 472] width 88 height 37
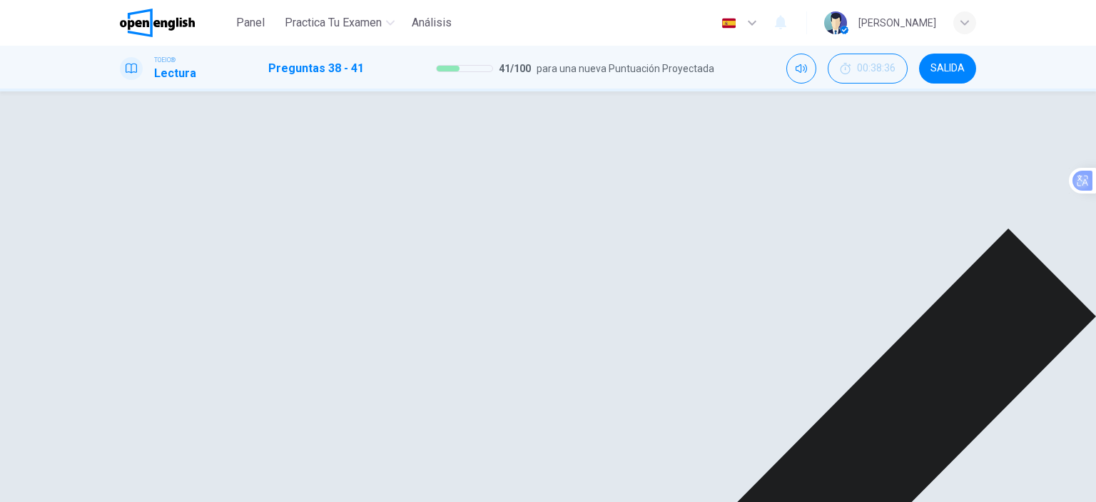
scroll to position [384, 0]
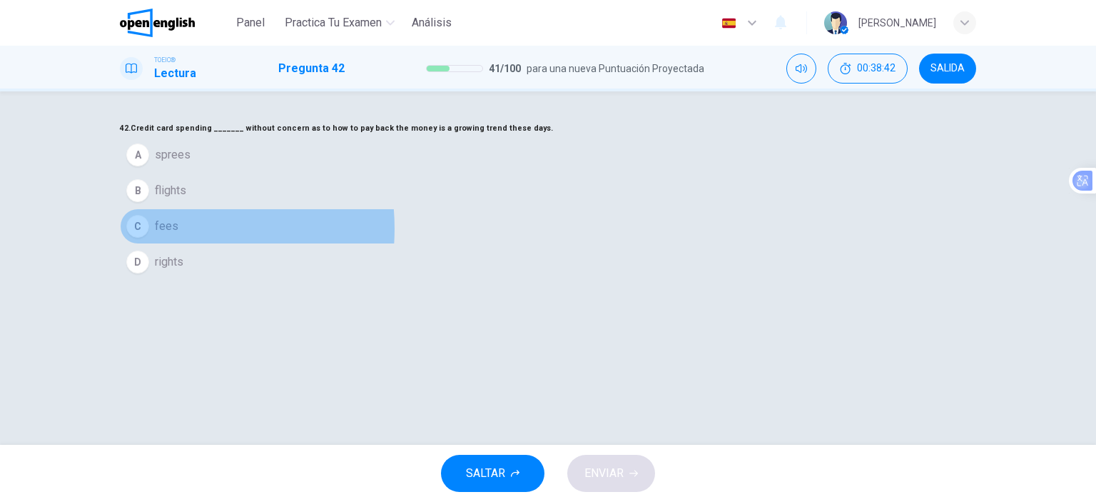
click at [178, 235] on span "fees" at bounding box center [167, 226] width 24 height 17
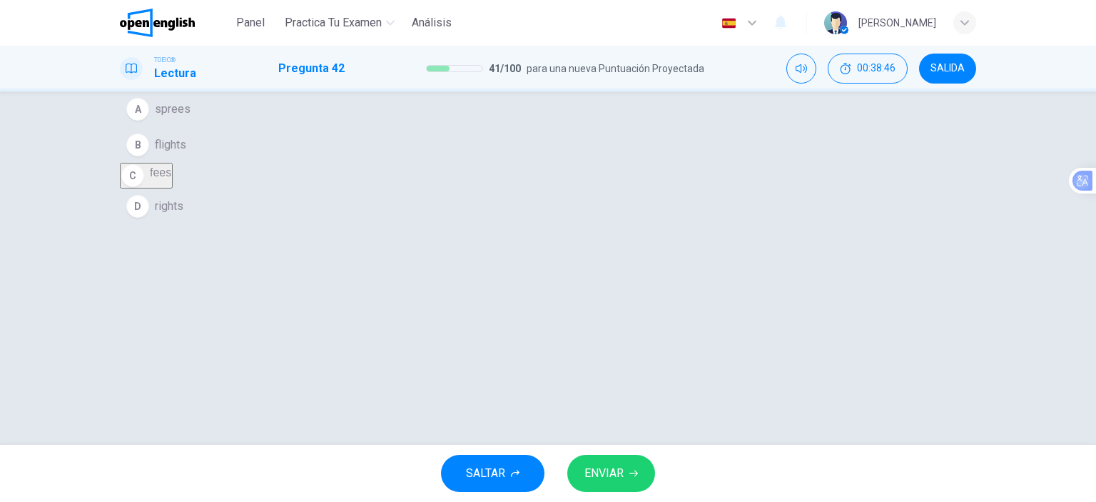
scroll to position [71, 0]
click at [628, 469] on button "ENVIAR" at bounding box center [611, 472] width 88 height 37
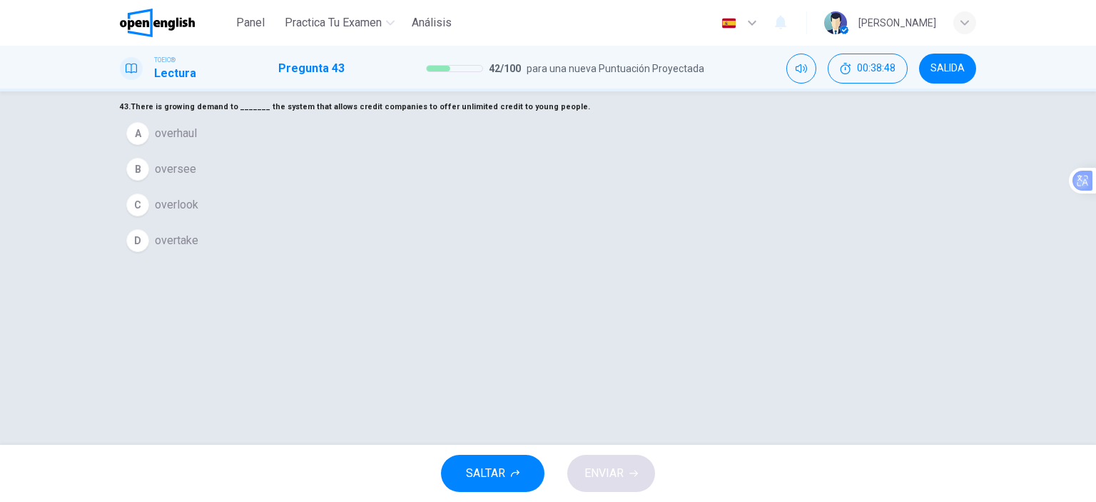
scroll to position [0, 0]
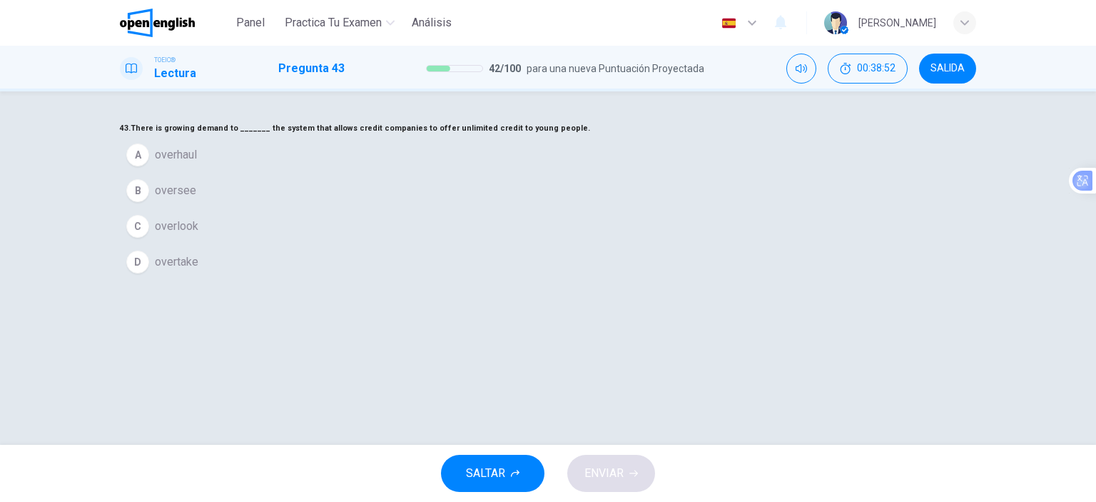
click at [505, 173] on button "A overhaul" at bounding box center [548, 155] width 856 height 36
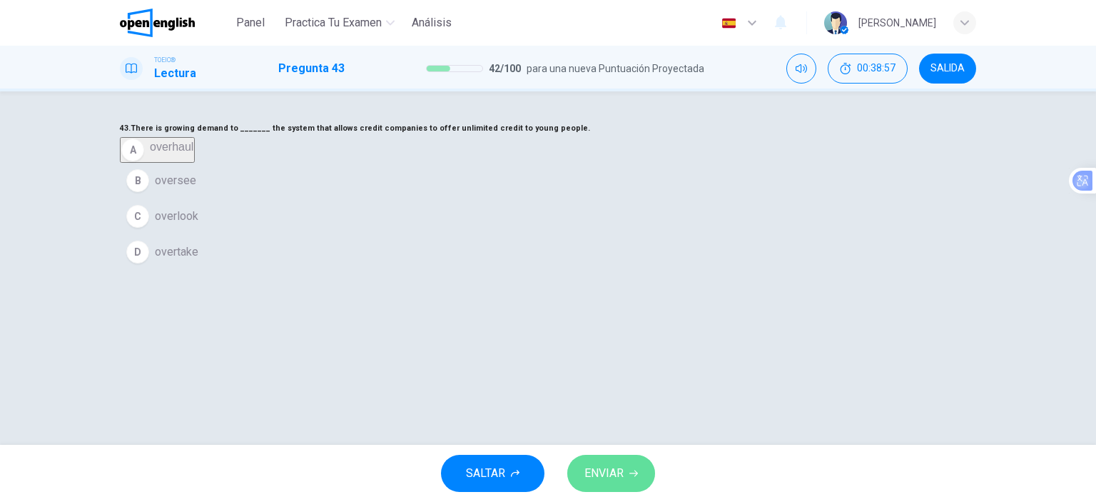
click at [632, 466] on button "ENVIAR" at bounding box center [611, 472] width 88 height 37
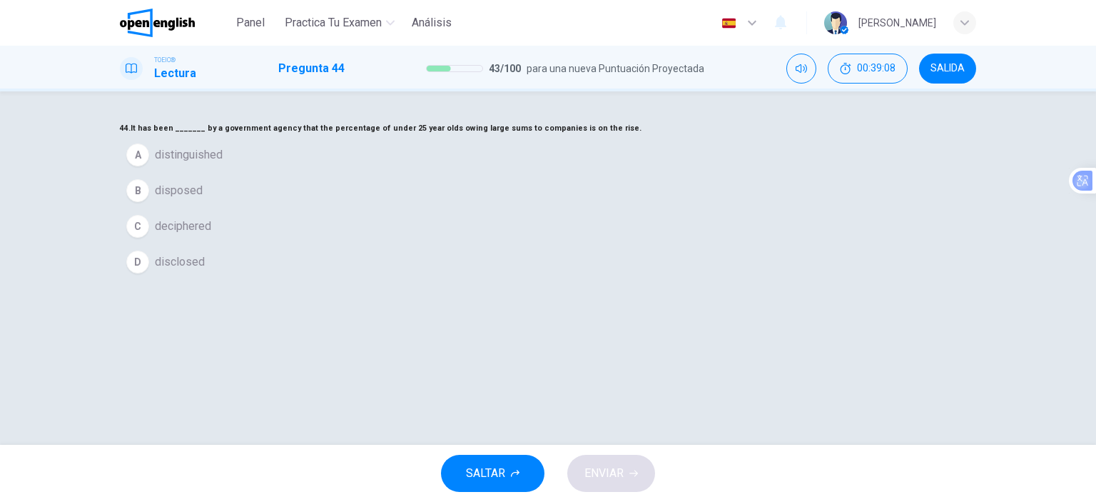
click at [514, 173] on button "A distinguished" at bounding box center [548, 155] width 856 height 36
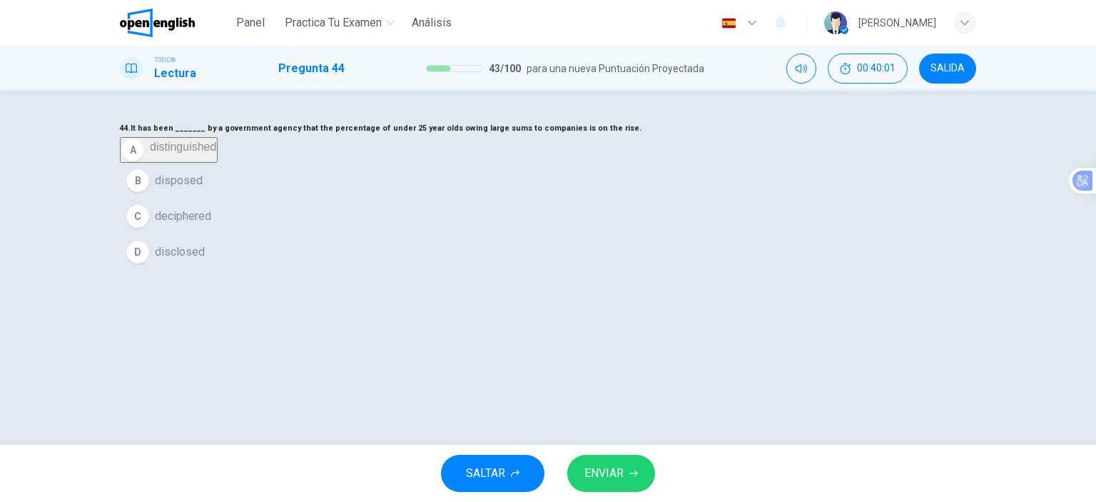
click at [502, 270] on button "D disclosed" at bounding box center [548, 252] width 856 height 36
drag, startPoint x: 479, startPoint y: 207, endPoint x: 624, endPoint y: 227, distance: 146.2
click at [621, 137] on h6 "44. It has been _______ by a government agency that the percentage of under 25 …" at bounding box center [548, 128] width 856 height 17
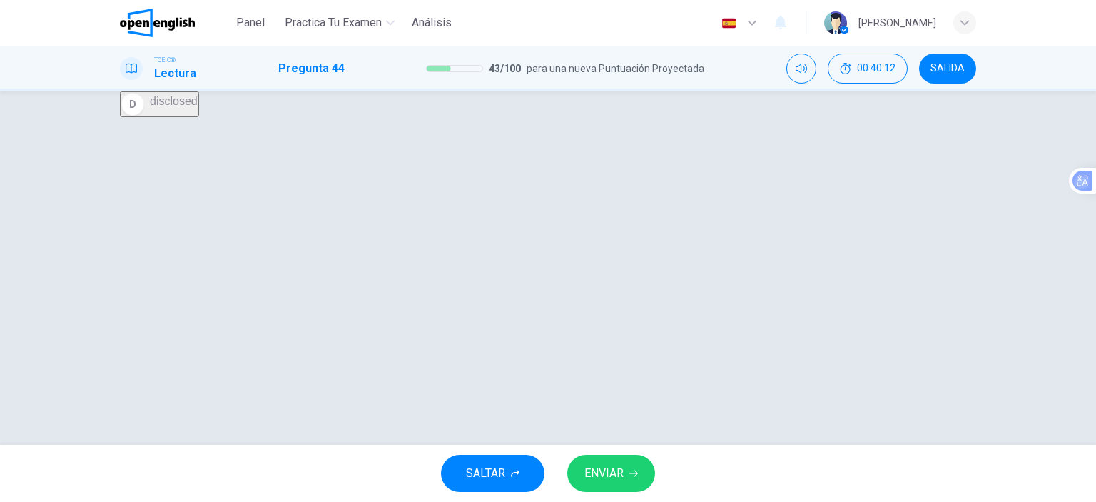
scroll to position [200, 0]
click at [628, 476] on button "ENVIAR" at bounding box center [611, 472] width 88 height 37
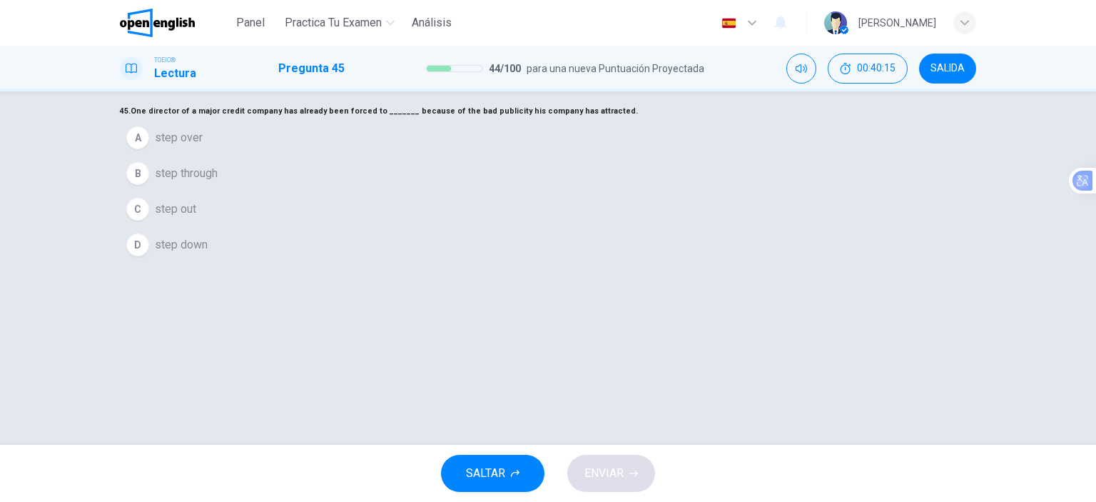
scroll to position [0, 0]
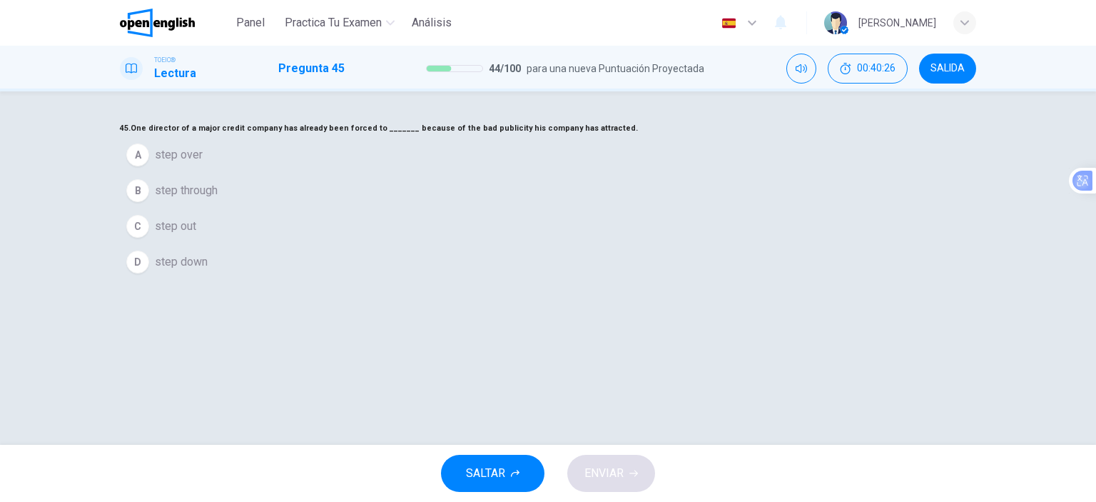
click at [485, 244] on button "C step out" at bounding box center [548, 226] width 856 height 36
click at [192, 234] on button "C step out" at bounding box center [156, 221] width 72 height 26
click at [208, 260] on span "step down" at bounding box center [181, 251] width 53 height 17
click at [617, 467] on span "ENVIAR" at bounding box center [603, 473] width 39 height 20
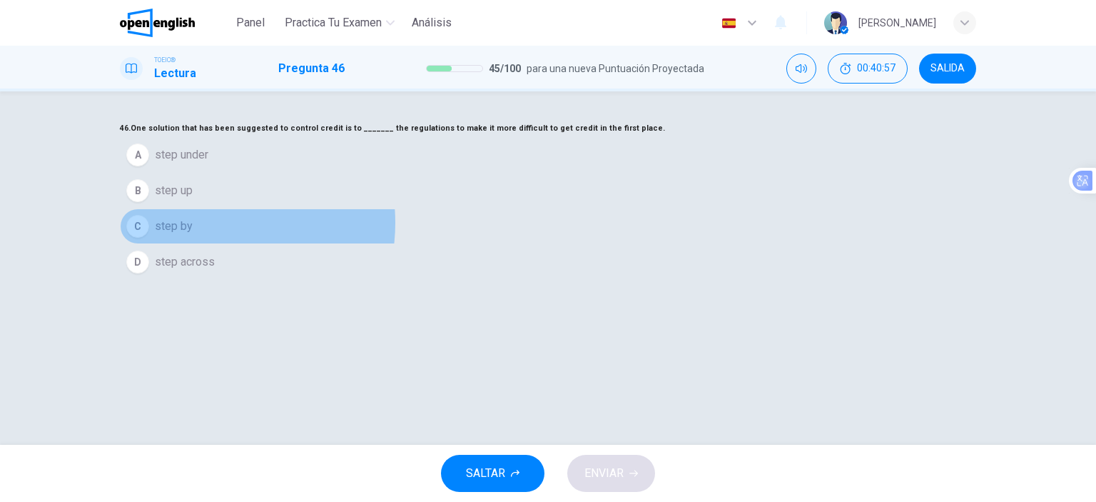
click at [494, 244] on button "C step by" at bounding box center [548, 226] width 856 height 36
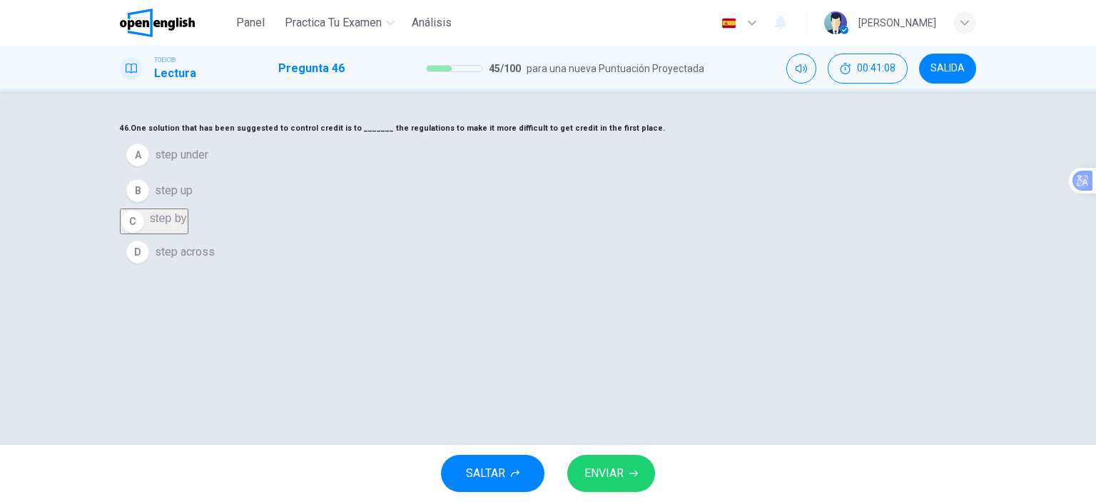
click at [496, 208] on button "B step up" at bounding box center [548, 191] width 856 height 36
click at [619, 480] on span "ENVIAR" at bounding box center [603, 473] width 39 height 20
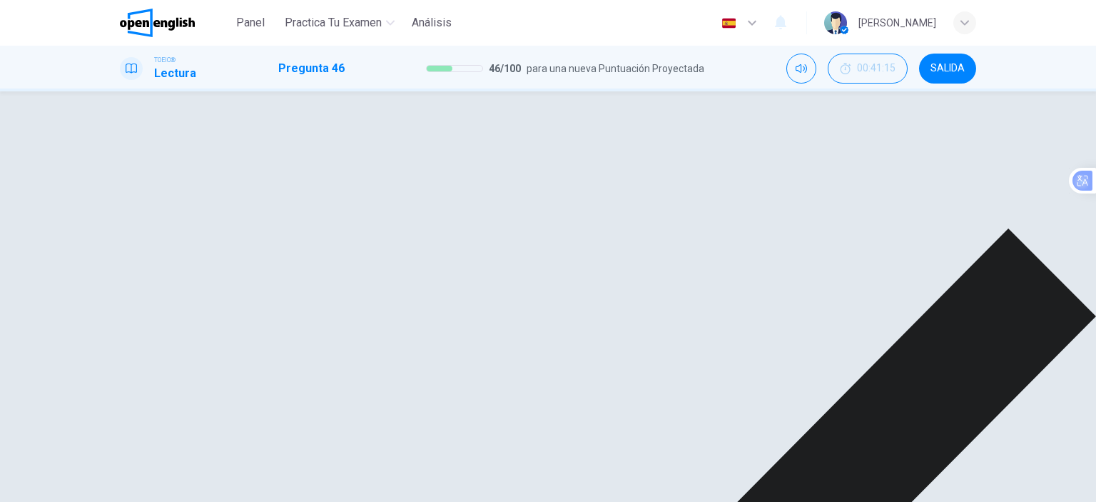
drag, startPoint x: 761, startPoint y: 470, endPoint x: 750, endPoint y: 466, distance: 12.2
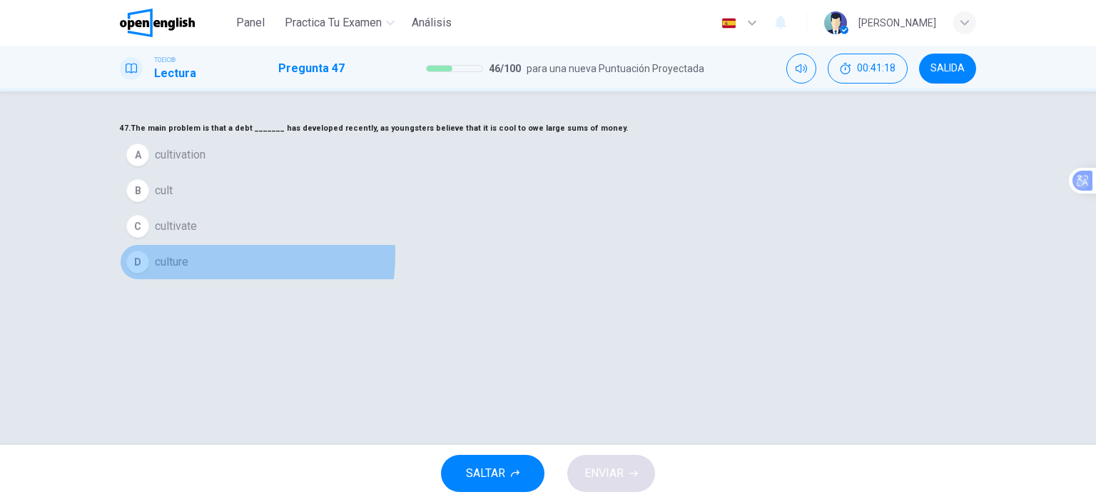
click at [188, 270] on span "culture" at bounding box center [172, 261] width 34 height 17
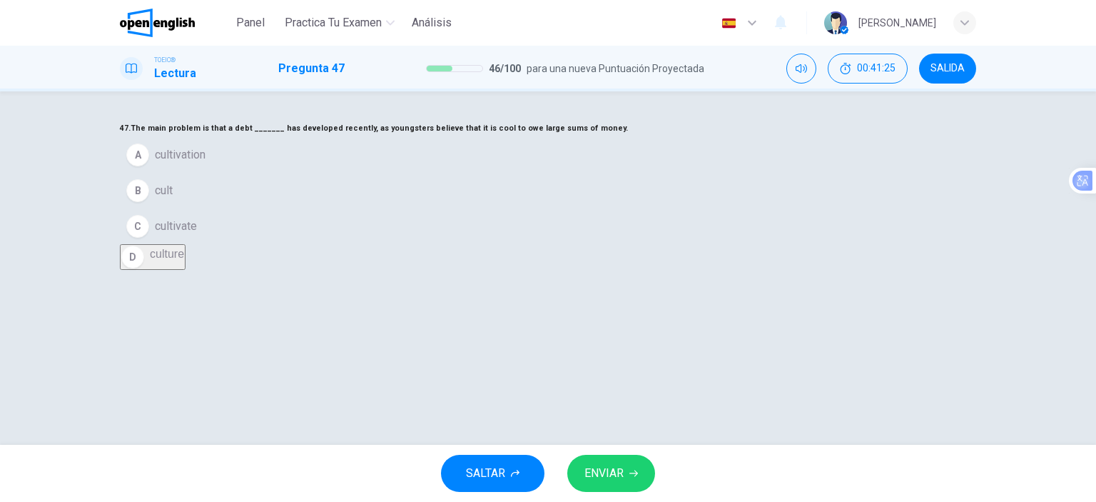
click at [614, 479] on span "ENVIAR" at bounding box center [603, 473] width 39 height 20
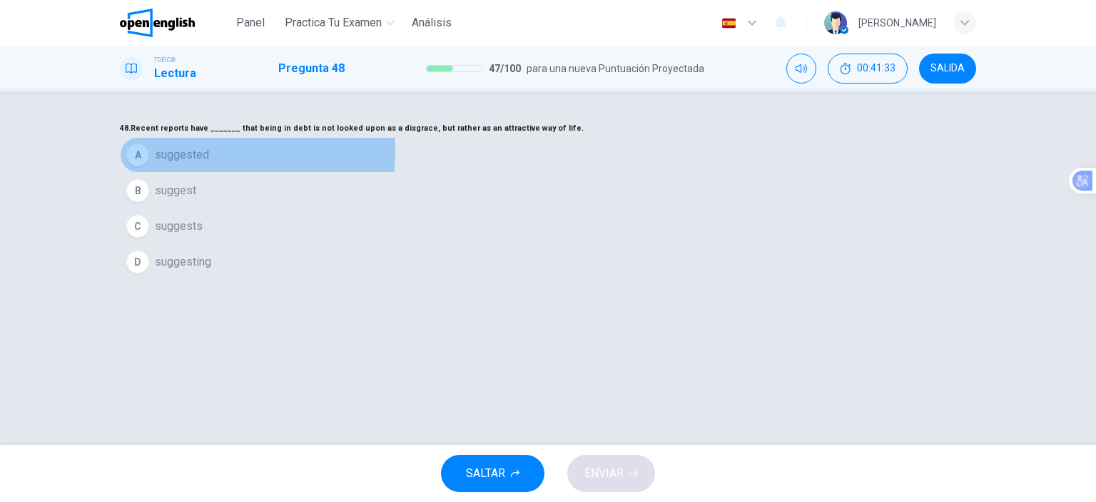
click at [498, 173] on button "A suggested" at bounding box center [548, 155] width 856 height 36
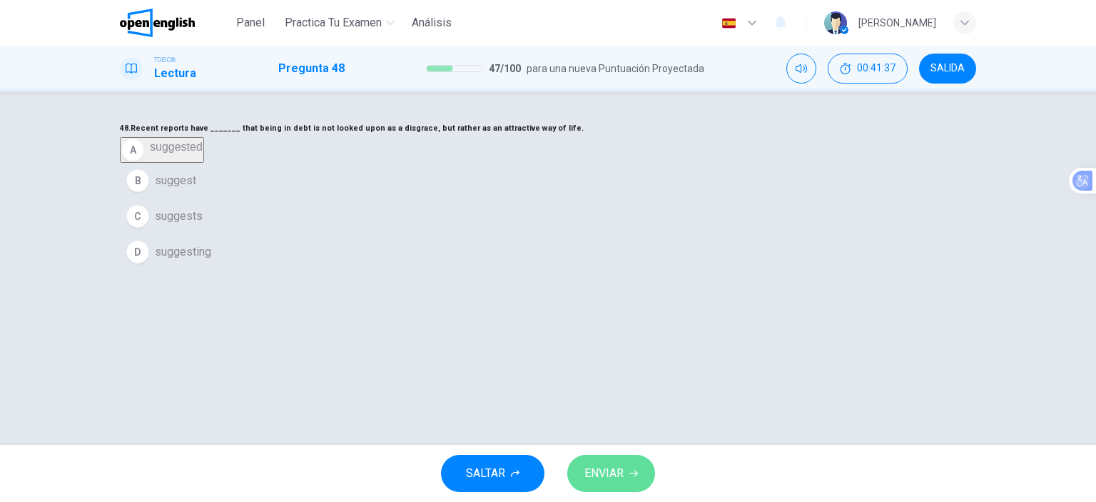
click at [621, 471] on span "ENVIAR" at bounding box center [603, 473] width 39 height 20
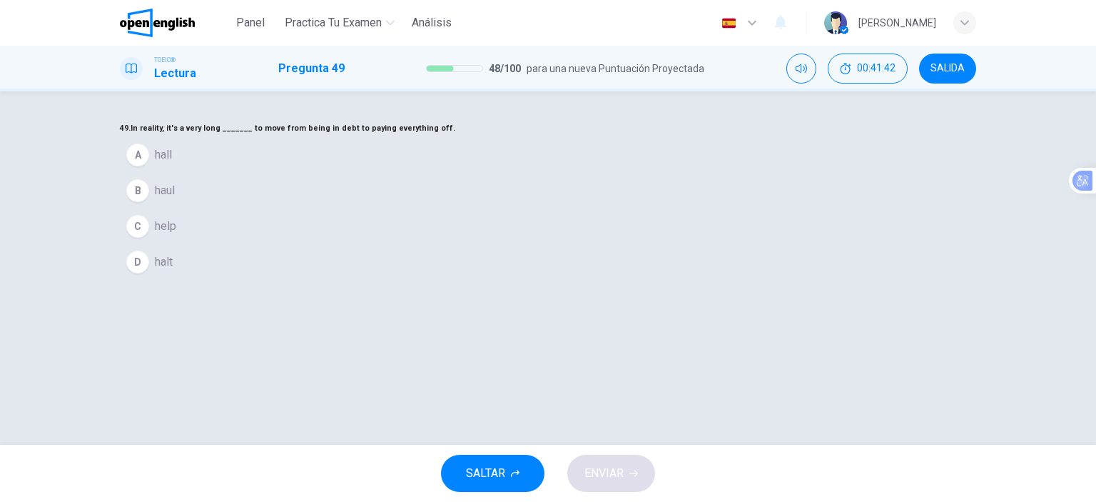
click at [467, 280] on button "D halt" at bounding box center [548, 262] width 856 height 36
click at [176, 235] on span "help" at bounding box center [165, 226] width 21 height 17
click at [628, 474] on button "ENVIAR" at bounding box center [611, 472] width 88 height 37
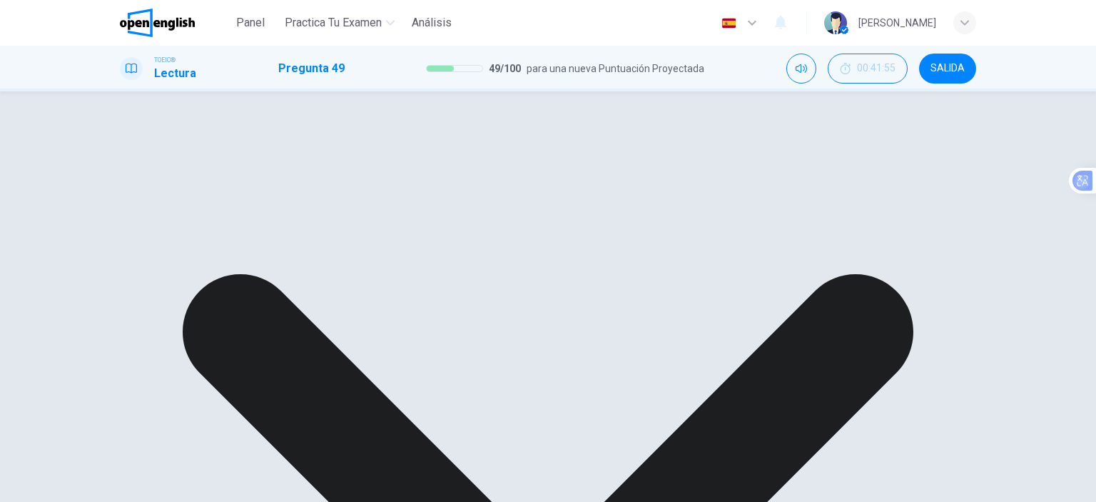
click at [584, 163] on div "A hall B haul C help D halt" at bounding box center [548, 150] width 856 height 26
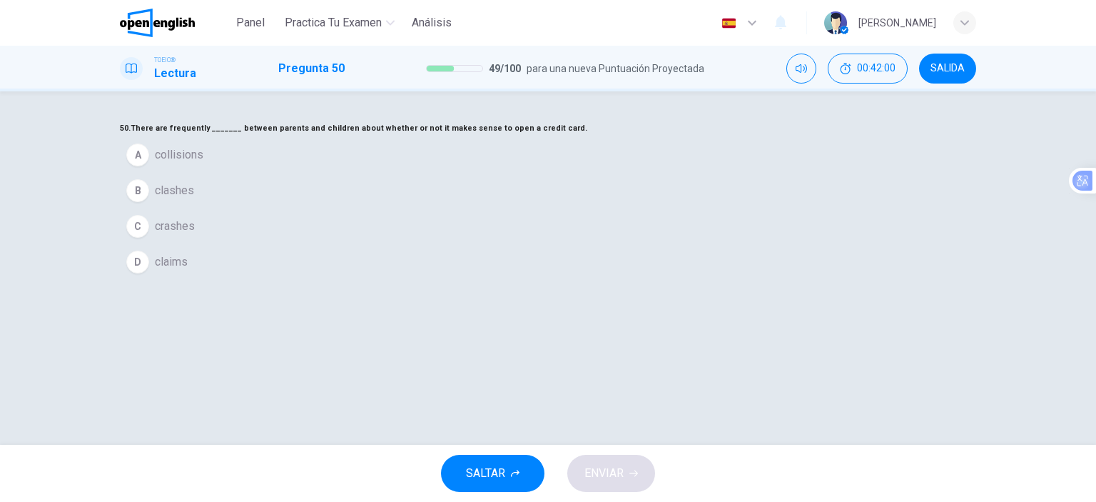
click at [487, 208] on button "B clashes" at bounding box center [548, 191] width 856 height 36
click at [622, 479] on span "ENVIAR" at bounding box center [603, 473] width 39 height 20
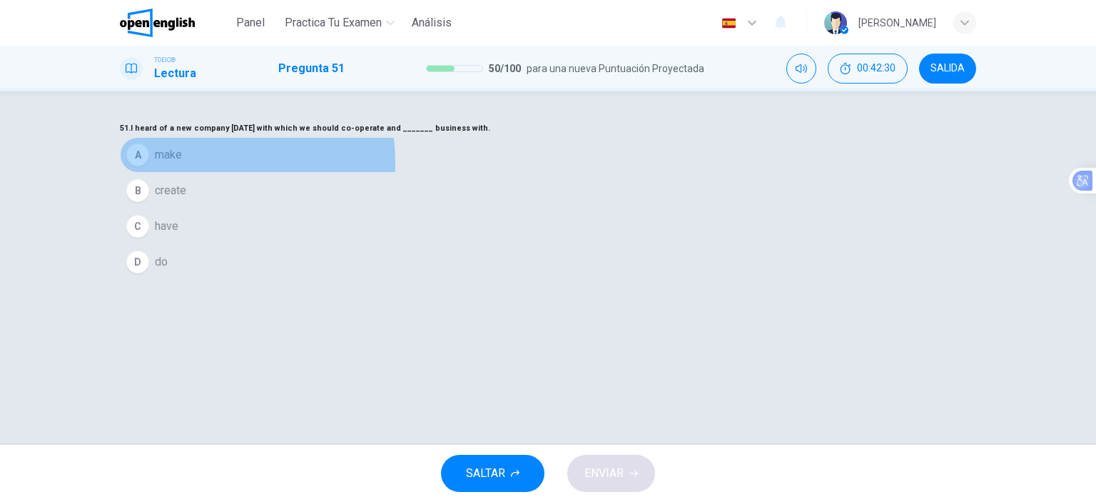
click at [468, 173] on button "A make" at bounding box center [548, 155] width 856 height 36
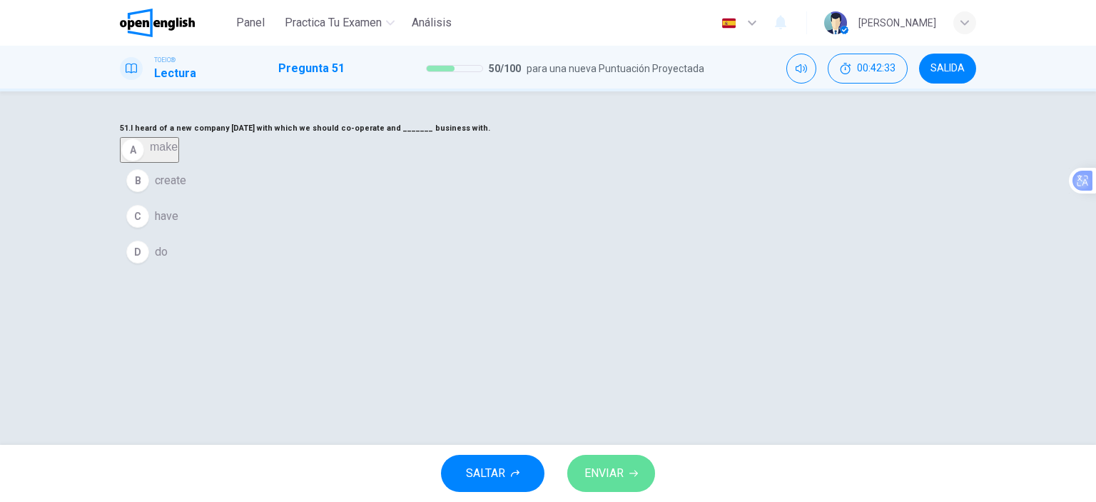
click at [623, 479] on span "ENVIAR" at bounding box center [603, 473] width 39 height 20
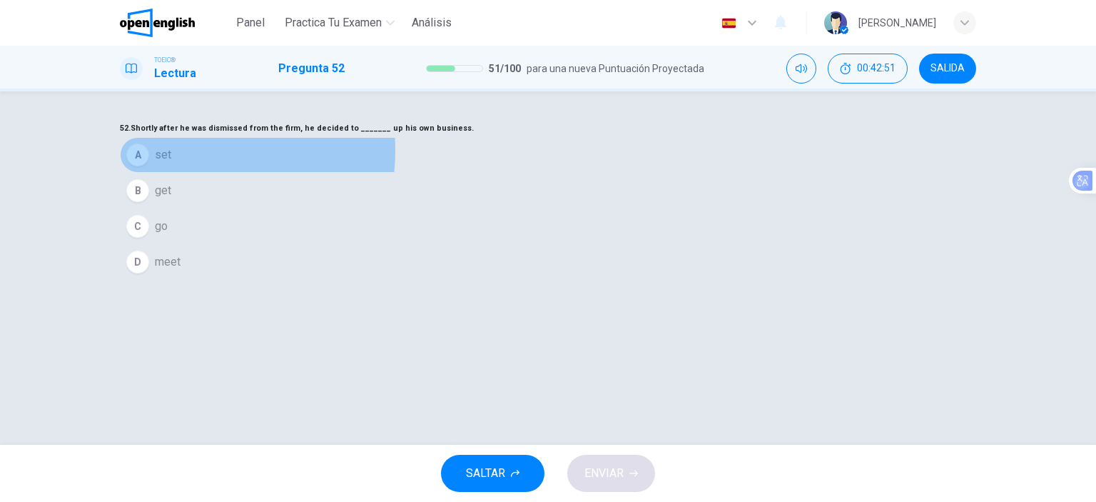
click at [479, 173] on button "A set" at bounding box center [548, 155] width 856 height 36
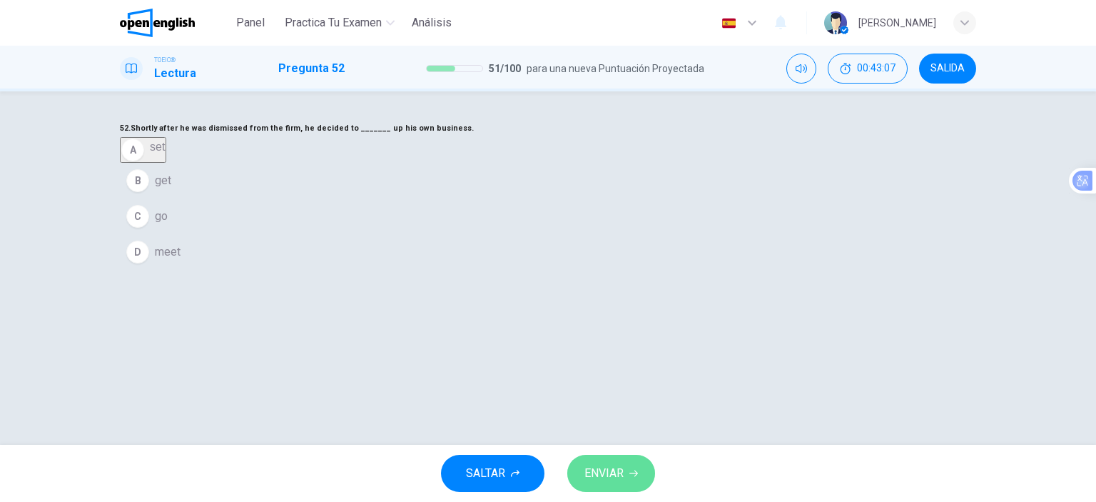
click at [631, 471] on icon "button" at bounding box center [633, 473] width 9 height 9
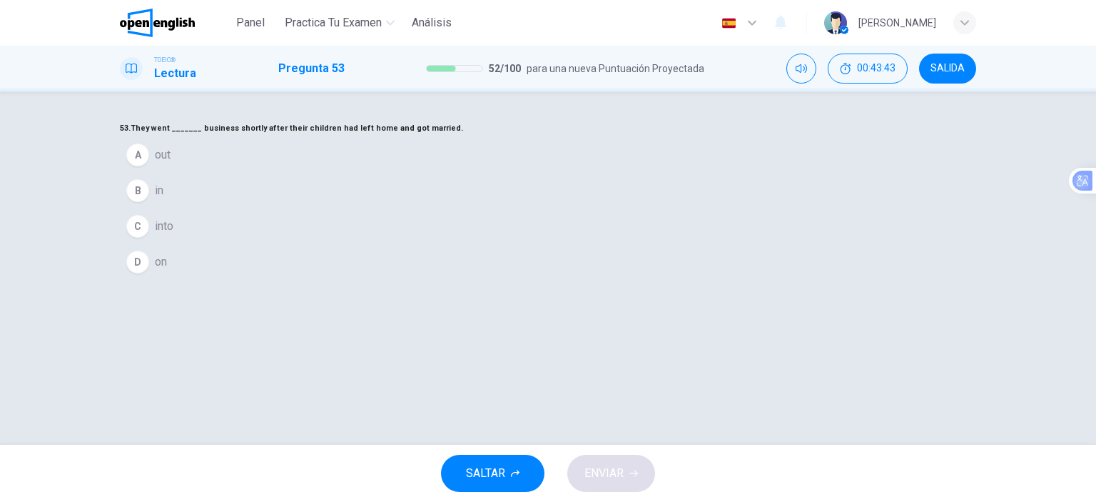
click at [469, 280] on button "D on" at bounding box center [548, 262] width 856 height 36
click at [608, 469] on span "ENVIAR" at bounding box center [603, 473] width 39 height 20
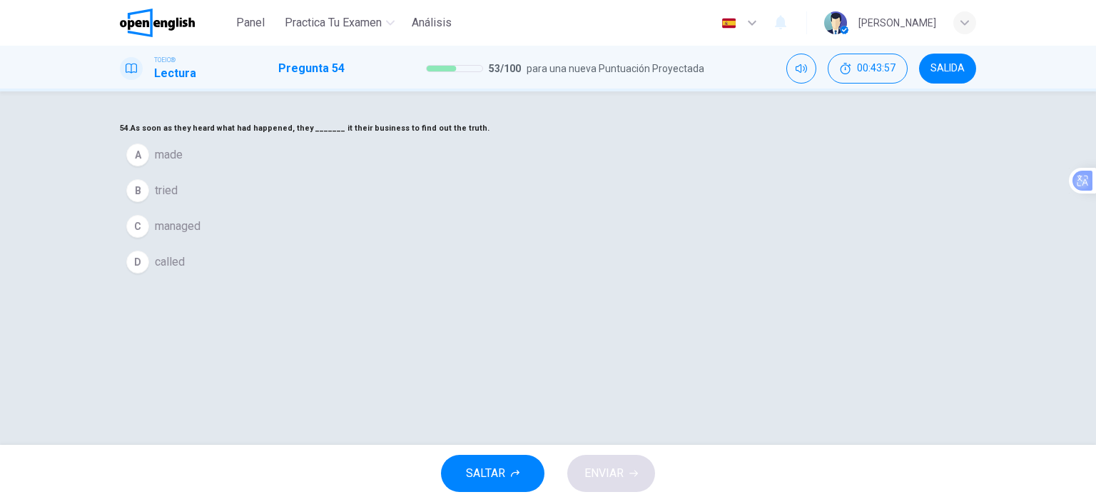
click at [494, 280] on button "D called" at bounding box center [548, 262] width 856 height 36
click at [621, 463] on span "ENVIAR" at bounding box center [603, 473] width 39 height 20
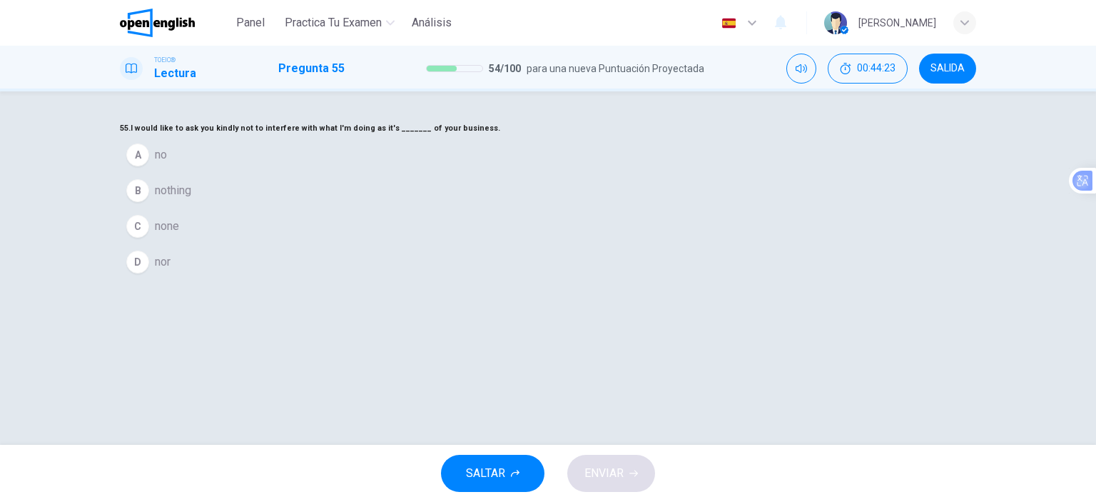
click at [191, 199] on span "nothing" at bounding box center [173, 190] width 36 height 17
click at [631, 489] on button "ENVIAR" at bounding box center [611, 472] width 88 height 37
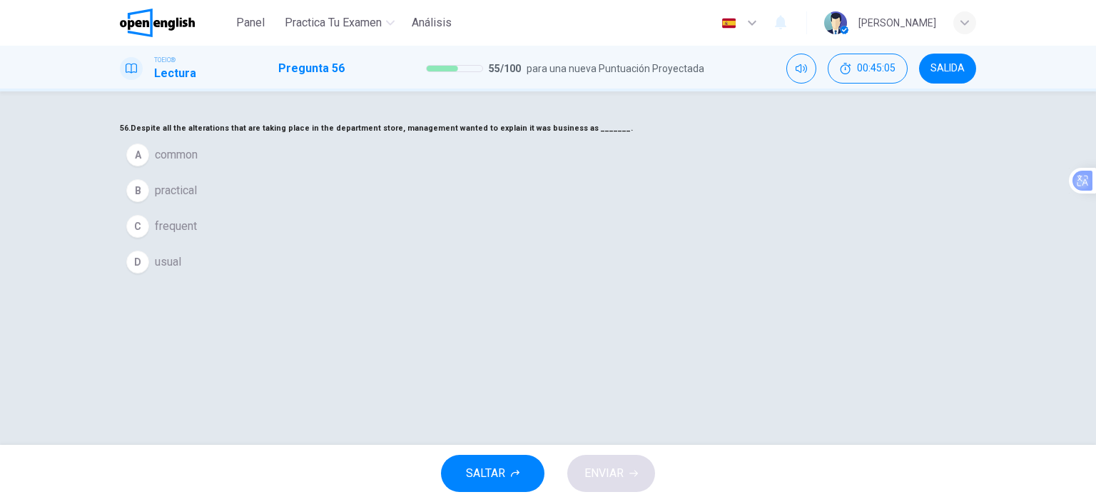
click at [198, 163] on span "common" at bounding box center [176, 154] width 43 height 17
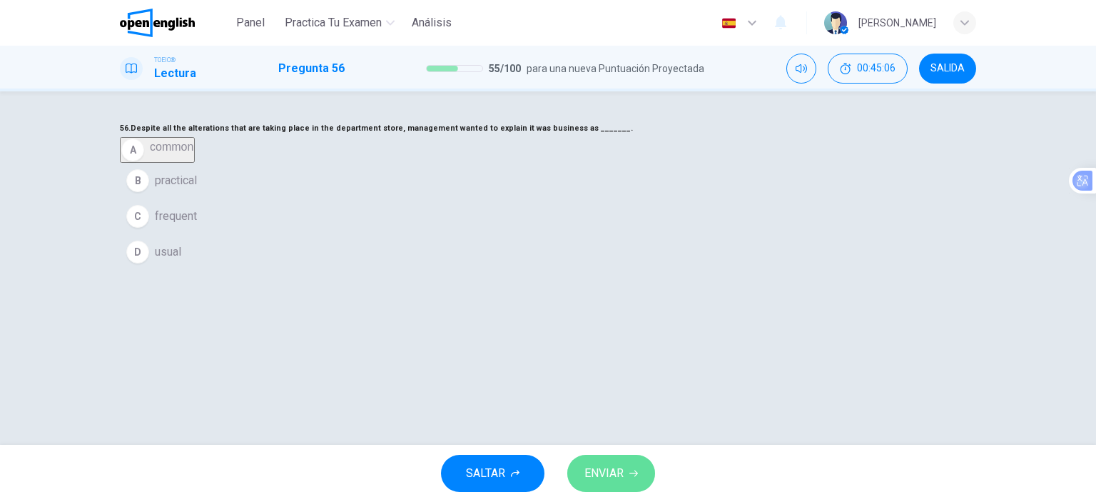
click at [619, 467] on span "ENVIAR" at bounding box center [603, 473] width 39 height 20
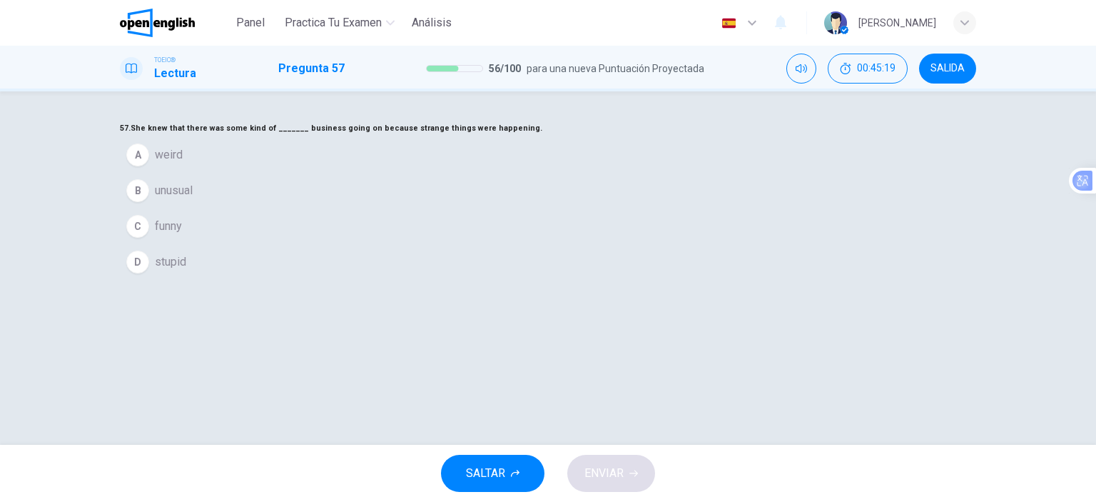
drag, startPoint x: 441, startPoint y: 301, endPoint x: 451, endPoint y: 301, distance: 10.0
click at [451, 208] on button "B unusual" at bounding box center [548, 191] width 856 height 36
click at [638, 472] on button "ENVIAR" at bounding box center [611, 472] width 88 height 37
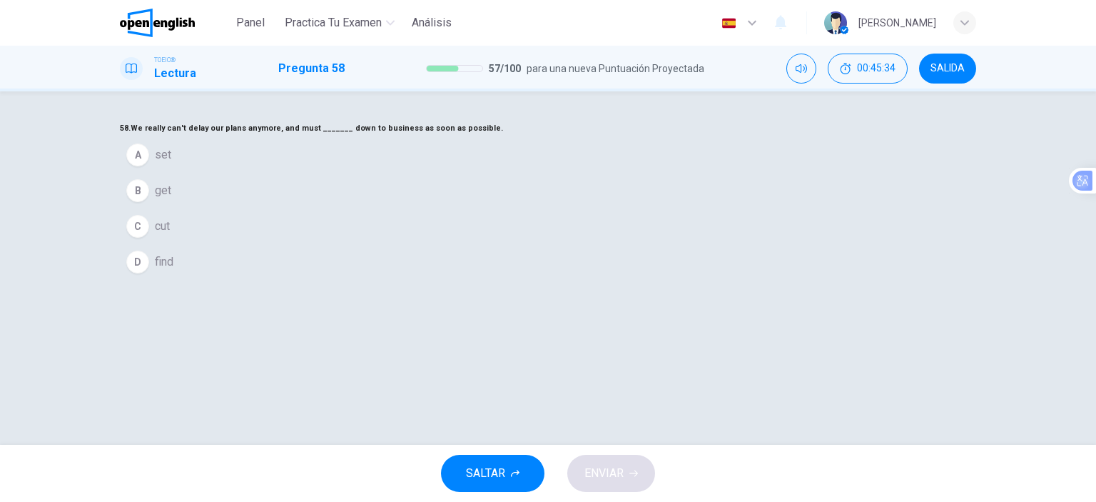
click at [462, 244] on button "C cut" at bounding box center [548, 226] width 856 height 36
click at [472, 173] on button "A set" at bounding box center [548, 155] width 856 height 36
click at [479, 270] on button "D find" at bounding box center [548, 252] width 856 height 36
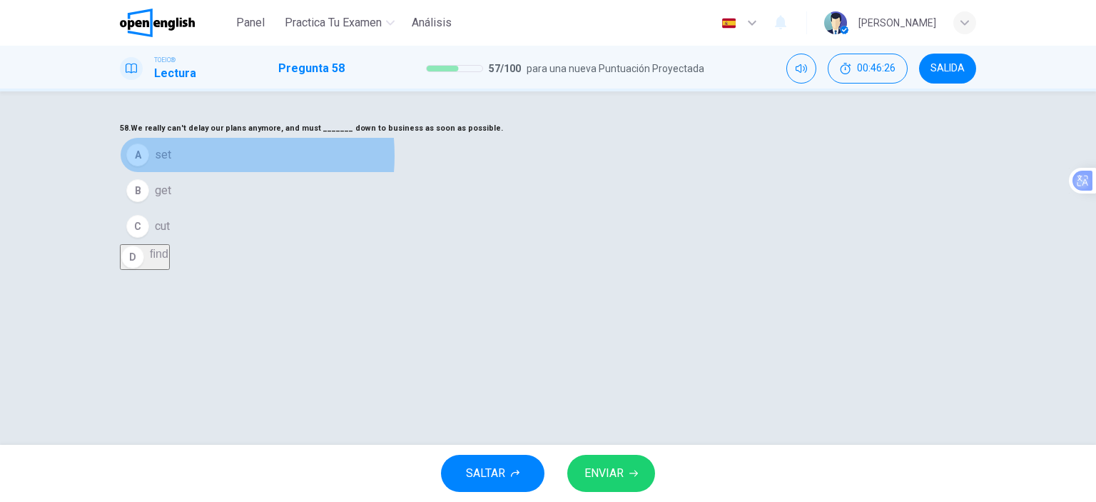
click at [471, 173] on button "A set" at bounding box center [548, 155] width 856 height 36
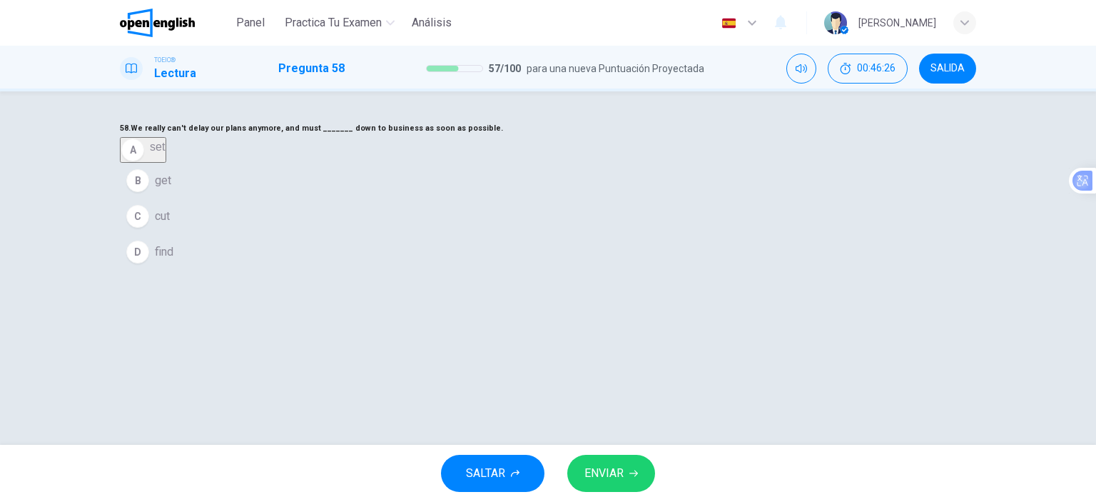
click at [611, 469] on span "ENVIAR" at bounding box center [603, 473] width 39 height 20
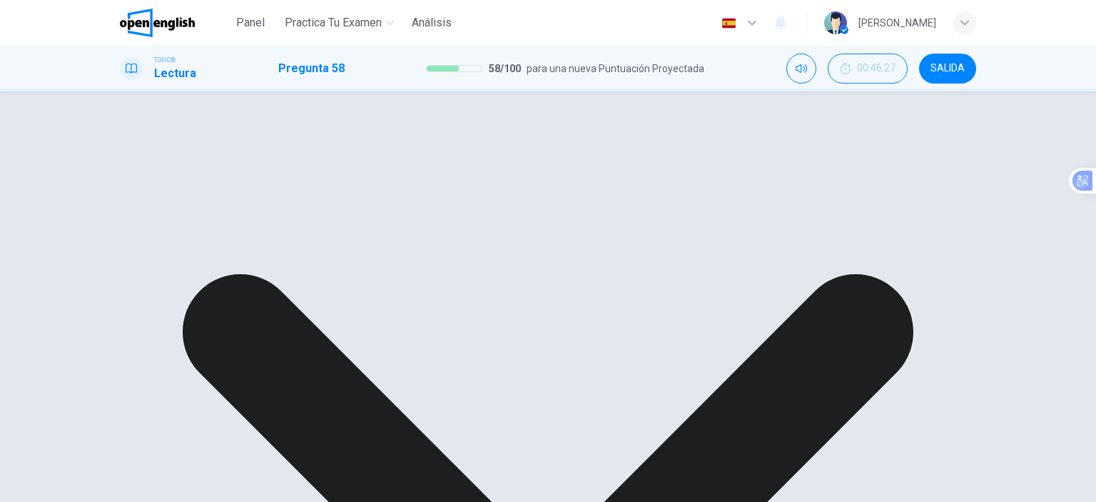
click at [633, 163] on div "A set B get C cut D find" at bounding box center [548, 150] width 856 height 26
click at [632, 163] on div "A set B get C cut D find" at bounding box center [548, 150] width 856 height 26
click at [648, 163] on div "A set B get C cut D find" at bounding box center [548, 150] width 856 height 26
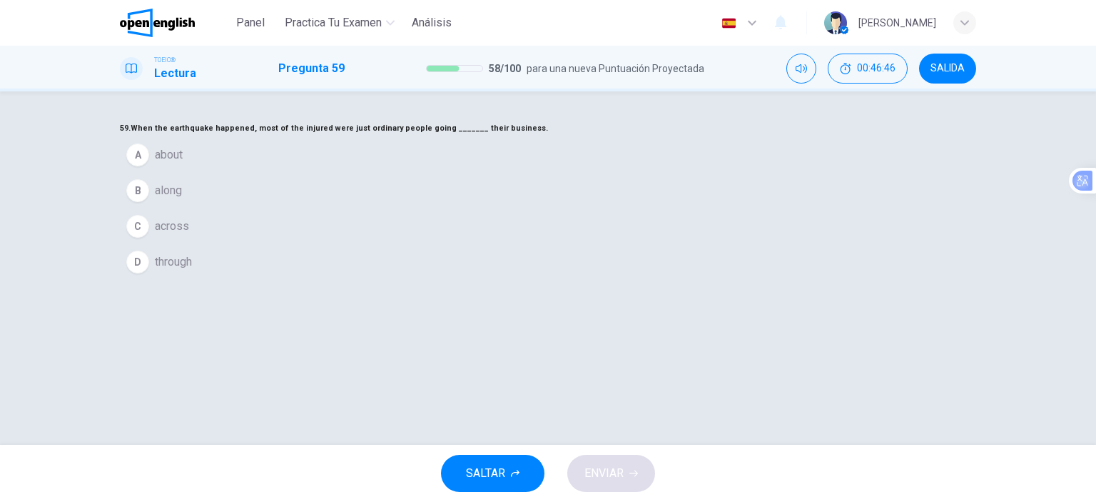
click at [192, 270] on span "through" at bounding box center [173, 261] width 37 height 17
click at [619, 475] on span "ENVIAR" at bounding box center [603, 473] width 39 height 20
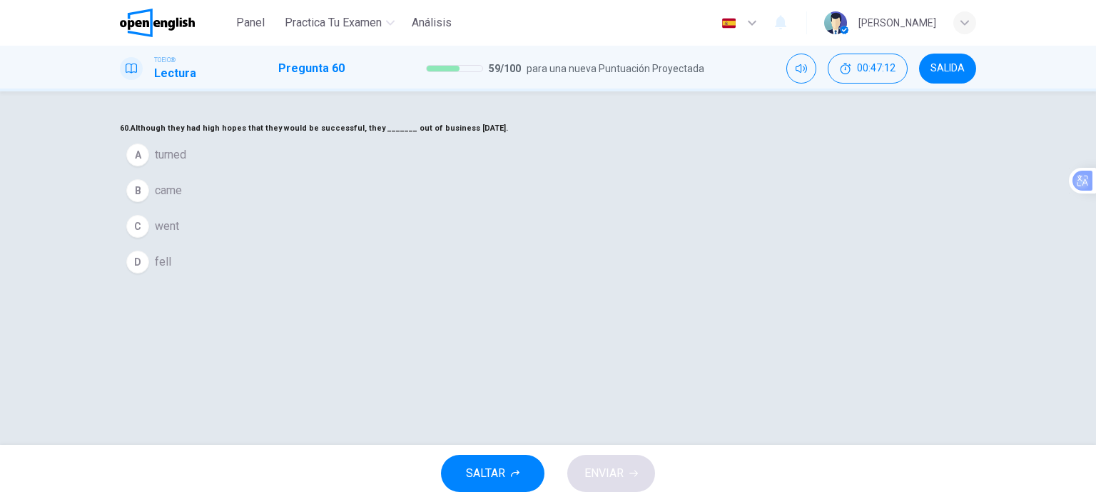
click at [179, 235] on span "went" at bounding box center [167, 226] width 24 height 17
click at [629, 473] on icon "button" at bounding box center [633, 473] width 9 height 9
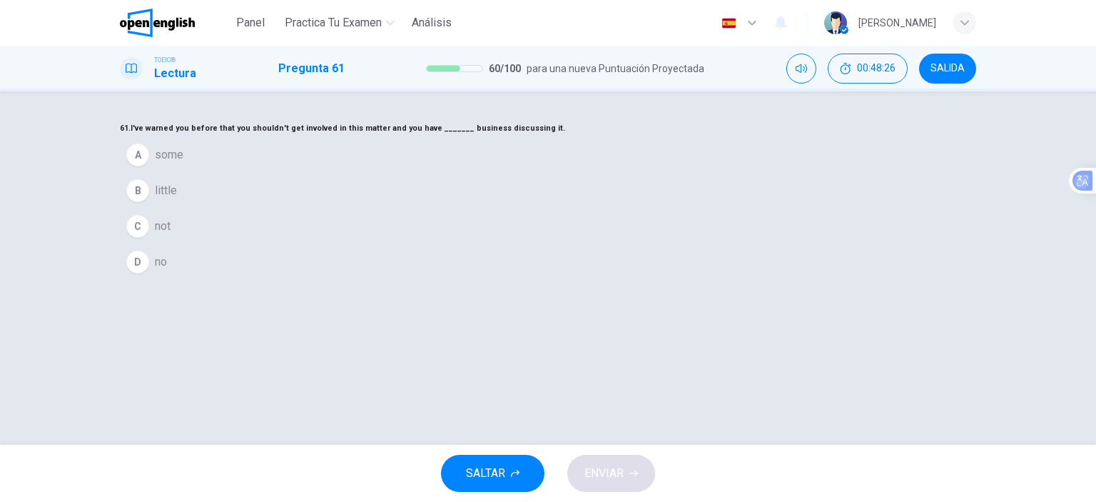
click at [449, 280] on button "D no" at bounding box center [548, 262] width 856 height 36
click at [621, 467] on span "ENVIAR" at bounding box center [603, 473] width 39 height 20
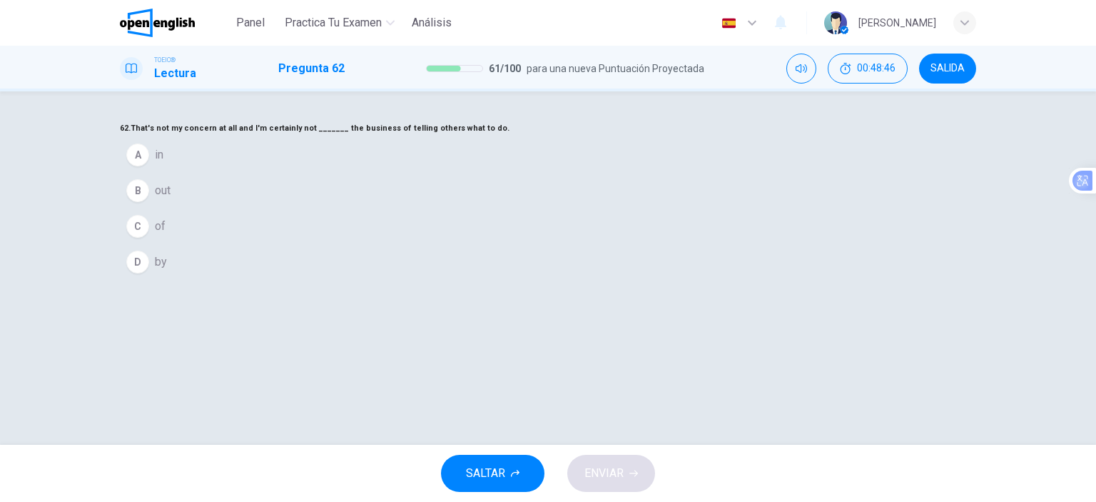
click at [459, 173] on button "A in" at bounding box center [548, 155] width 856 height 36
click at [616, 469] on span "ENVIAR" at bounding box center [603, 473] width 39 height 20
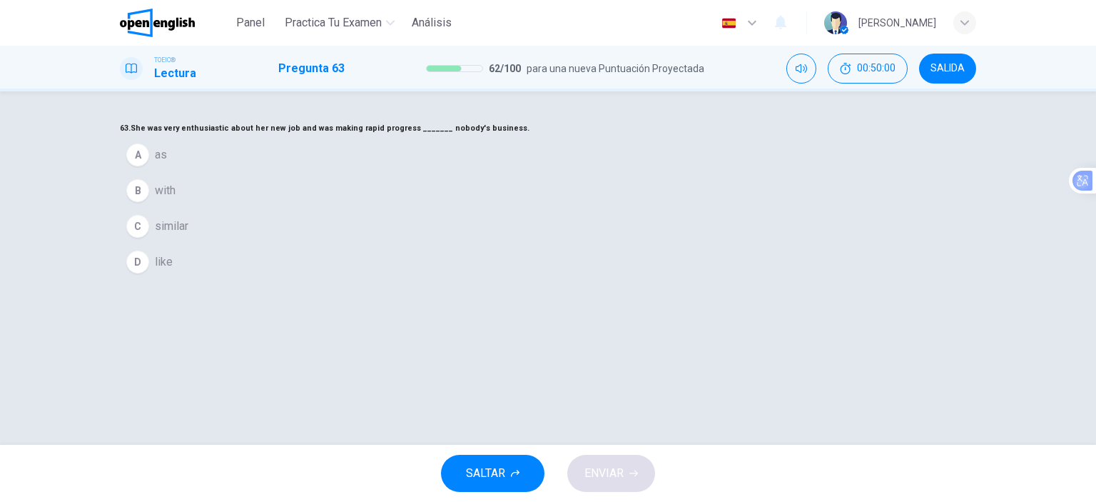
click at [167, 163] on span "as" at bounding box center [161, 154] width 12 height 17
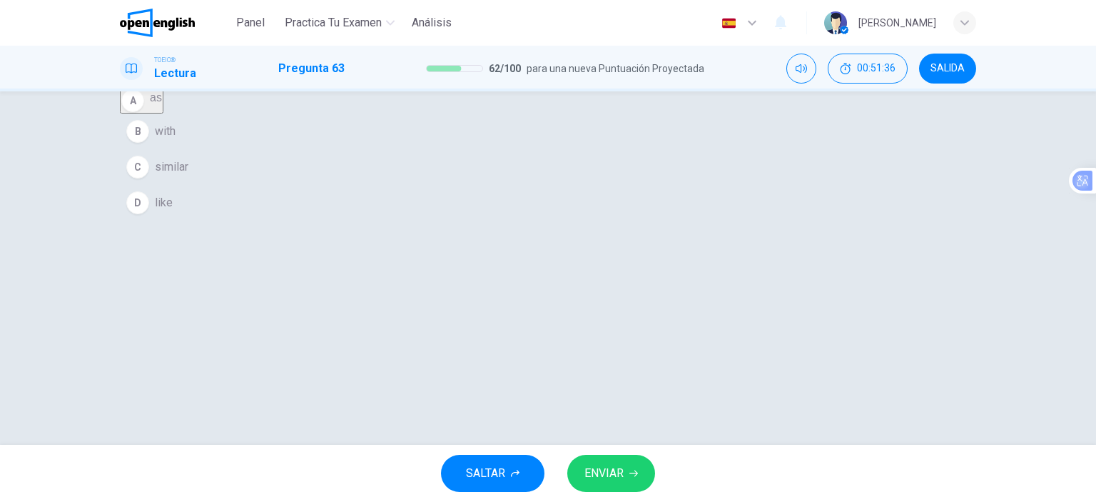
scroll to position [71, 0]
click at [163, 91] on button "A as" at bounding box center [142, 79] width 44 height 26
click at [629, 475] on icon "button" at bounding box center [633, 473] width 9 height 9
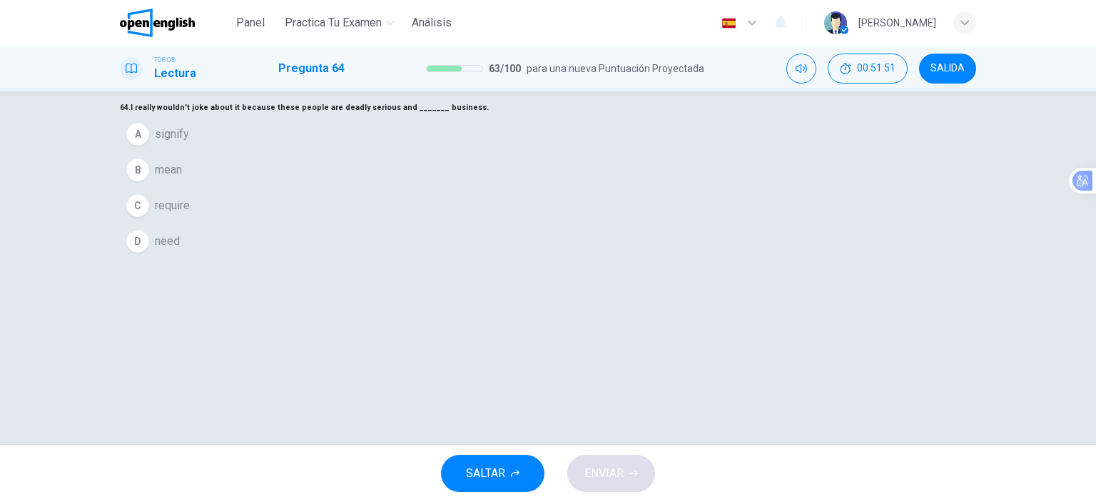
scroll to position [0, 0]
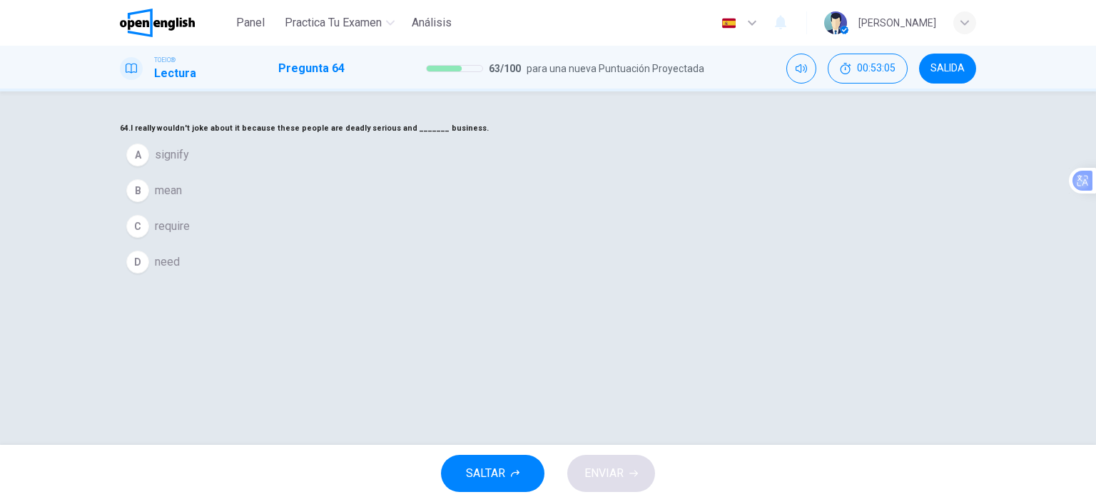
click at [182, 199] on span "mean" at bounding box center [168, 190] width 27 height 17
click at [618, 489] on button "ENVIAR" at bounding box center [611, 472] width 88 height 37
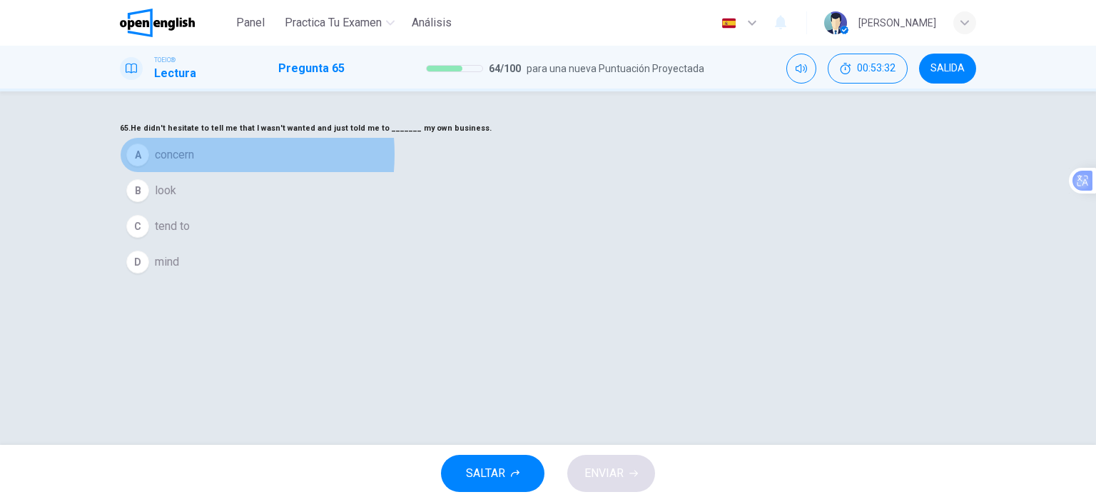
click at [194, 163] on span "concern" at bounding box center [174, 154] width 39 height 17
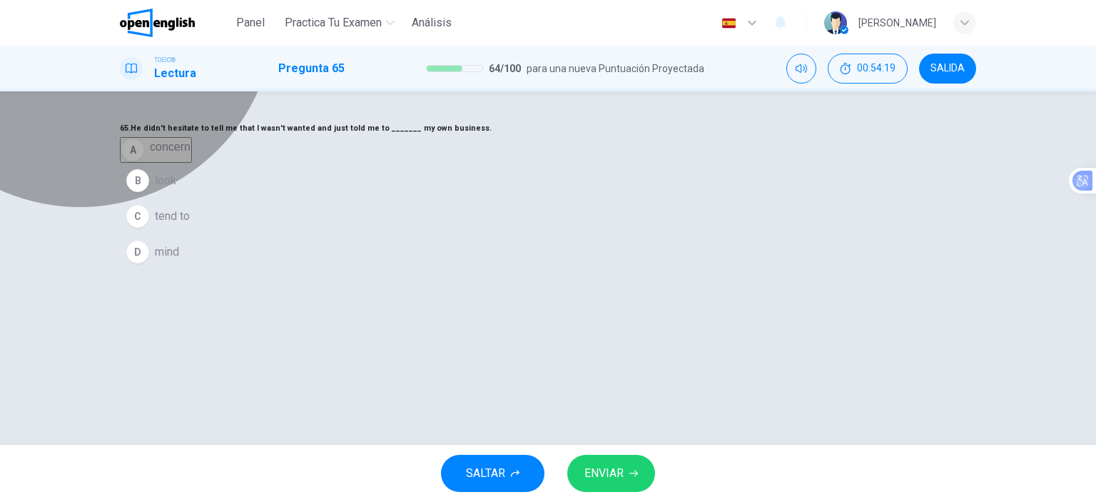
click at [192, 163] on button "A concern" at bounding box center [156, 150] width 72 height 26
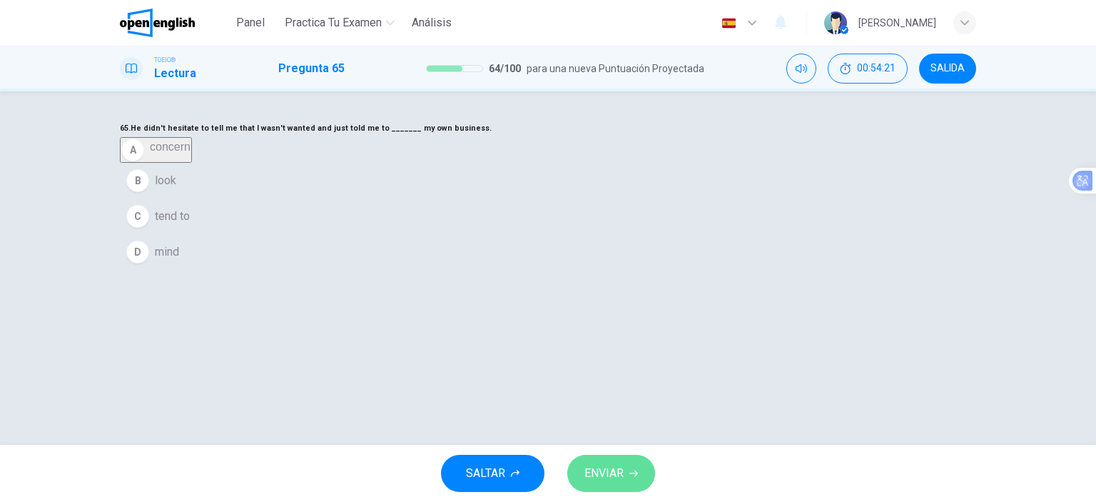
click at [624, 467] on button "ENVIAR" at bounding box center [611, 472] width 88 height 37
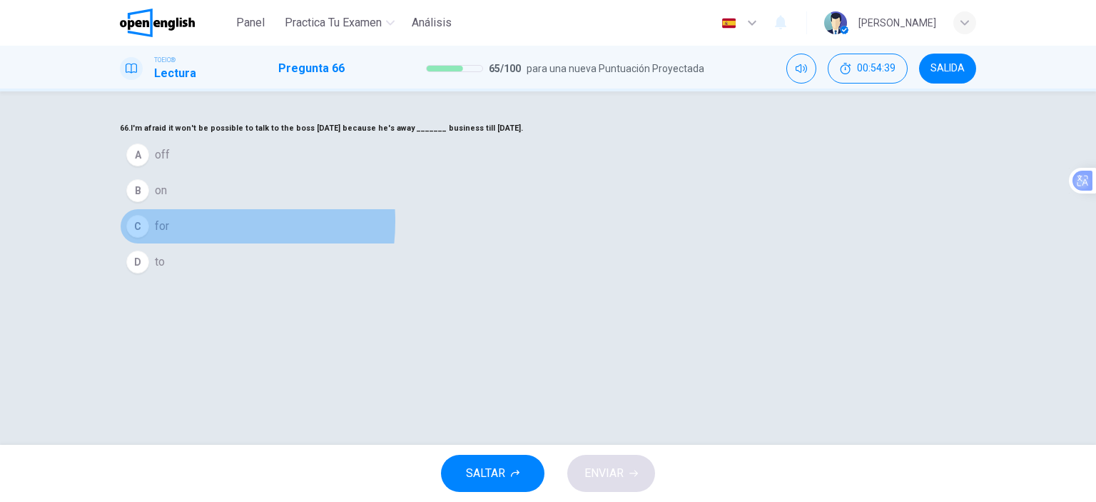
click at [474, 244] on button "C for" at bounding box center [548, 226] width 856 height 36
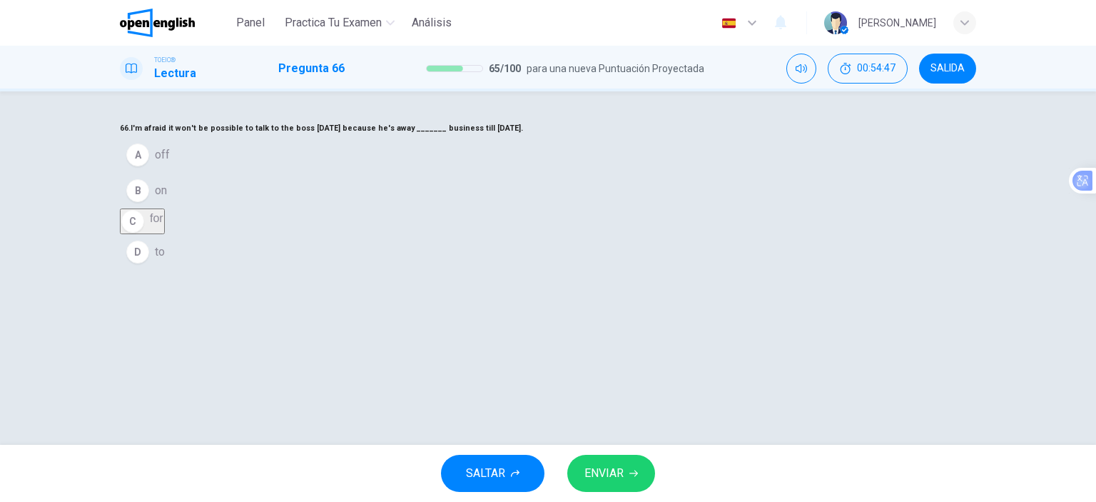
click at [628, 469] on button "ENVIAR" at bounding box center [611, 472] width 88 height 37
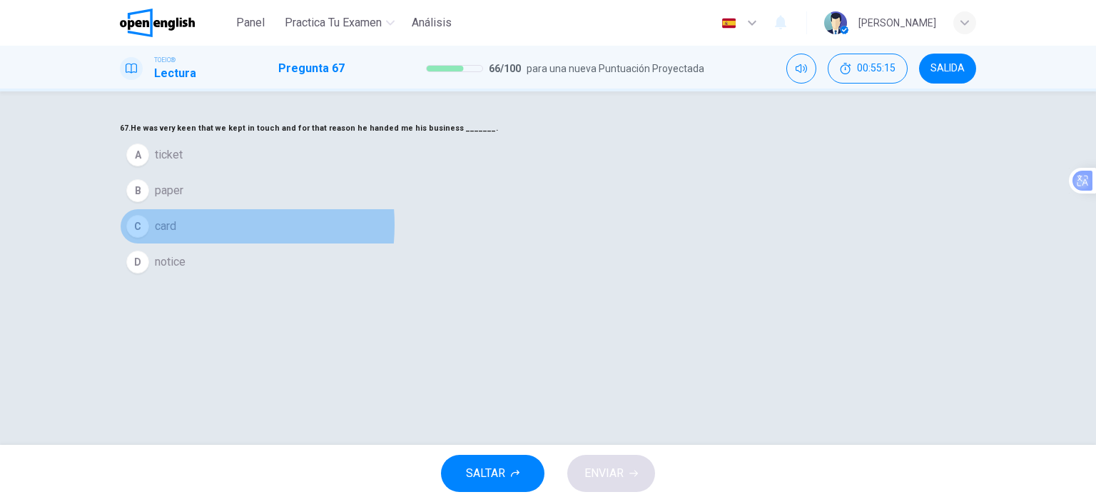
click at [474, 244] on button "C card" at bounding box center [548, 226] width 856 height 36
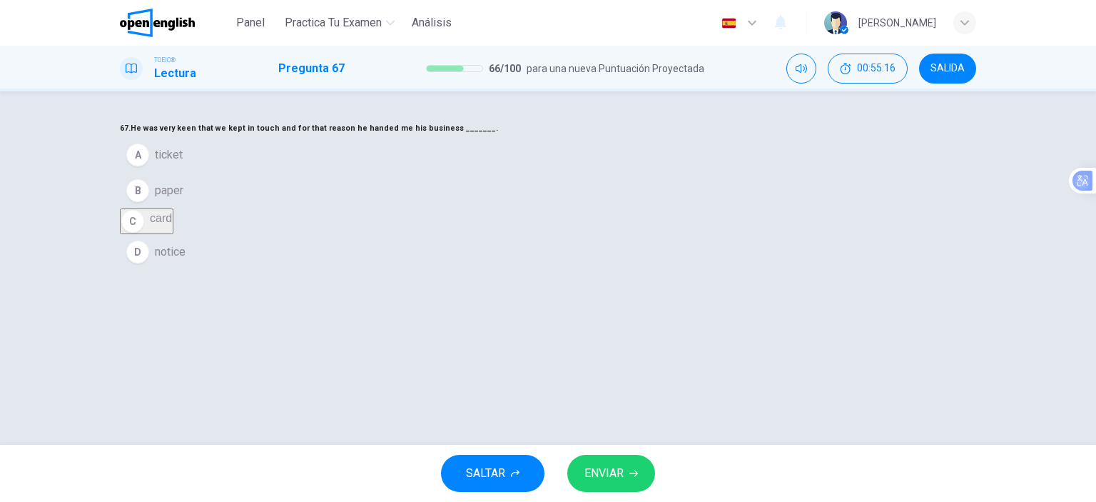
click at [637, 476] on icon "button" at bounding box center [633, 473] width 9 height 9
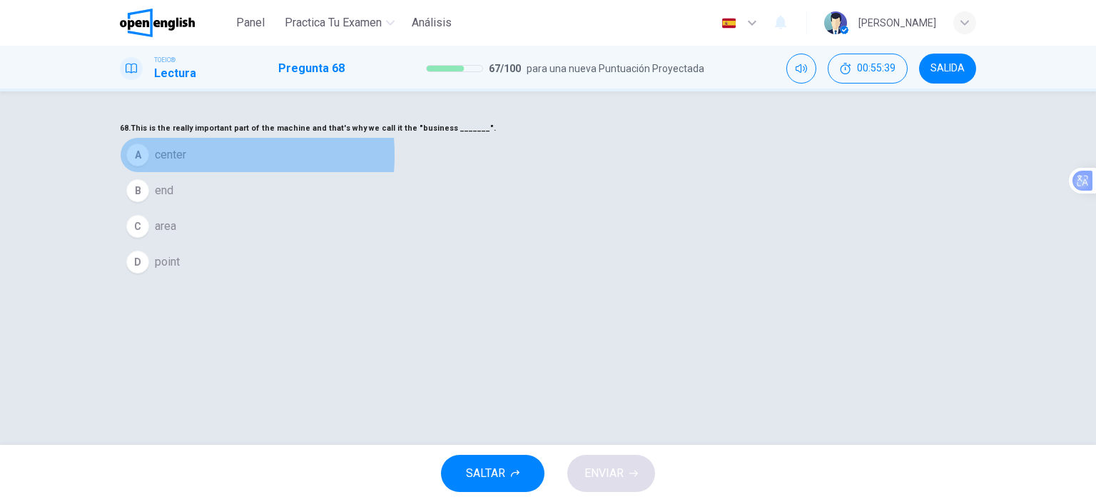
click at [186, 163] on span "center" at bounding box center [170, 154] width 31 height 17
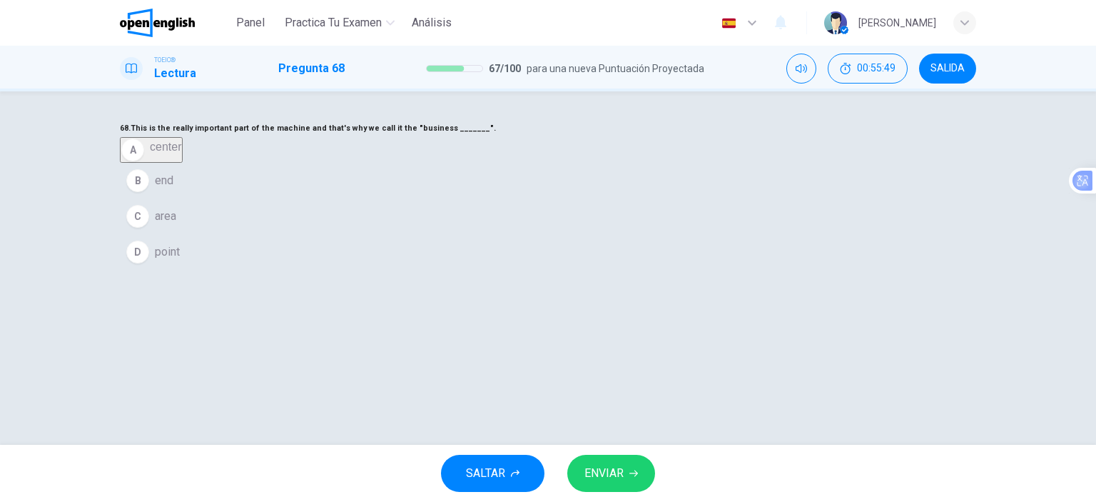
click at [180, 260] on span "point" at bounding box center [167, 251] width 25 height 17
click at [626, 472] on button "ENVIAR" at bounding box center [611, 472] width 88 height 37
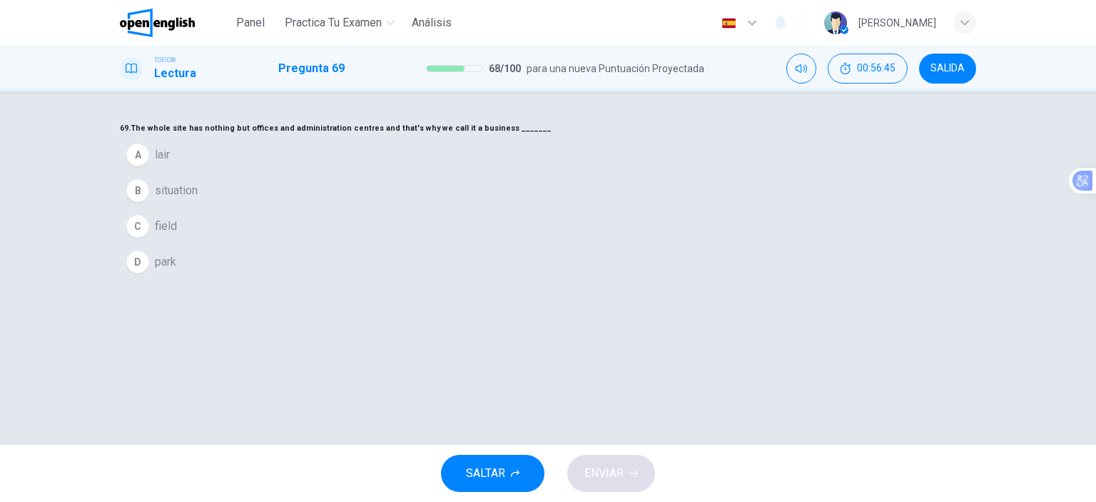
click at [170, 163] on span "lair" at bounding box center [162, 154] width 15 height 17
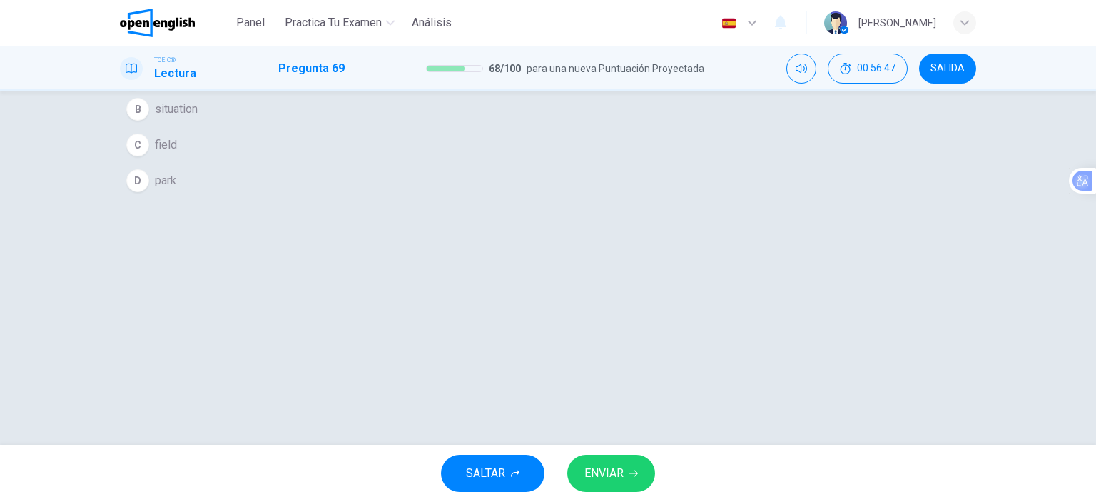
scroll to position [71, 0]
click at [623, 469] on span "ENVIAR" at bounding box center [603, 473] width 39 height 20
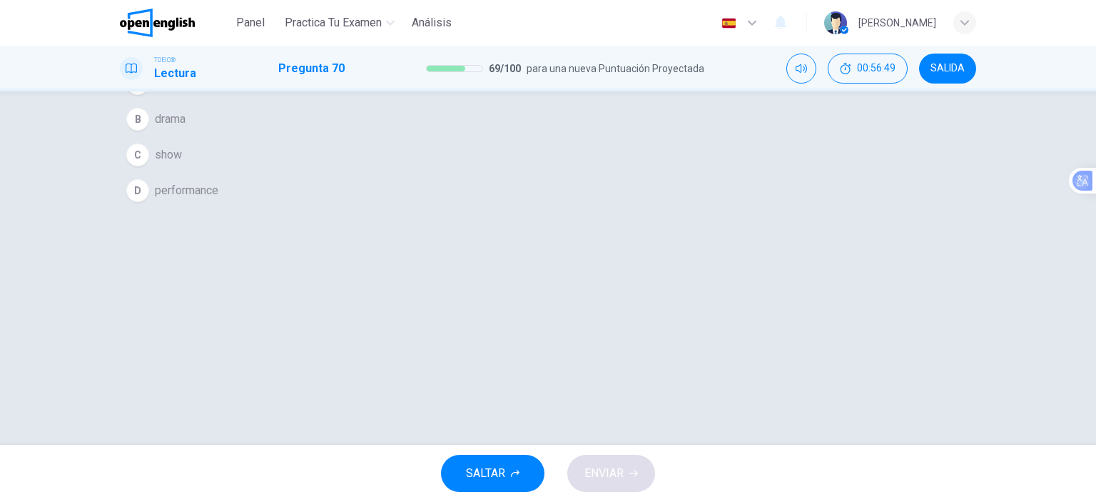
scroll to position [0, 0]
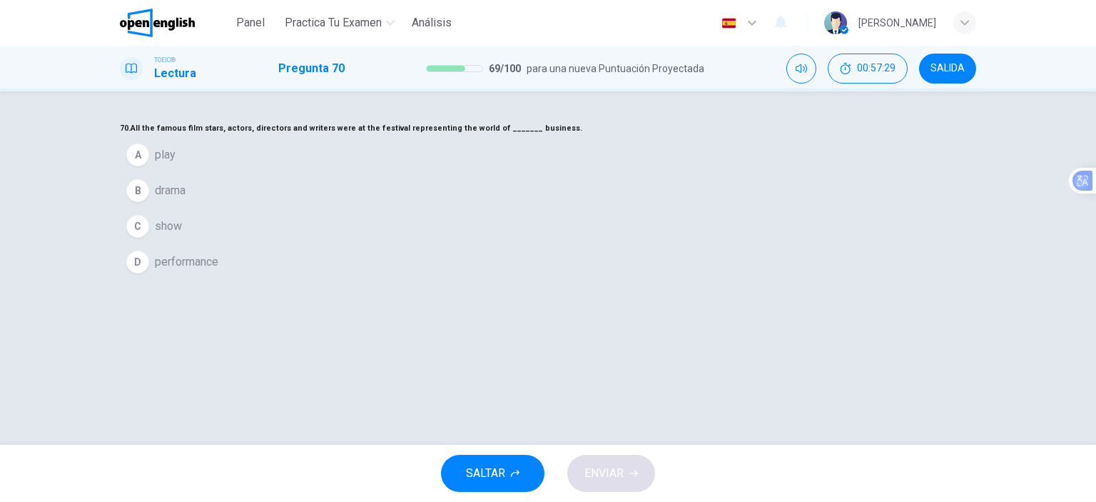
click at [218, 270] on span "performance" at bounding box center [186, 261] width 63 height 17
click at [636, 472] on icon "button" at bounding box center [633, 473] width 9 height 6
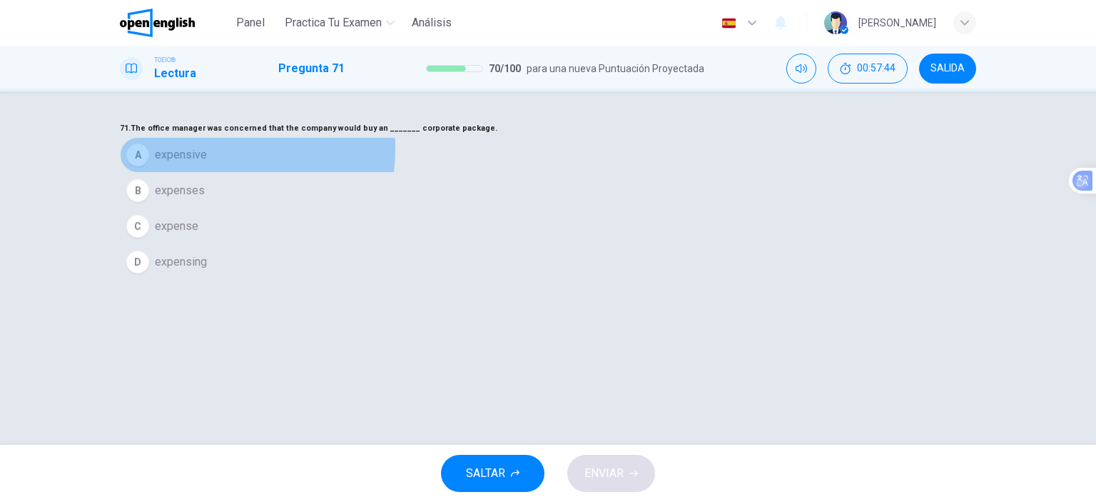
click at [207, 163] on span "expensive" at bounding box center [181, 154] width 52 height 17
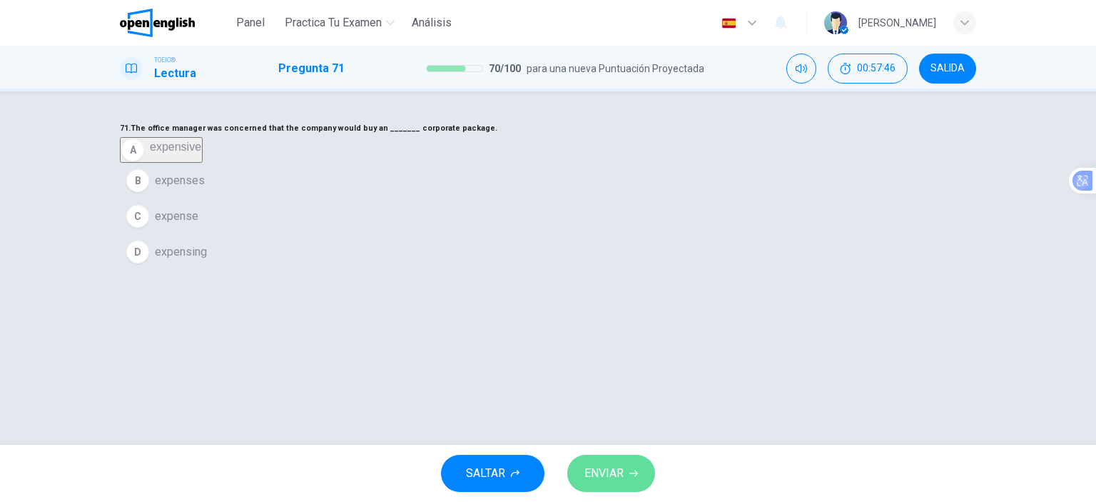
click at [622, 470] on span "ENVIAR" at bounding box center [603, 473] width 39 height 20
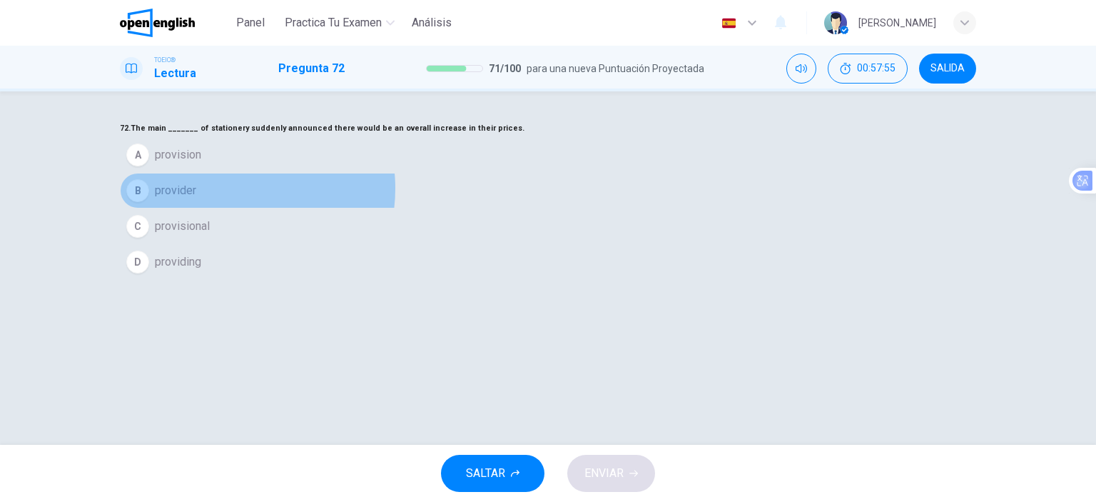
click at [518, 208] on button "B provider" at bounding box center [548, 191] width 856 height 36
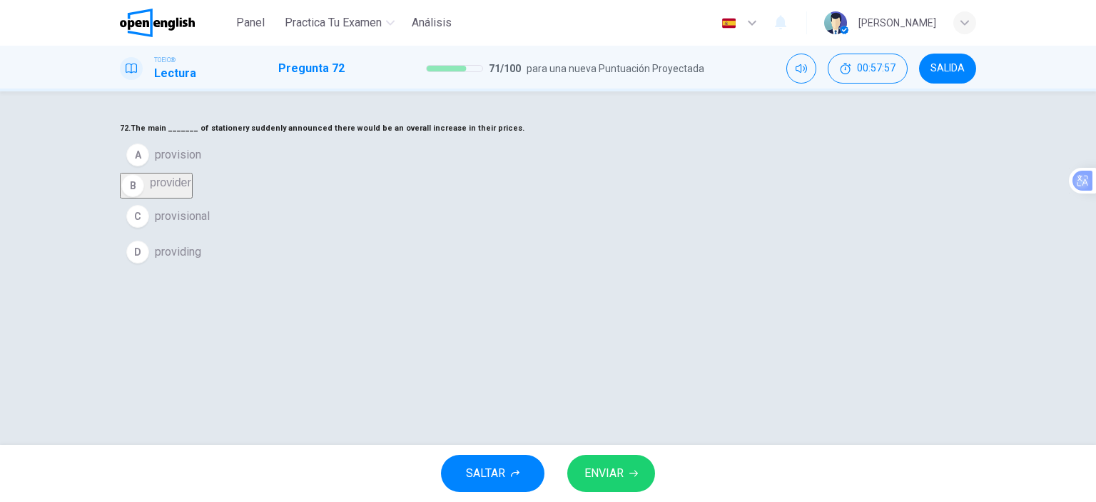
click at [620, 482] on span "ENVIAR" at bounding box center [603, 473] width 39 height 20
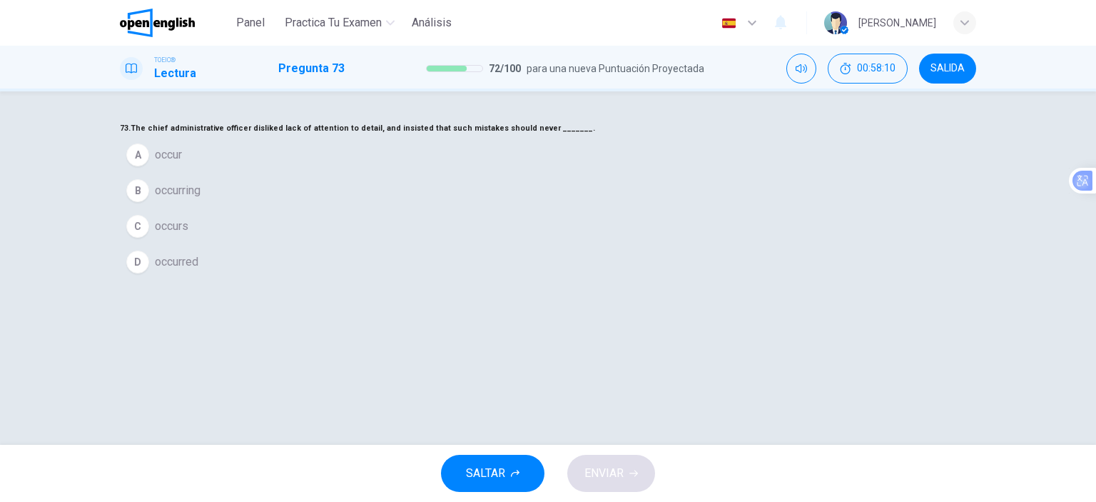
click at [182, 163] on span "occur" at bounding box center [168, 154] width 27 height 17
click at [596, 472] on span "ENVIAR" at bounding box center [603, 473] width 39 height 20
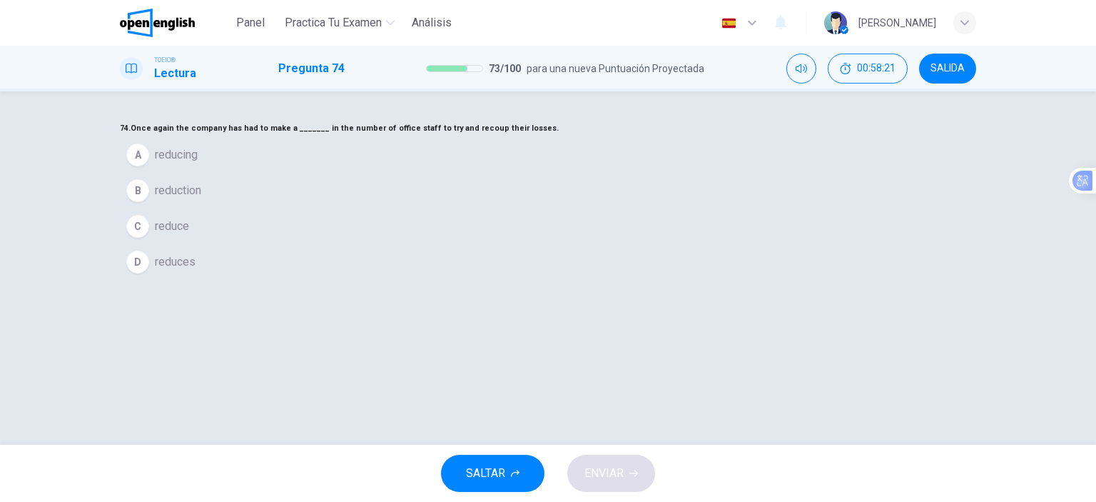
click at [201, 199] on span "reduction" at bounding box center [178, 190] width 46 height 17
click at [613, 460] on button "ENVIAR" at bounding box center [611, 472] width 88 height 37
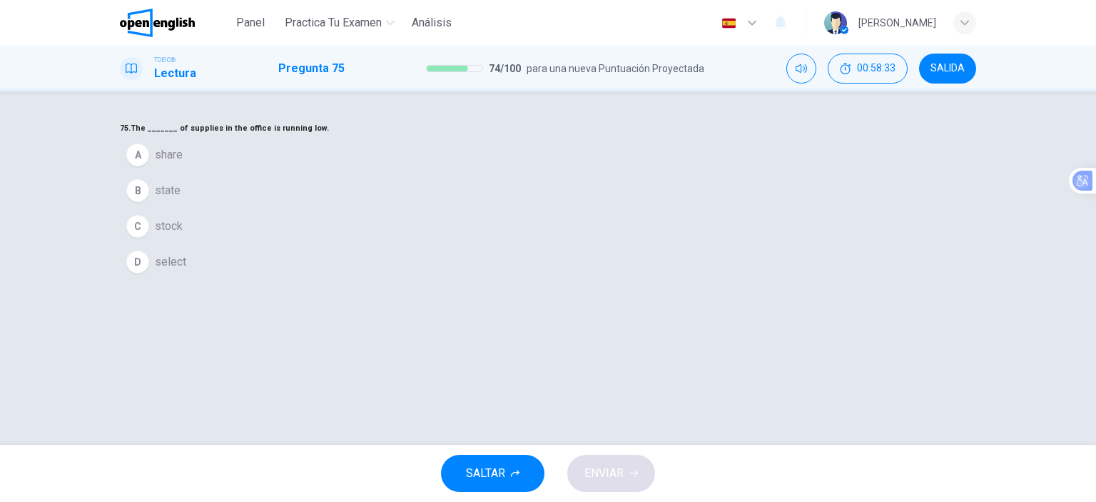
click at [470, 244] on button "C stock" at bounding box center [548, 226] width 856 height 36
click at [624, 473] on button "ENVIAR" at bounding box center [611, 472] width 88 height 37
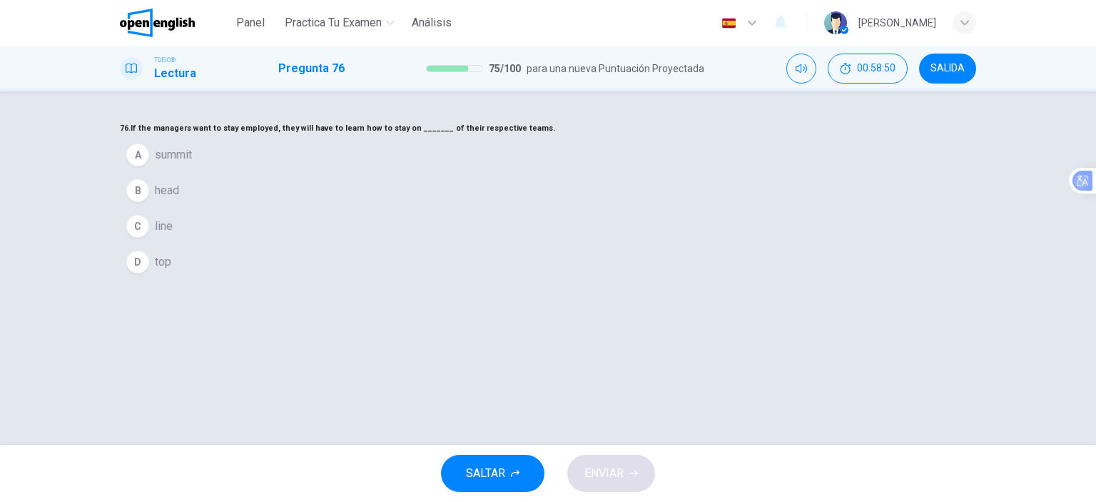
click at [171, 270] on span "top" at bounding box center [163, 261] width 16 height 17
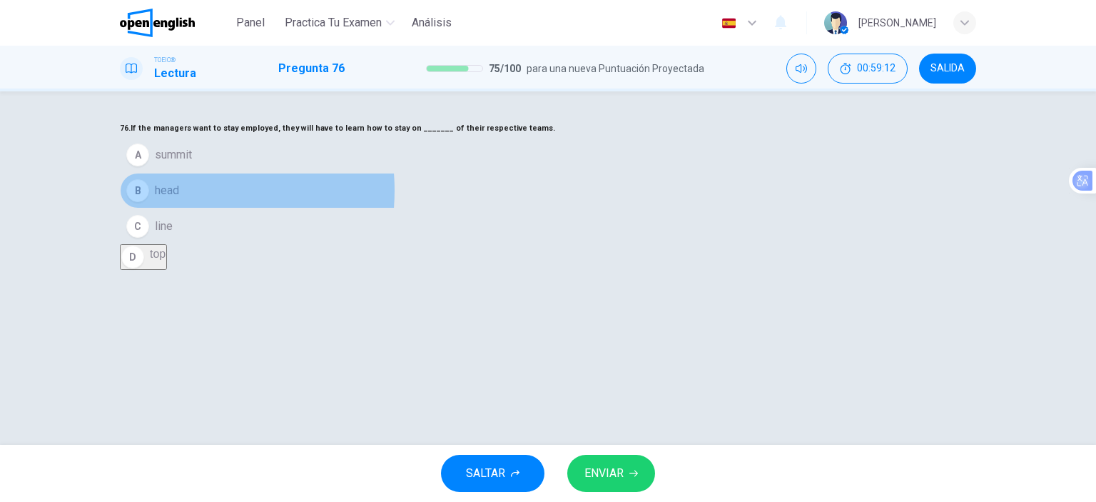
click at [179, 199] on span "head" at bounding box center [167, 190] width 24 height 17
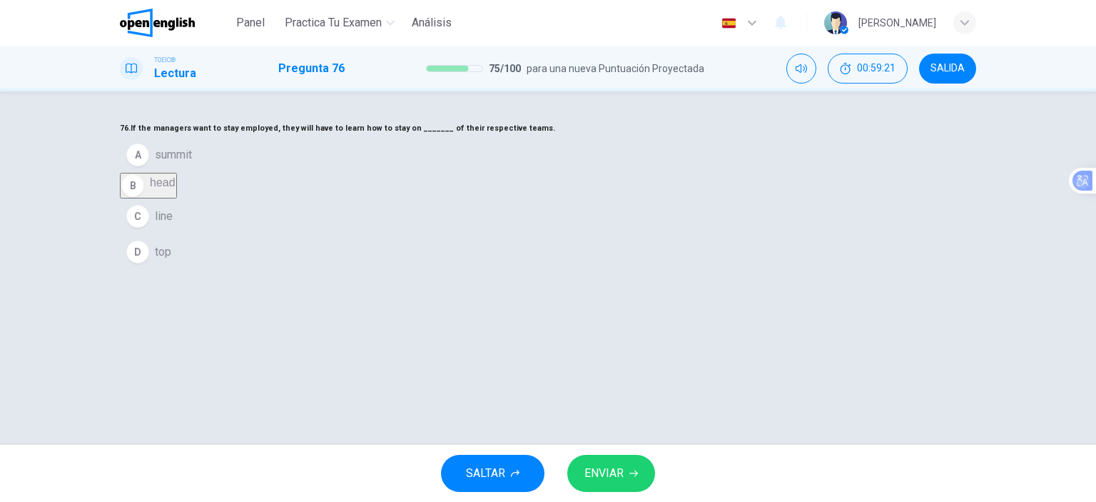
click at [628, 472] on button "ENVIAR" at bounding box center [611, 472] width 88 height 37
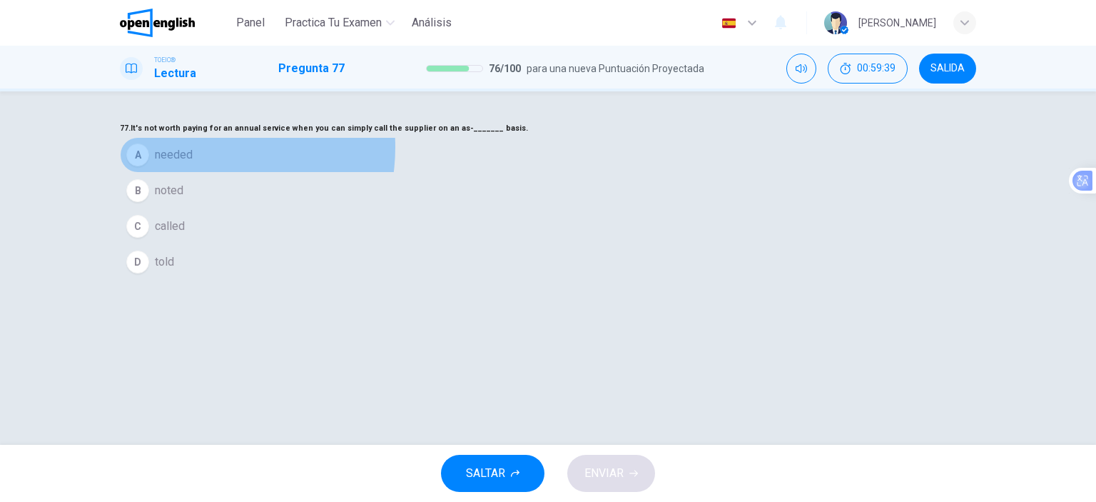
click at [193, 163] on span "needed" at bounding box center [174, 154] width 38 height 17
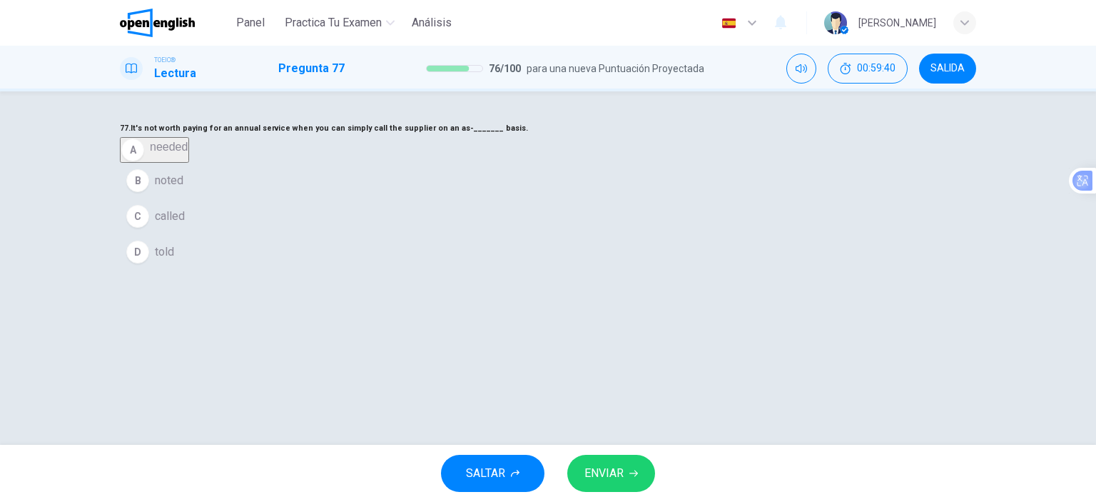
click at [614, 472] on span "ENVIAR" at bounding box center [603, 473] width 39 height 20
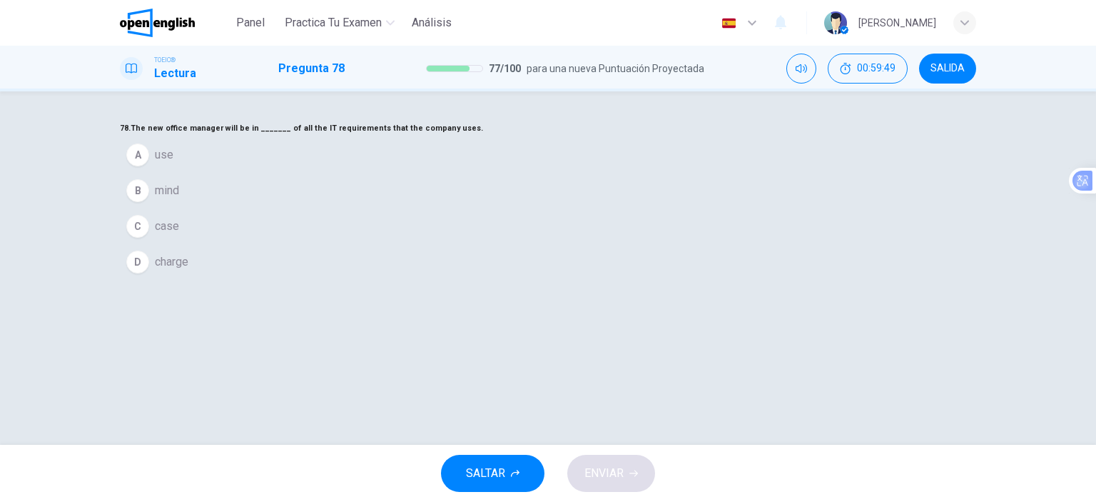
click at [188, 270] on span "charge" at bounding box center [172, 261] width 34 height 17
click at [616, 476] on span "ENVIAR" at bounding box center [603, 473] width 39 height 20
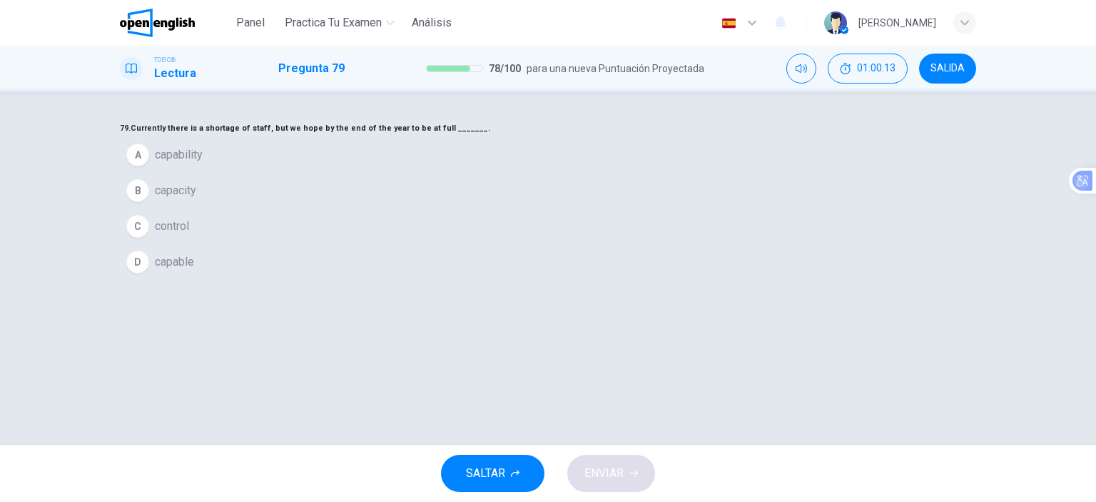
click at [508, 173] on button "A capability" at bounding box center [548, 155] width 856 height 36
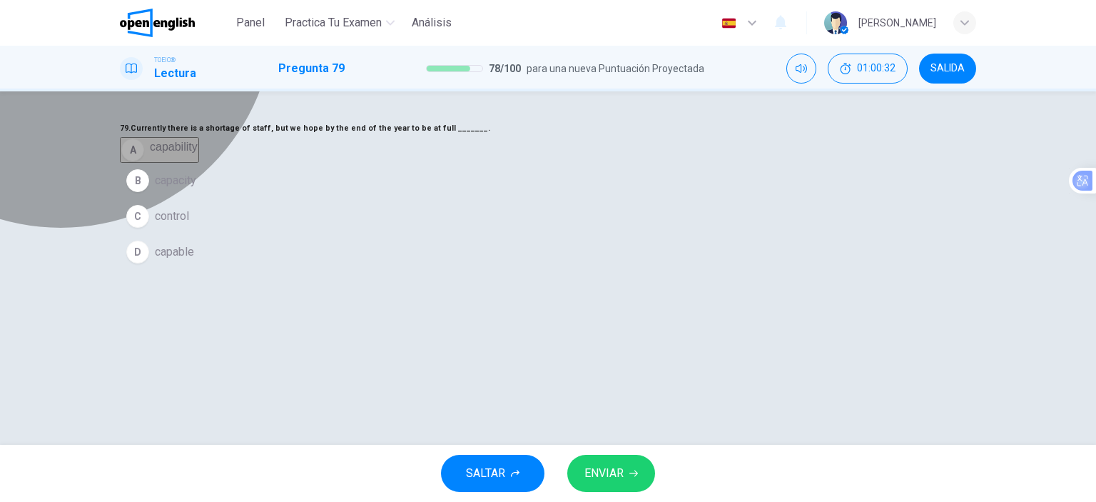
click at [198, 153] on span "capability" at bounding box center [174, 147] width 48 height 12
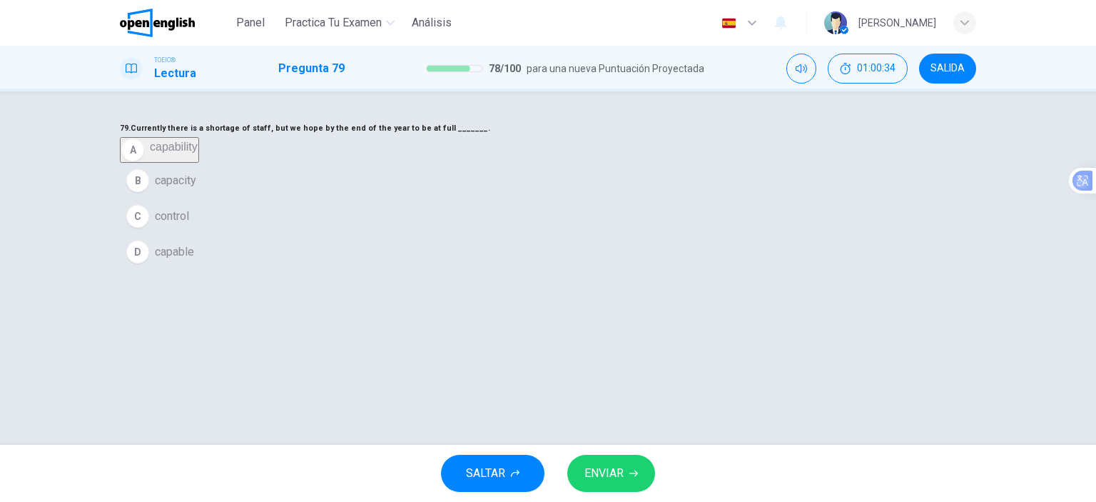
click at [642, 470] on button "ENVIAR" at bounding box center [611, 472] width 88 height 37
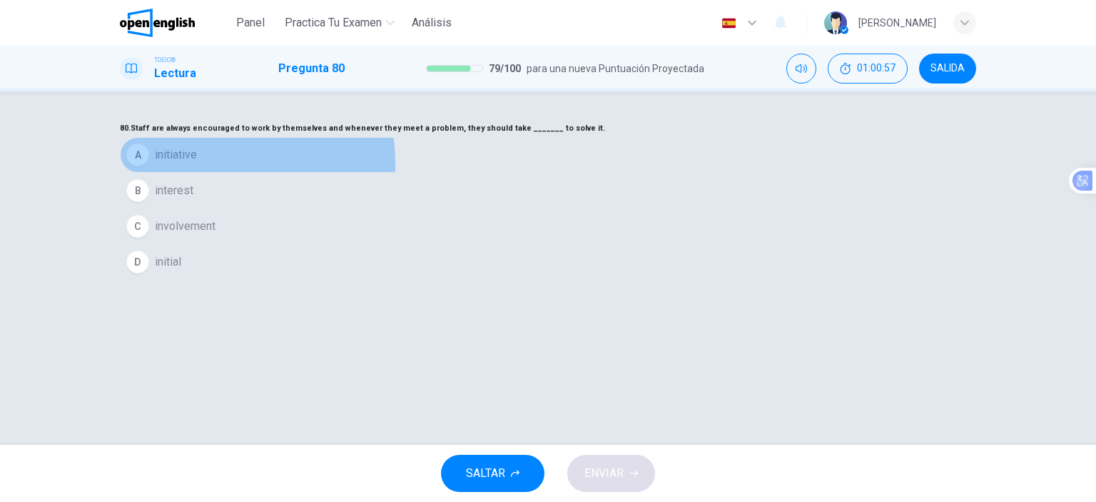
click at [474, 173] on button "A initiative" at bounding box center [548, 155] width 856 height 36
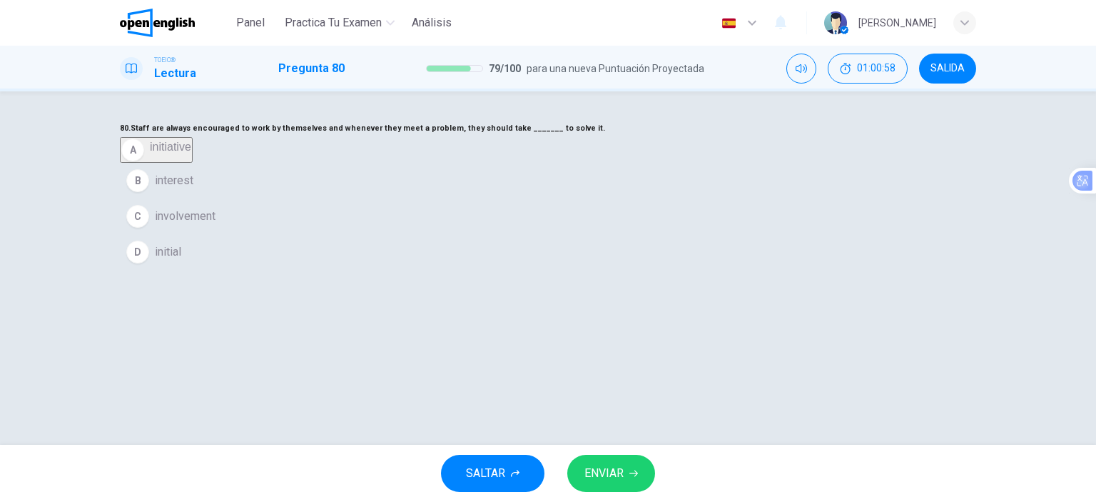
click at [641, 484] on button "ENVIAR" at bounding box center [611, 472] width 88 height 37
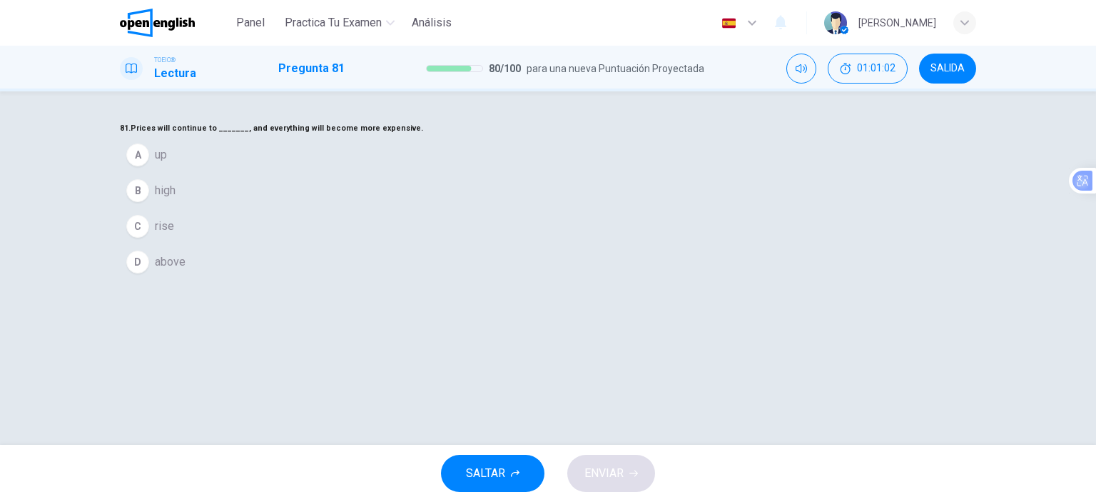
click at [474, 244] on button "C rise" at bounding box center [548, 226] width 856 height 36
click at [622, 473] on span "ENVIAR" at bounding box center [603, 473] width 39 height 20
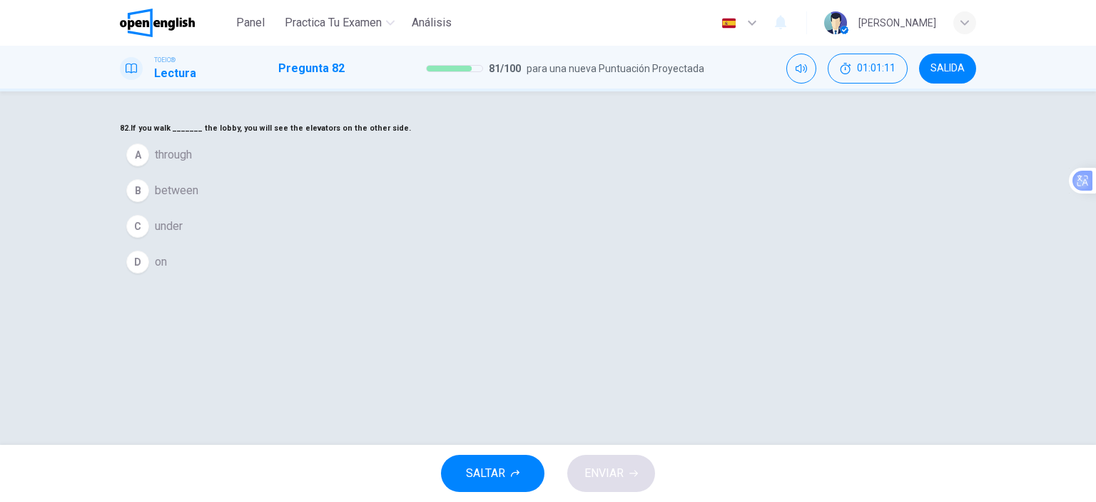
click at [469, 173] on button "A through" at bounding box center [548, 155] width 856 height 36
click at [635, 464] on button "ENVIAR" at bounding box center [611, 472] width 88 height 37
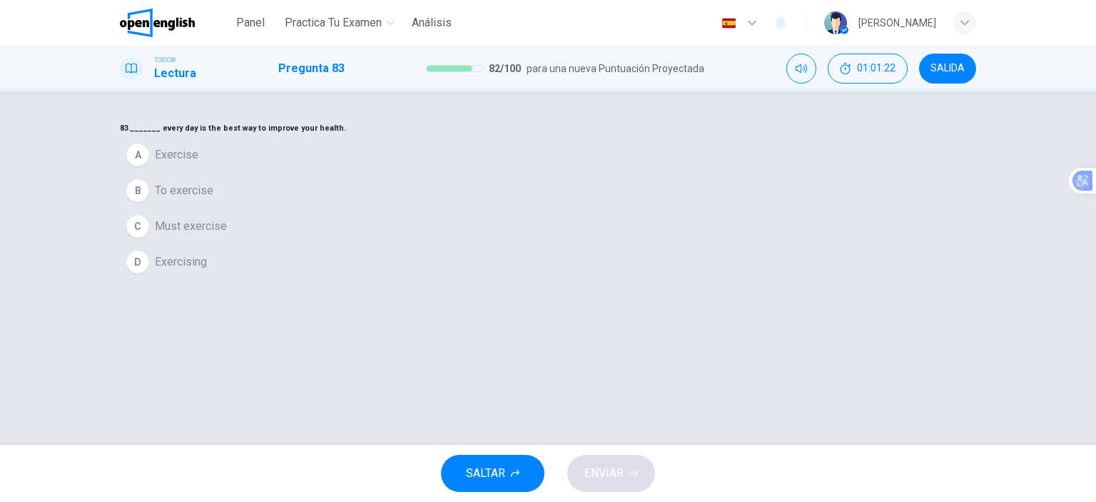
click at [207, 270] on span "Exercising" at bounding box center [181, 261] width 52 height 17
click at [631, 476] on icon "button" at bounding box center [633, 473] width 9 height 9
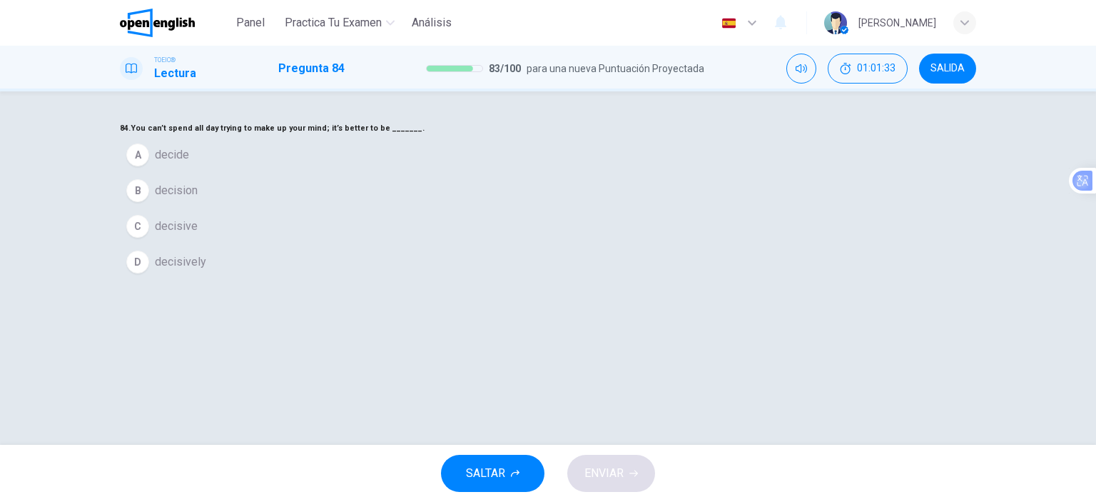
click at [189, 163] on span "decide" at bounding box center [172, 154] width 34 height 17
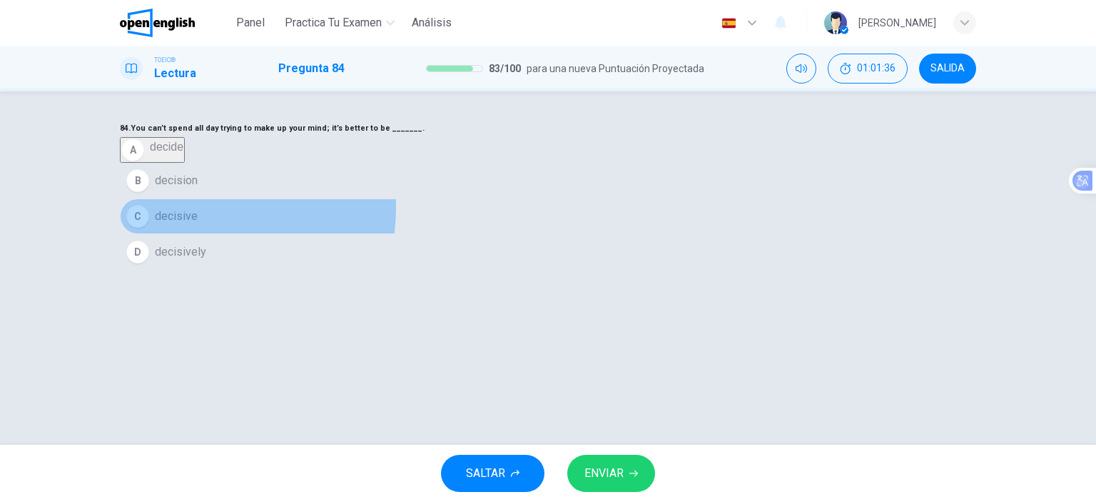
click at [484, 234] on button "C decisive" at bounding box center [548, 216] width 856 height 36
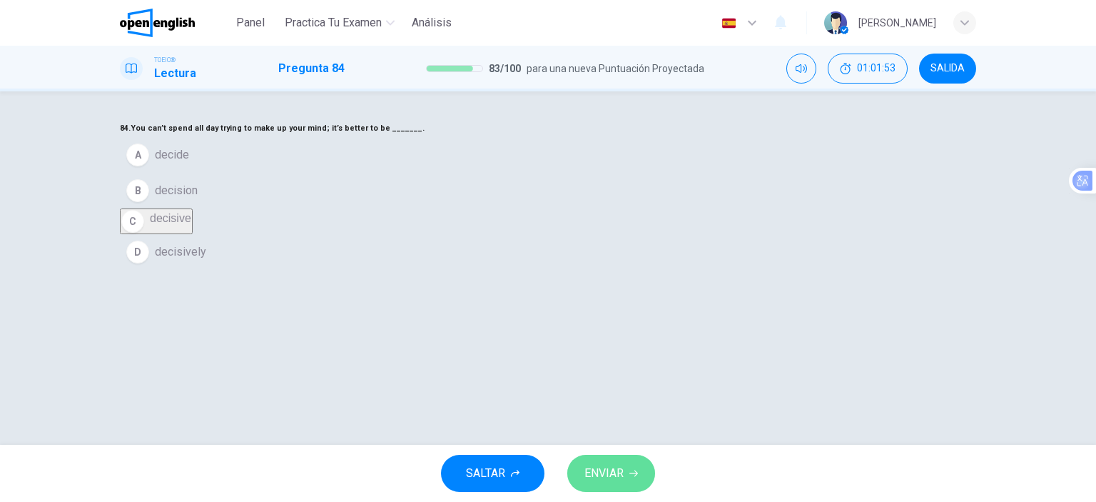
click at [631, 462] on button "ENVIAR" at bounding box center [611, 472] width 88 height 37
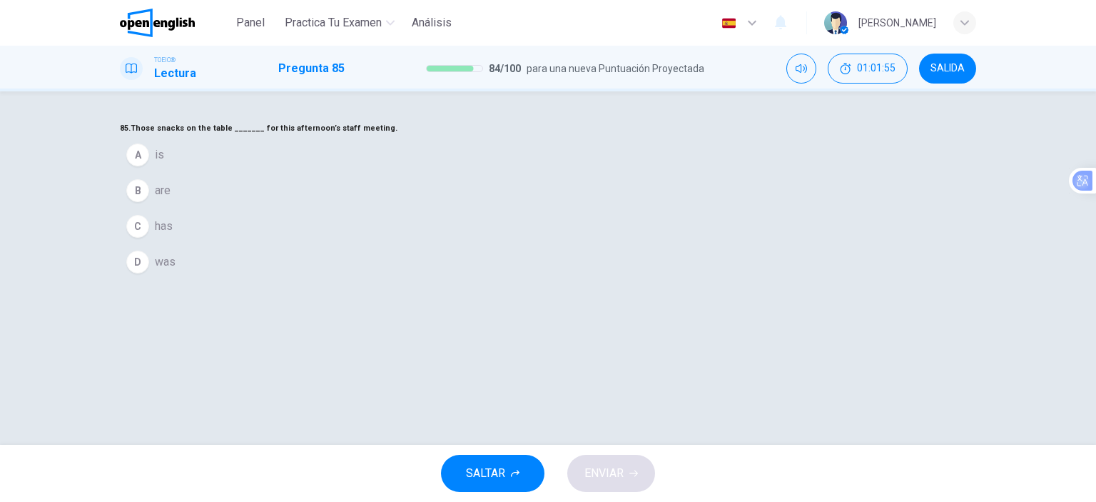
click at [171, 199] on span "are" at bounding box center [163, 190] width 16 height 17
click at [626, 479] on button "ENVIAR" at bounding box center [611, 472] width 88 height 37
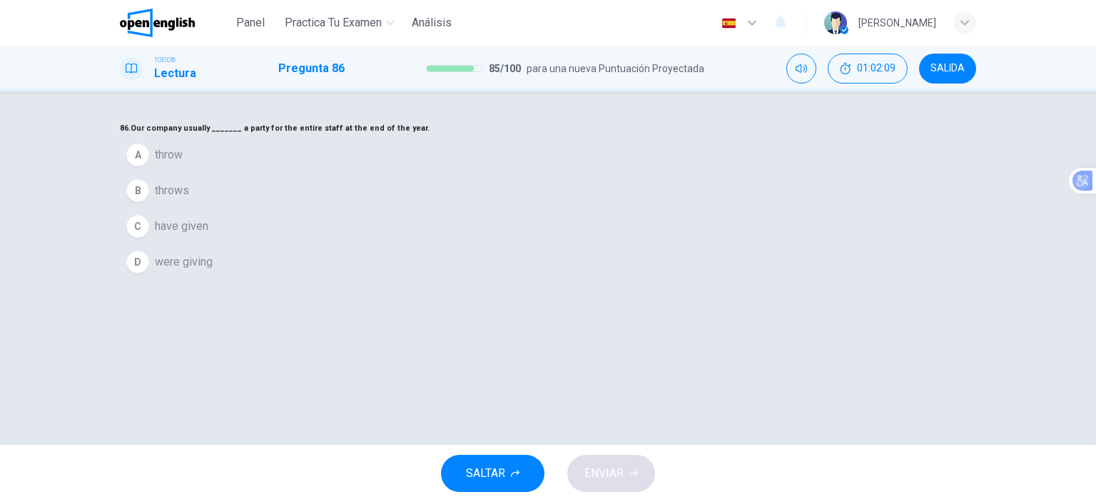
click at [208, 235] on span "have given" at bounding box center [182, 226] width 54 height 17
click at [629, 476] on icon "button" at bounding box center [633, 473] width 9 height 9
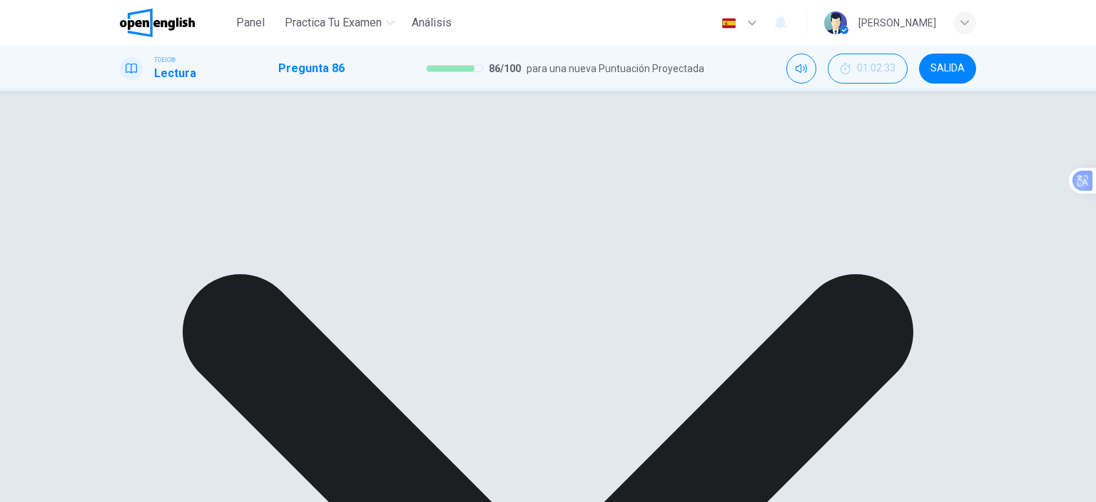
click at [467, 163] on div "A throw B throws C have given D were giving" at bounding box center [548, 150] width 856 height 26
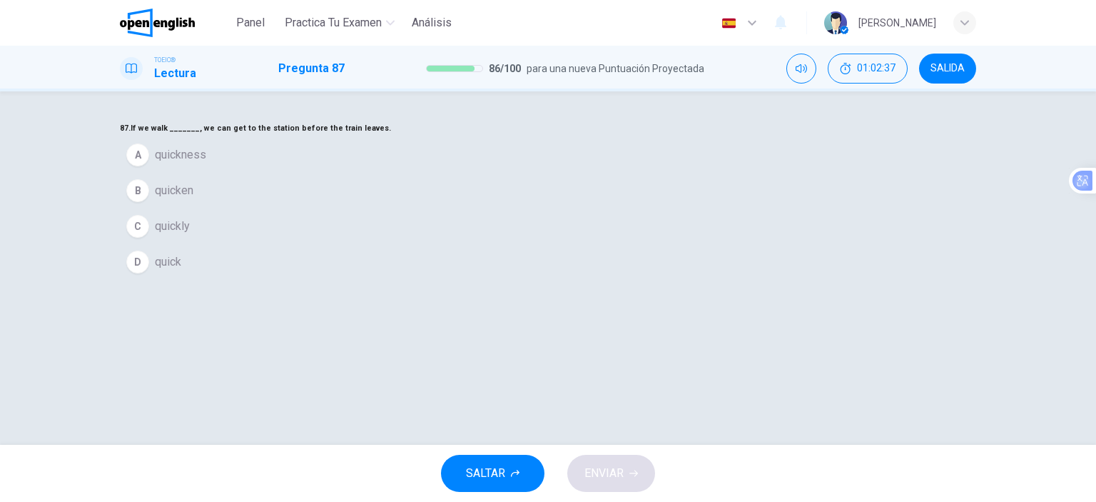
click at [190, 235] on span "quickly" at bounding box center [172, 226] width 35 height 17
click at [631, 473] on icon "button" at bounding box center [633, 473] width 9 height 9
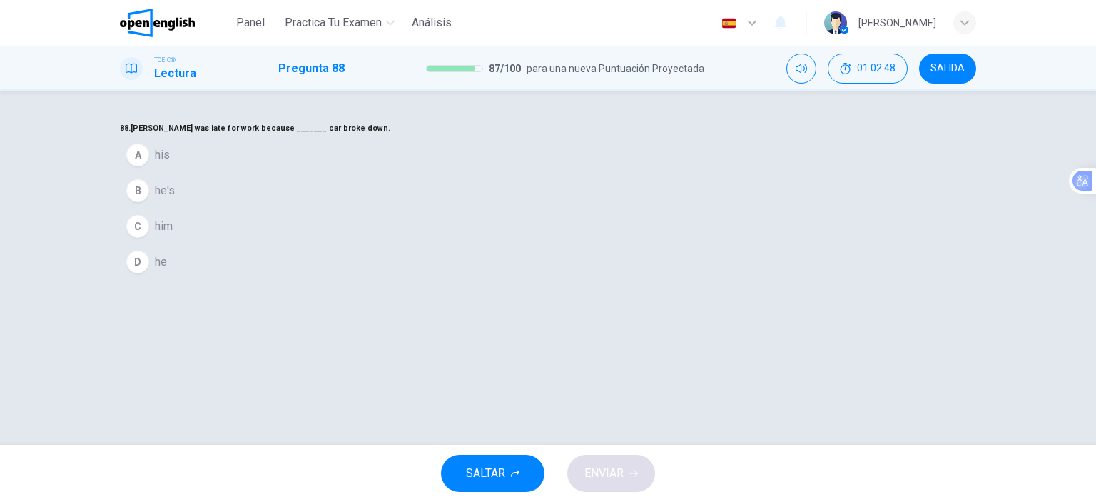
click at [170, 163] on span "his" at bounding box center [162, 154] width 15 height 17
click at [635, 477] on button "ENVIAR" at bounding box center [611, 472] width 88 height 37
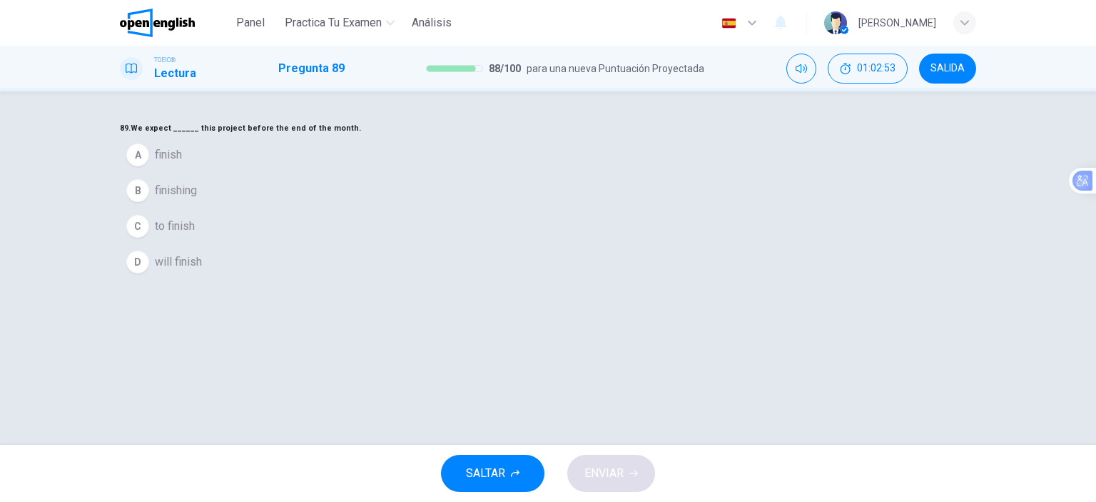
click at [479, 173] on button "A finish" at bounding box center [548, 155] width 856 height 36
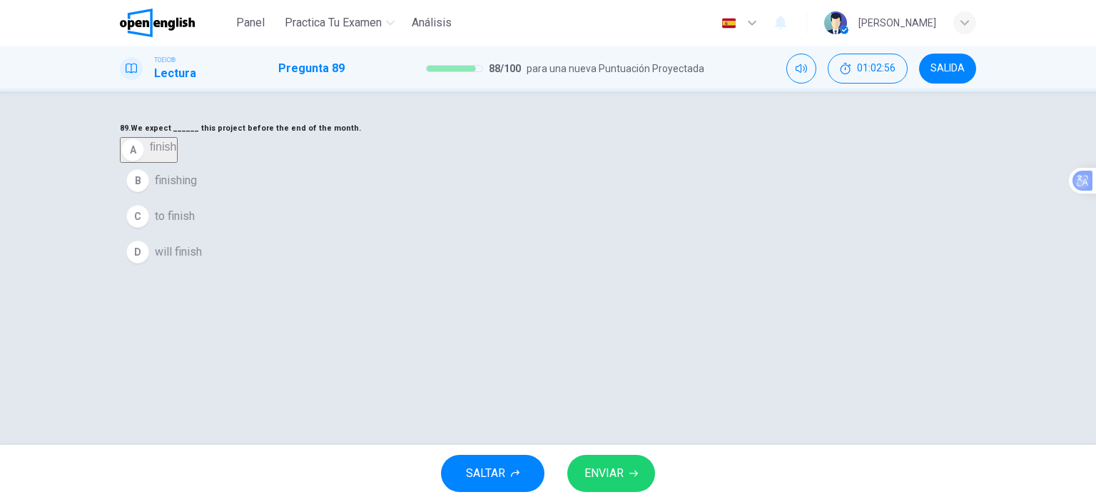
click at [497, 198] on button "B finishing" at bounding box center [548, 181] width 856 height 36
click at [499, 234] on button "C to finish" at bounding box center [548, 216] width 856 height 36
click at [190, 234] on button "C to finish" at bounding box center [155, 221] width 71 height 26
click at [625, 470] on button "ENVIAR" at bounding box center [611, 472] width 88 height 37
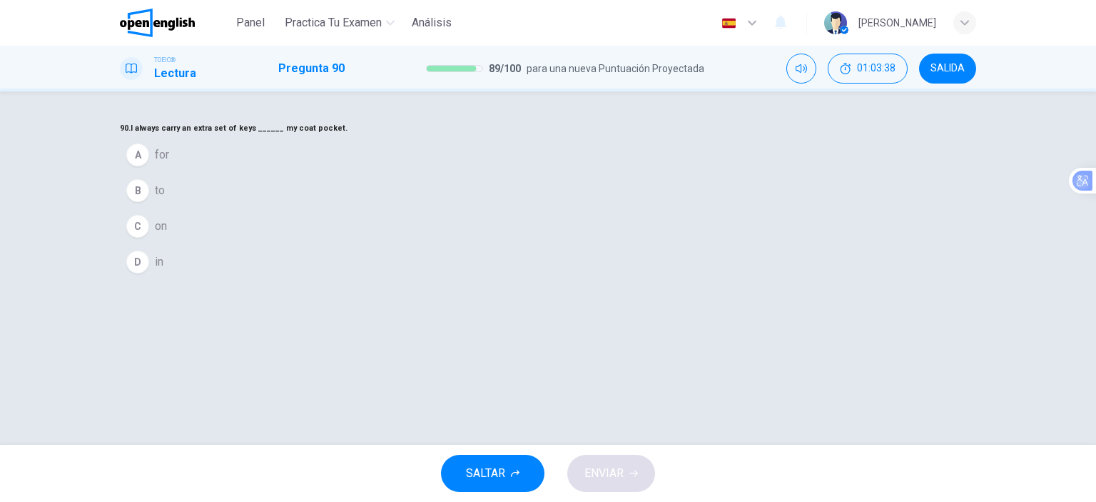
click at [470, 244] on button "C on" at bounding box center [548, 226] width 856 height 36
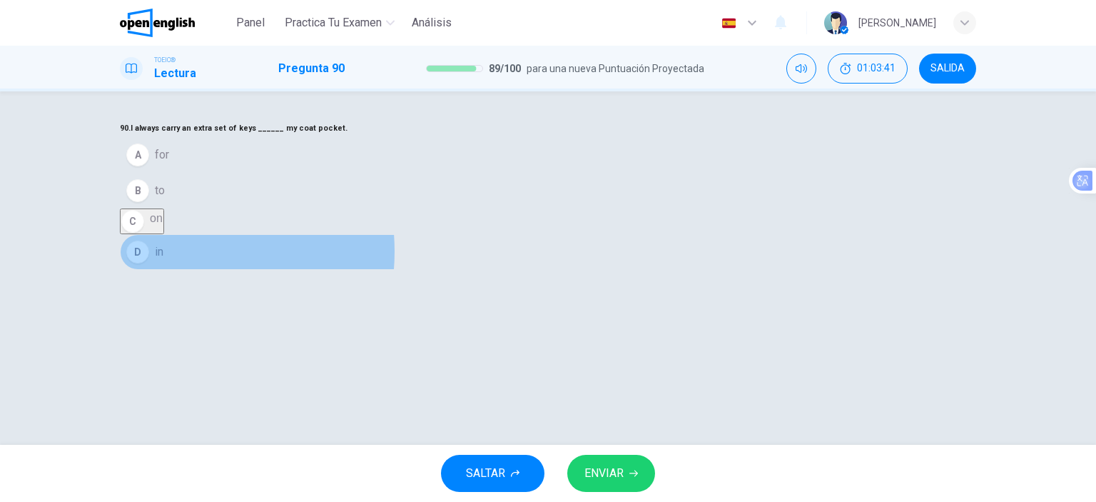
click at [462, 270] on button "D in" at bounding box center [548, 252] width 856 height 36
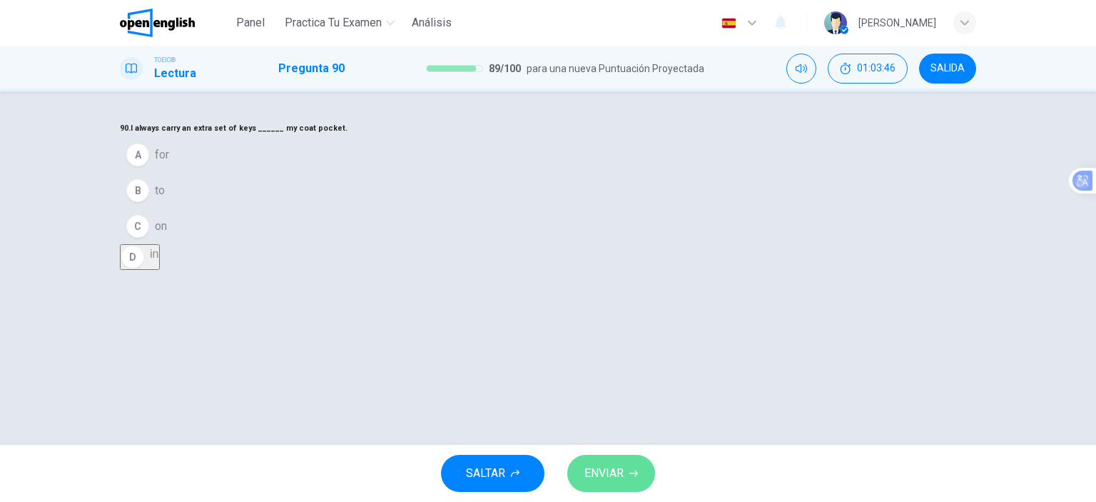
click at [616, 459] on button "ENVIAR" at bounding box center [611, 472] width 88 height 37
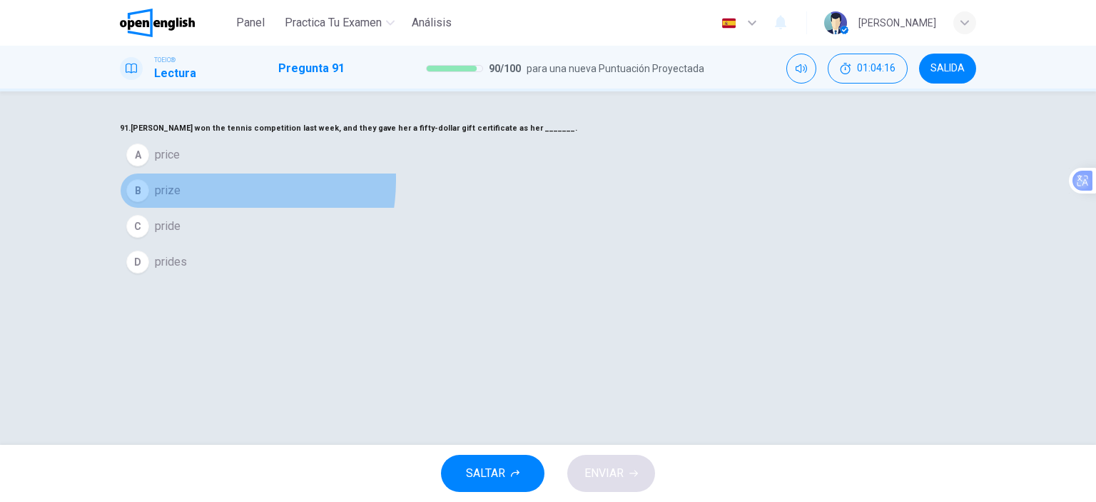
click at [477, 208] on button "B prize" at bounding box center [548, 191] width 856 height 36
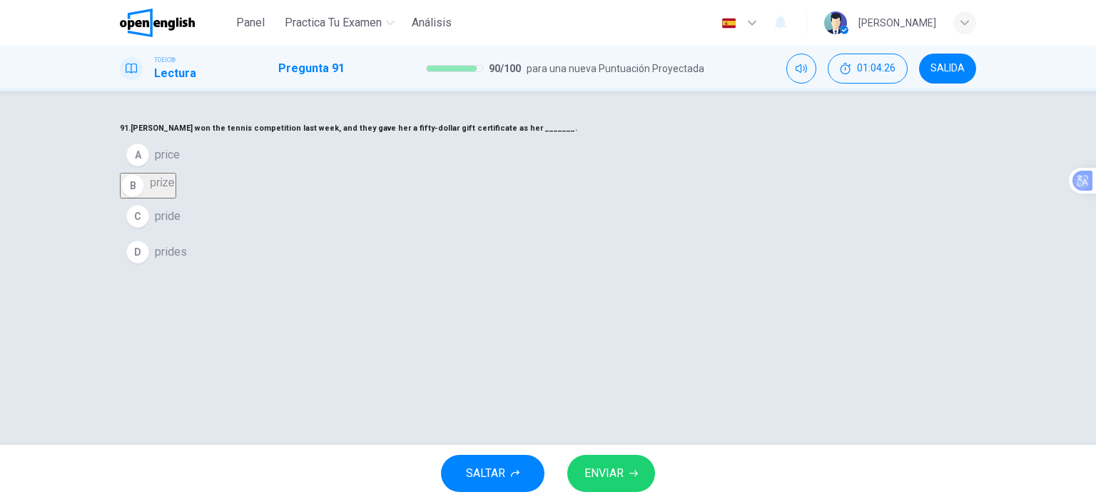
click at [622, 470] on span "ENVIAR" at bounding box center [603, 473] width 39 height 20
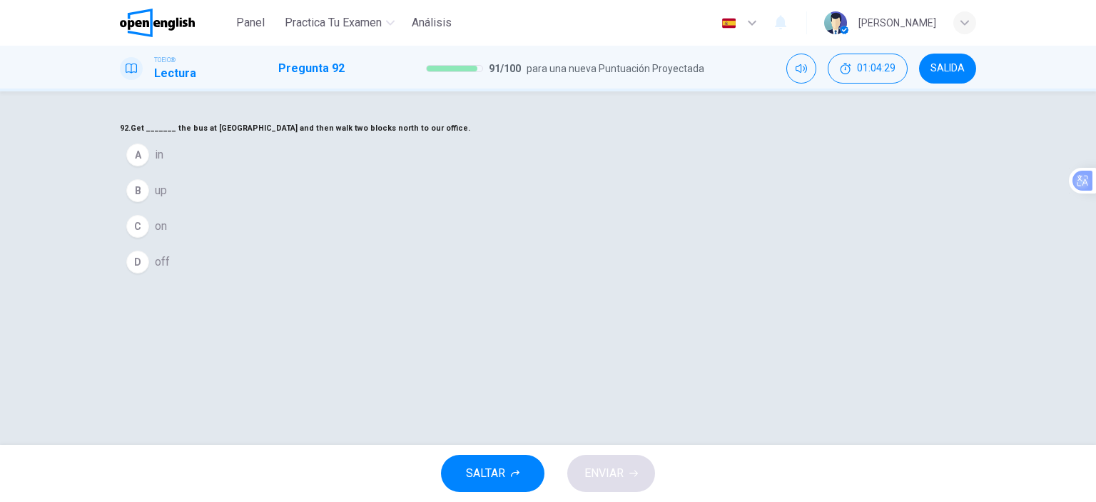
click at [167, 235] on span "on" at bounding box center [161, 226] width 12 height 17
click at [458, 270] on button "D off" at bounding box center [548, 252] width 856 height 36
click at [634, 484] on button "ENVIAR" at bounding box center [611, 472] width 88 height 37
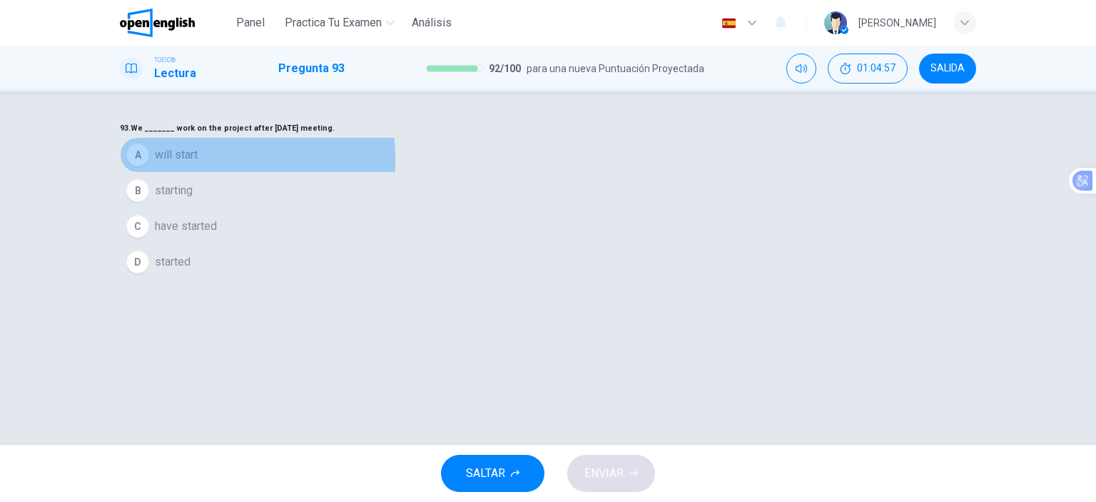
click at [198, 163] on span "will start" at bounding box center [176, 154] width 43 height 17
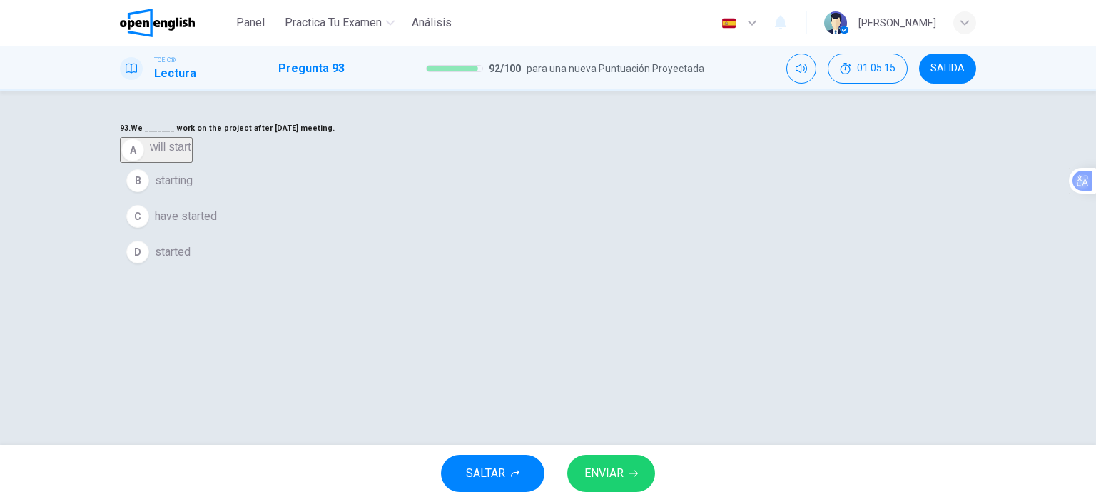
click at [616, 474] on span "ENVIAR" at bounding box center [603, 473] width 39 height 20
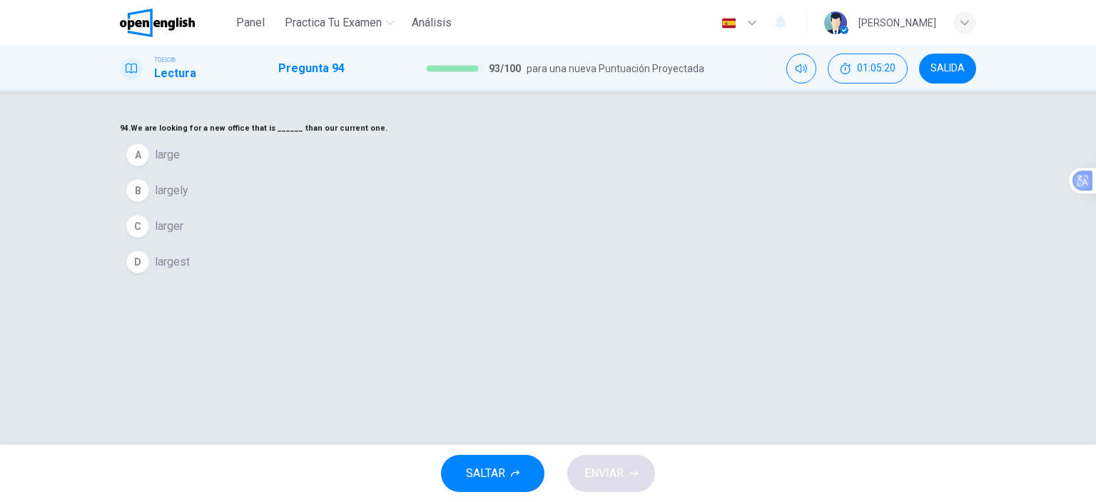
click at [183, 235] on span "larger" at bounding box center [169, 226] width 29 height 17
click at [604, 471] on span "ENVIAR" at bounding box center [603, 473] width 39 height 20
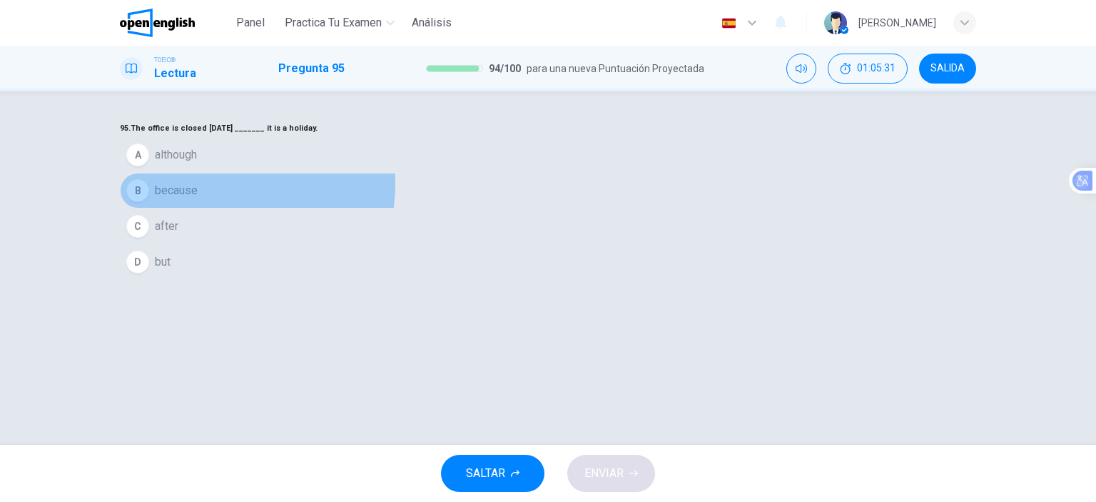
click at [501, 208] on button "B because" at bounding box center [548, 191] width 856 height 36
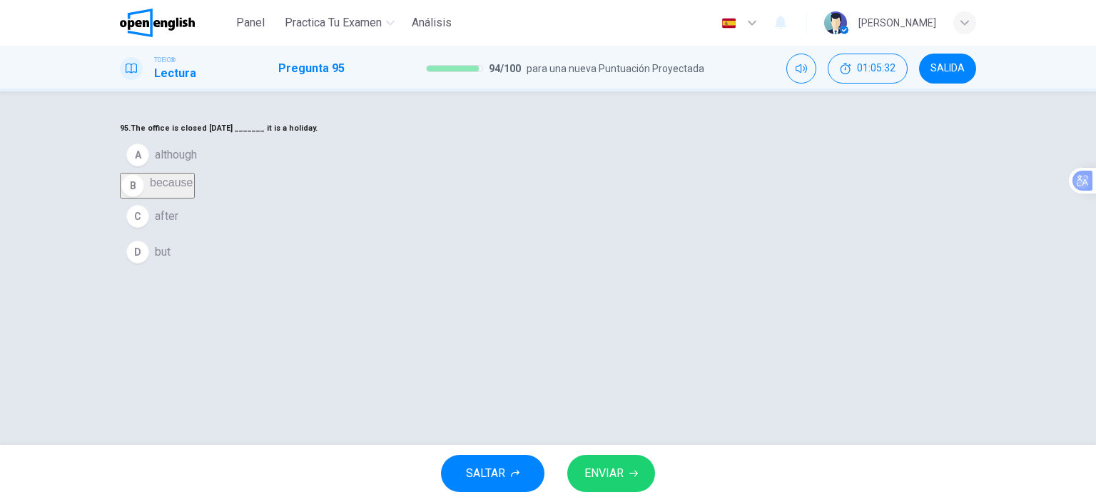
click at [624, 466] on button "ENVIAR" at bounding box center [611, 472] width 88 height 37
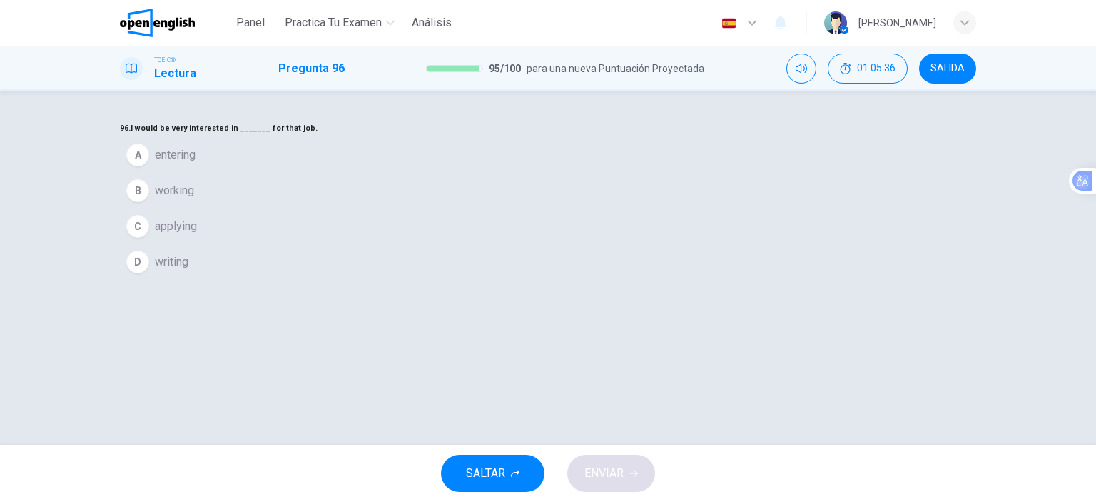
click at [194, 199] on span "working" at bounding box center [174, 190] width 39 height 17
click at [494, 234] on button "C applying" at bounding box center [548, 216] width 856 height 36
click at [630, 464] on button "ENVIAR" at bounding box center [611, 472] width 88 height 37
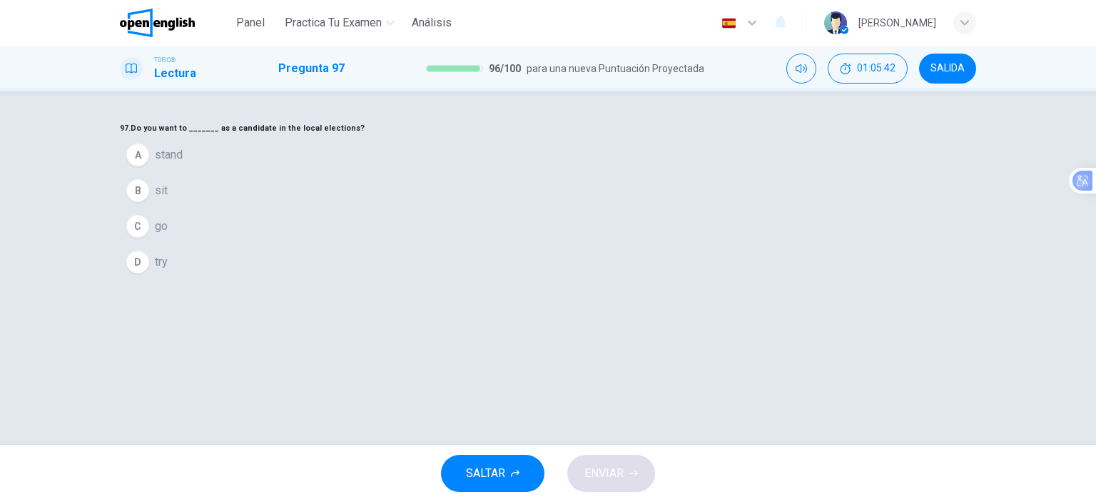
click at [464, 280] on button "D try" at bounding box center [548, 262] width 856 height 36
click at [625, 472] on button "ENVIAR" at bounding box center [611, 472] width 88 height 37
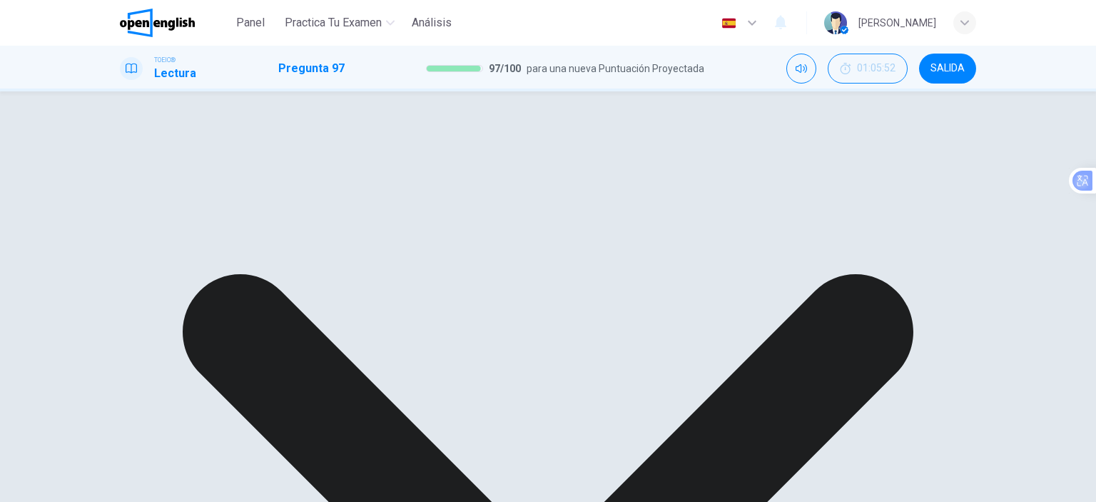
click at [524, 163] on div "97. Do you want to _______ as a candidate in the local elections? A stand B sit…" at bounding box center [548, 141] width 856 height 43
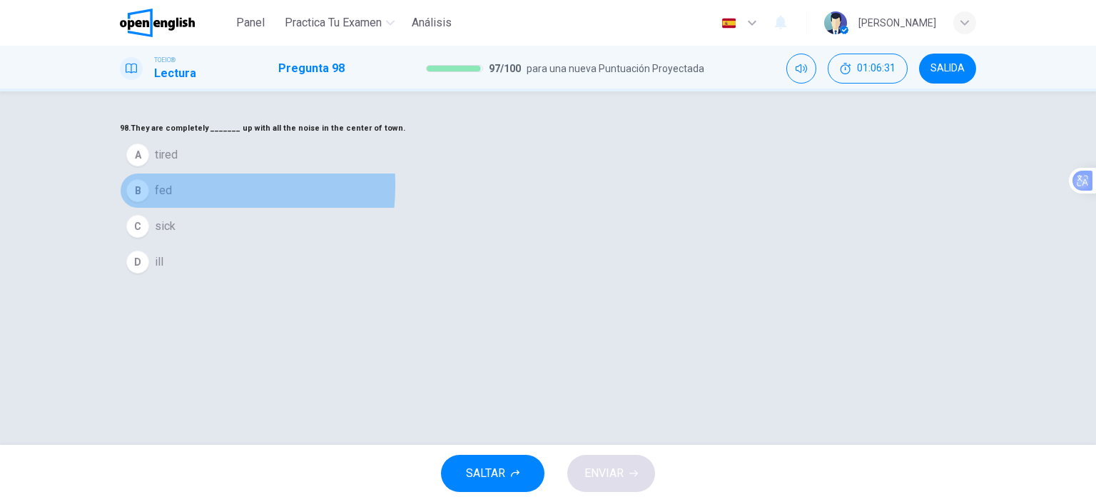
click at [172, 199] on span "fed" at bounding box center [163, 190] width 17 height 17
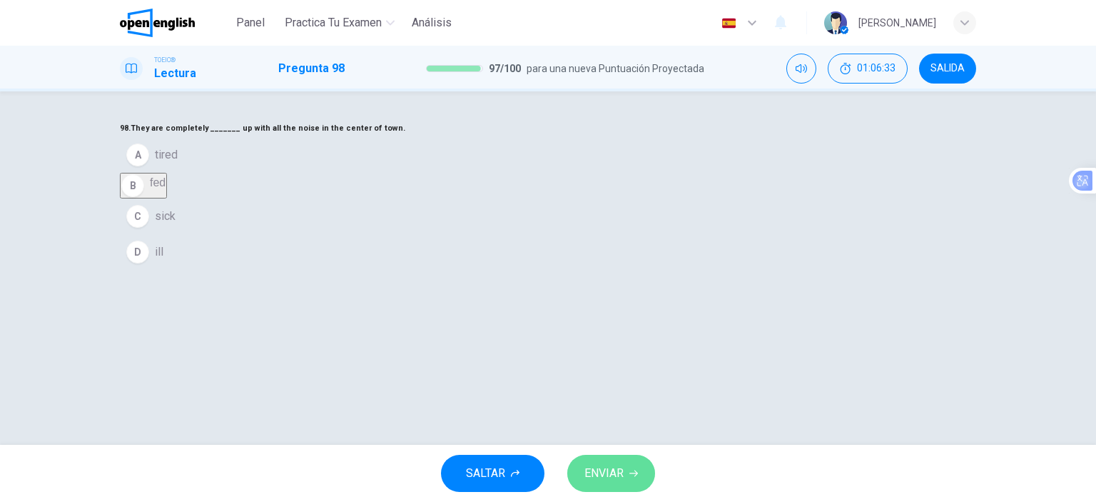
click at [628, 474] on button "ENVIAR" at bounding box center [611, 472] width 88 height 37
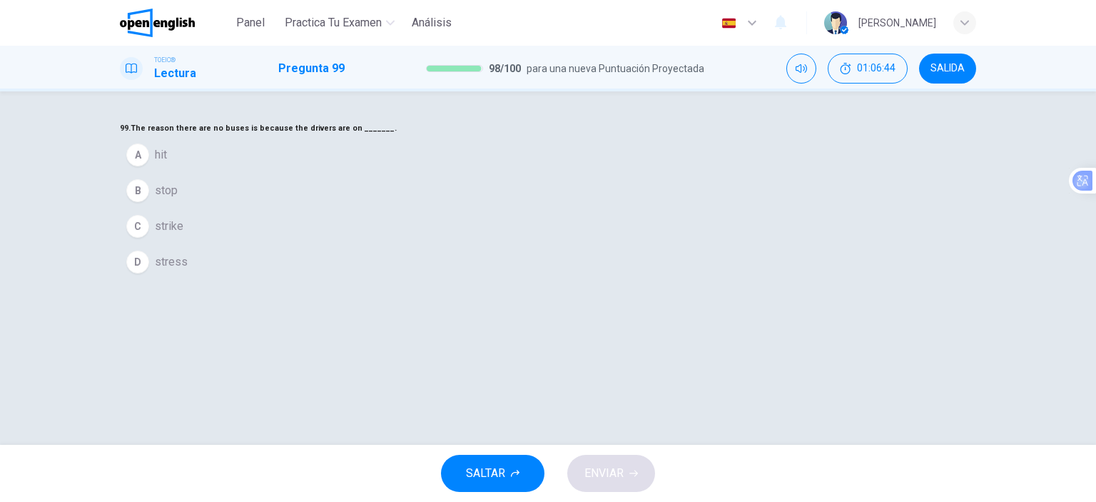
click at [480, 173] on button "A hit" at bounding box center [548, 155] width 856 height 36
click at [497, 198] on button "B stop" at bounding box center [548, 181] width 856 height 36
click at [183, 225] on span "strike" at bounding box center [169, 216] width 29 height 17
click at [629, 473] on button "ENVIAR" at bounding box center [611, 472] width 88 height 37
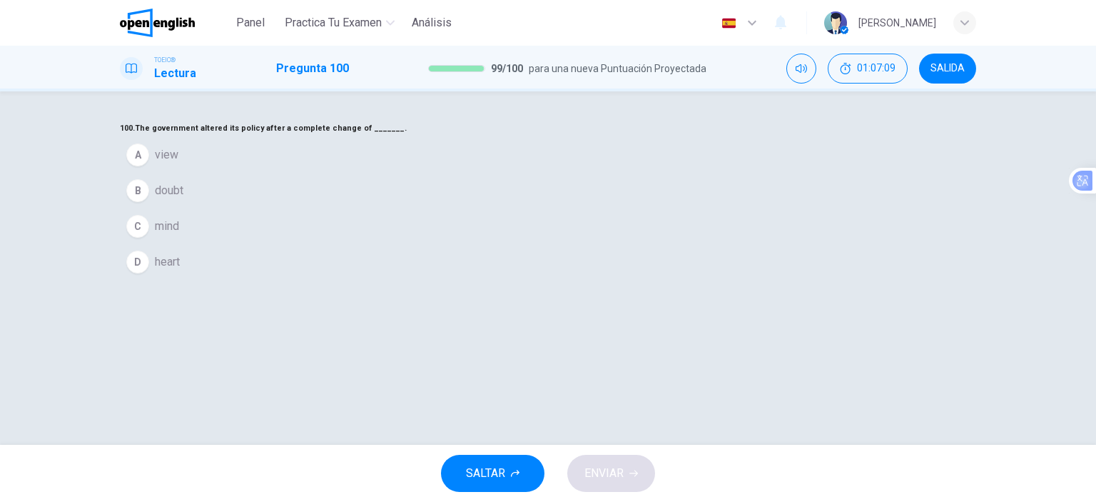
click at [461, 244] on button "C mind" at bounding box center [548, 226] width 856 height 36
click at [632, 474] on icon "button" at bounding box center [633, 473] width 9 height 9
